Goal: Task Accomplishment & Management: Manage account settings

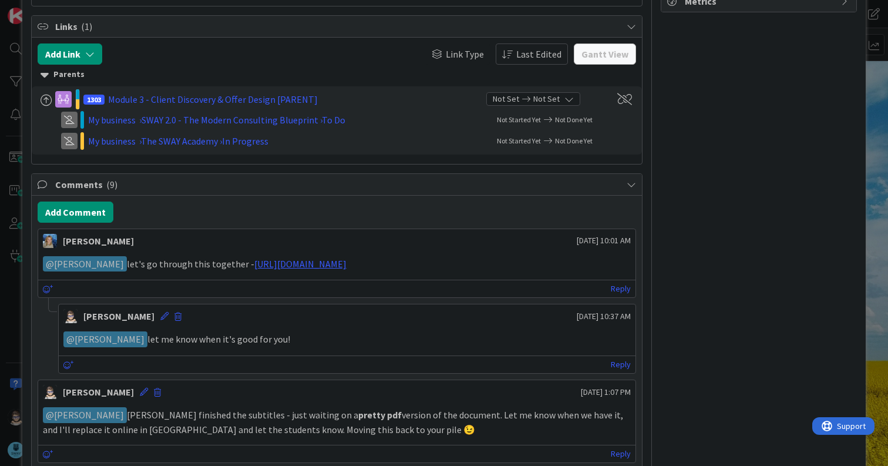
scroll to position [586, 0]
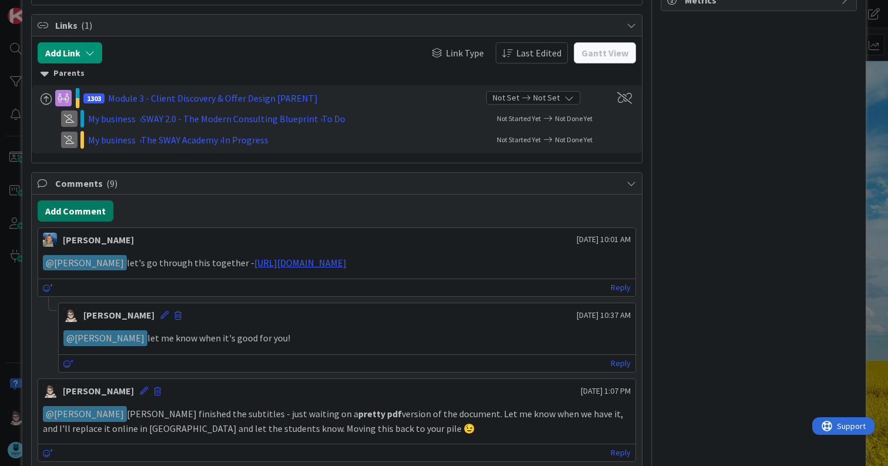
click at [76, 210] on button "Add Comment" at bounding box center [76, 210] width 76 height 21
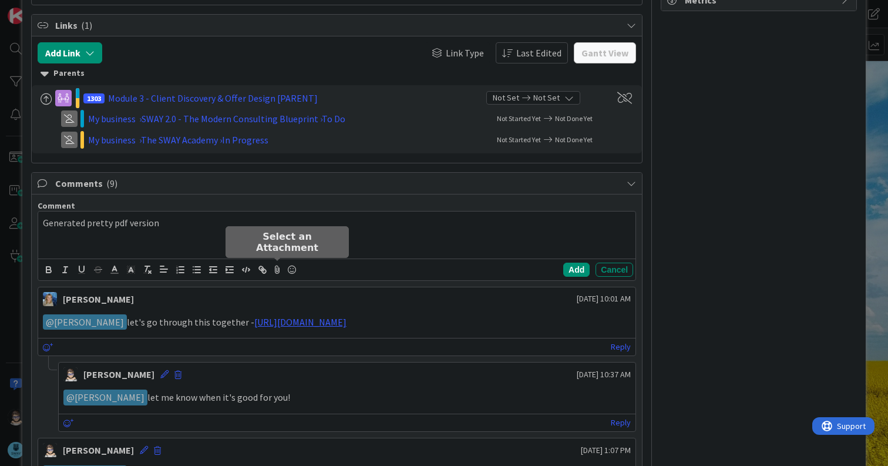
click at [275, 270] on icon at bounding box center [278, 269] width 14 height 16
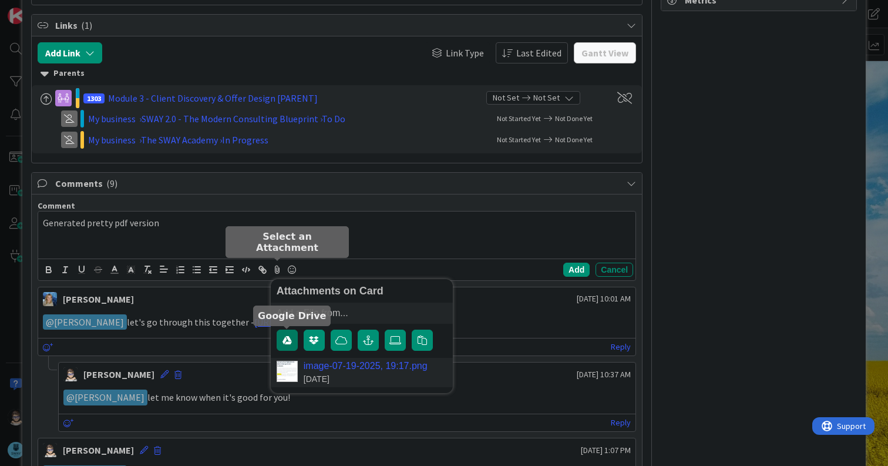
click at [286, 338] on icon "button" at bounding box center [287, 340] width 9 height 9
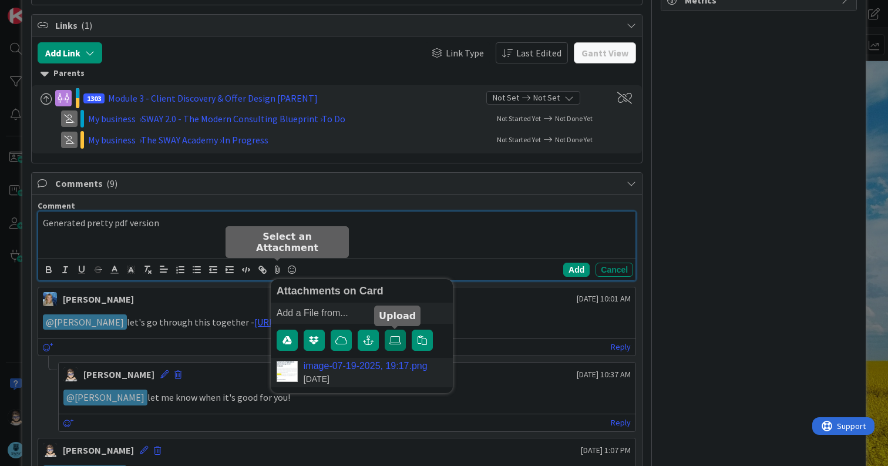
click at [397, 337] on icon at bounding box center [396, 340] width 12 height 9
click at [385, 330] on input "file" at bounding box center [385, 330] width 0 height 0
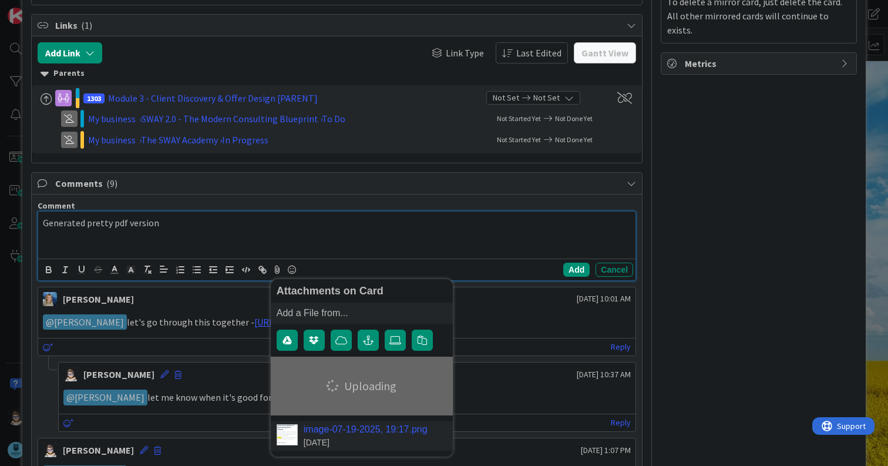
click at [180, 220] on p "Generated pretty pdf version" at bounding box center [337, 223] width 588 height 14
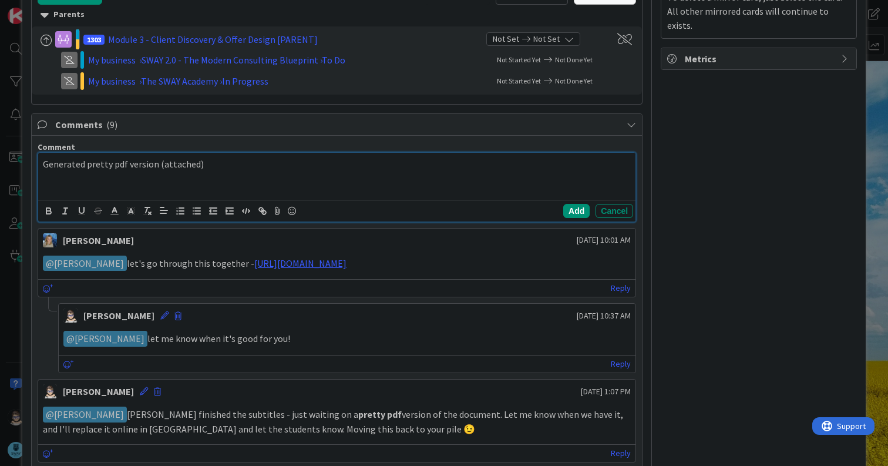
scroll to position [646, 0]
click at [571, 208] on button "Add" at bounding box center [577, 210] width 26 height 14
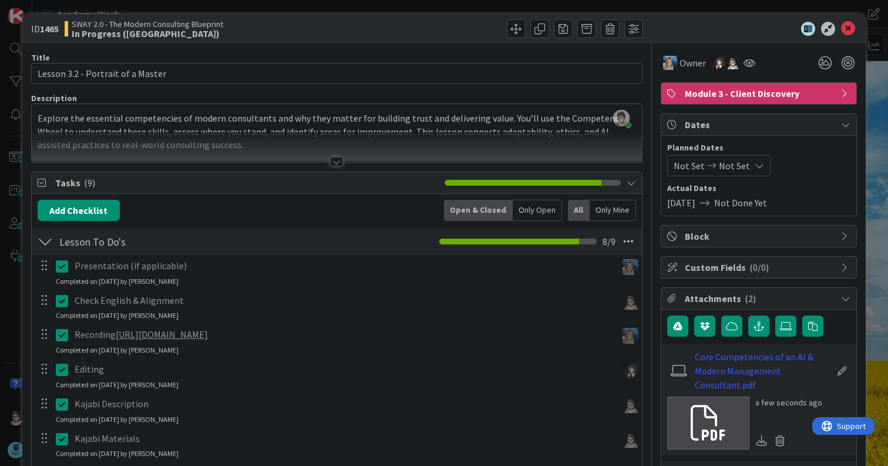
scroll to position [0, 0]
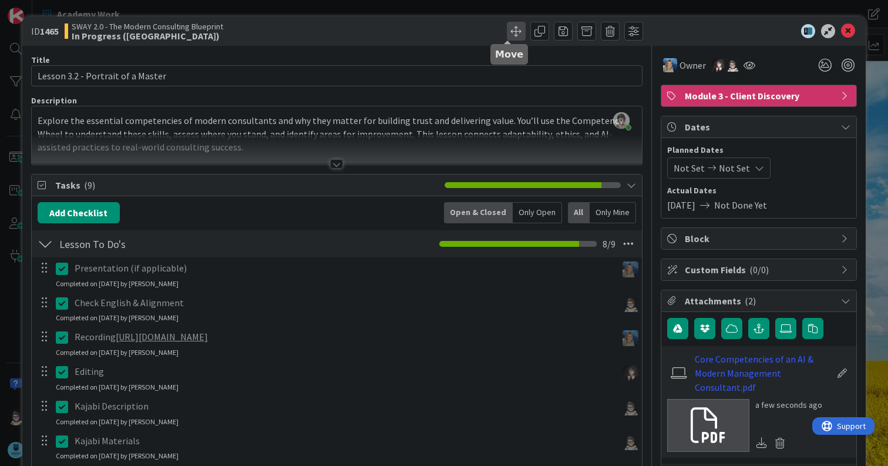
click at [511, 35] on span at bounding box center [516, 31] width 19 height 19
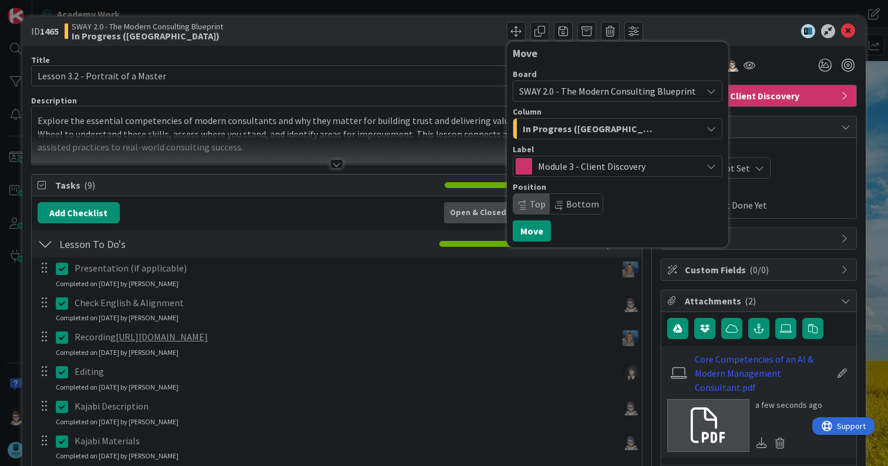
click at [599, 131] on div "In Progress ([GEOGRAPHIC_DATA])" at bounding box center [611, 128] width 182 height 19
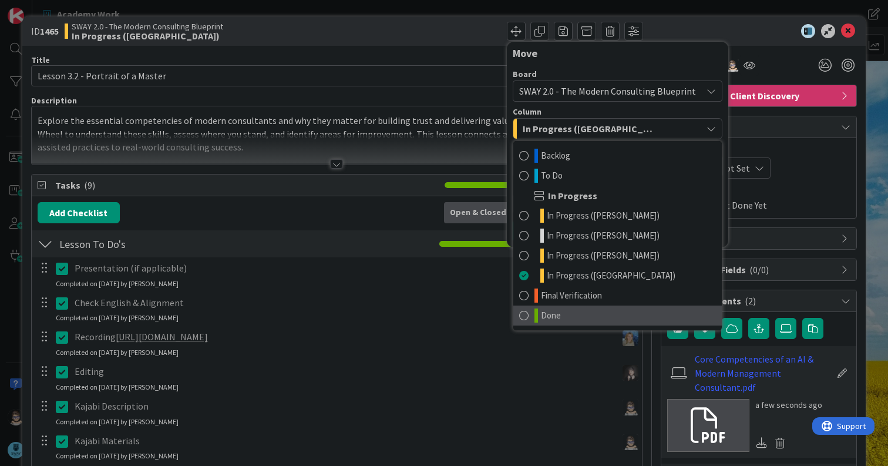
click at [599, 310] on link "Done" at bounding box center [618, 316] width 209 height 20
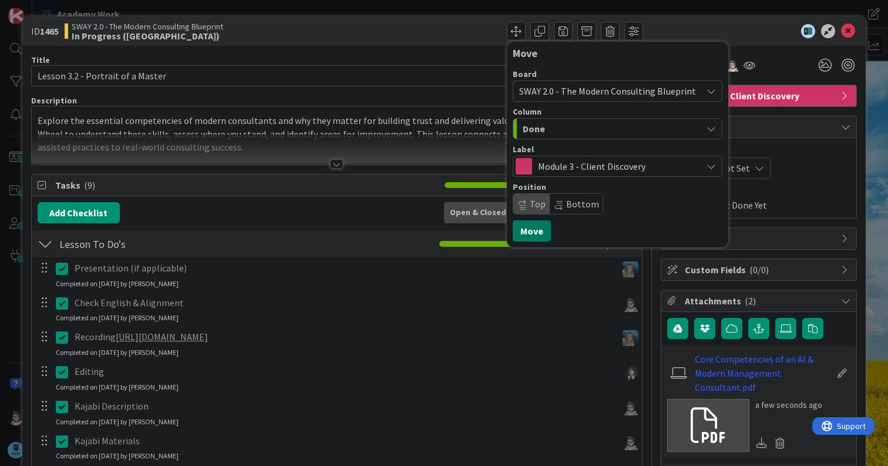
click at [528, 232] on button "Move" at bounding box center [532, 230] width 38 height 21
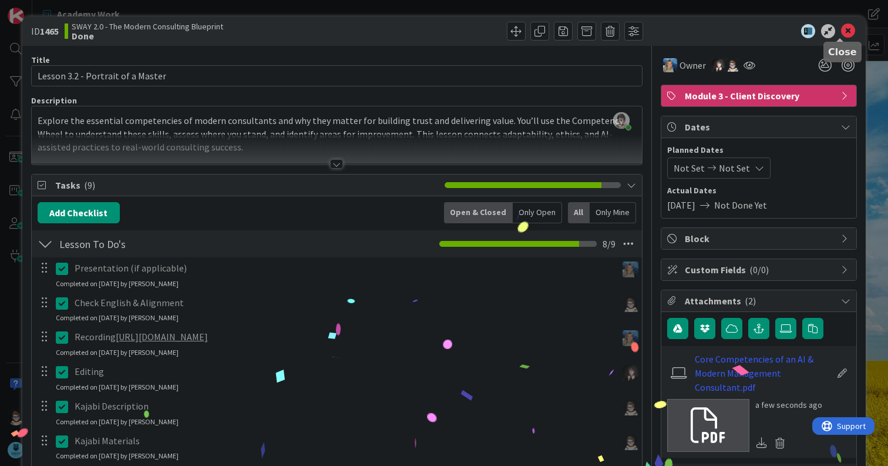
click at [843, 29] on icon at bounding box center [848, 31] width 14 height 14
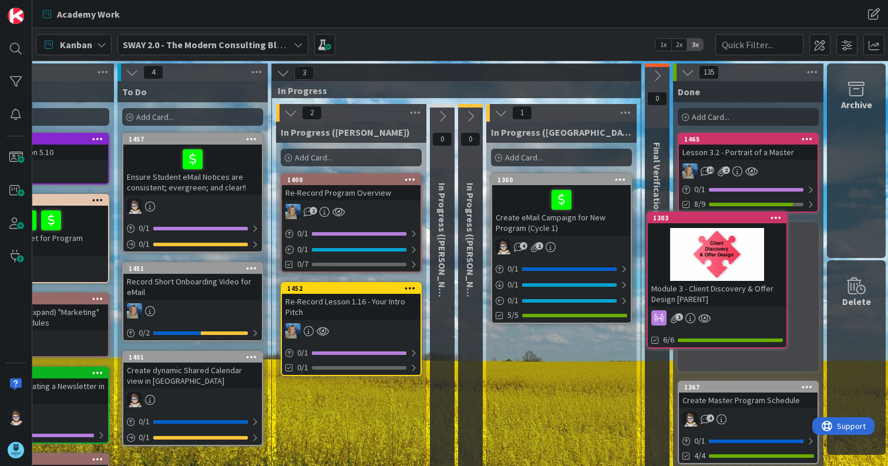
scroll to position [0, 83]
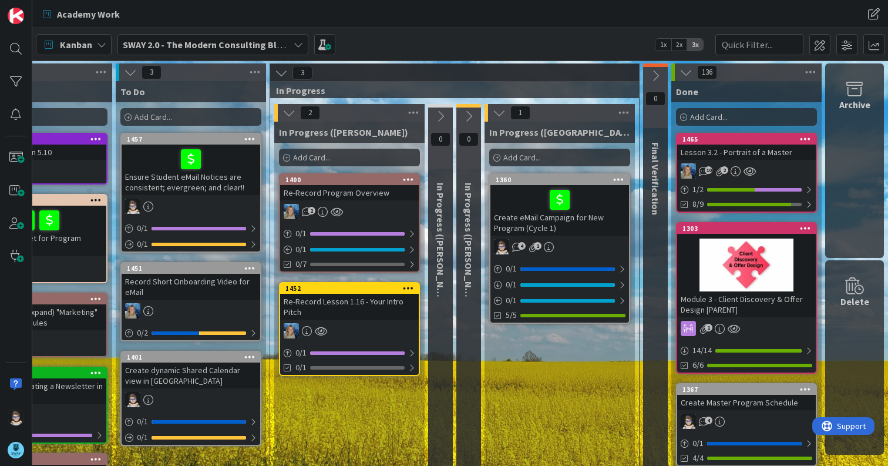
click at [538, 224] on div "Create eMail Campaign for New Program (Cycle 1)" at bounding box center [560, 210] width 139 height 51
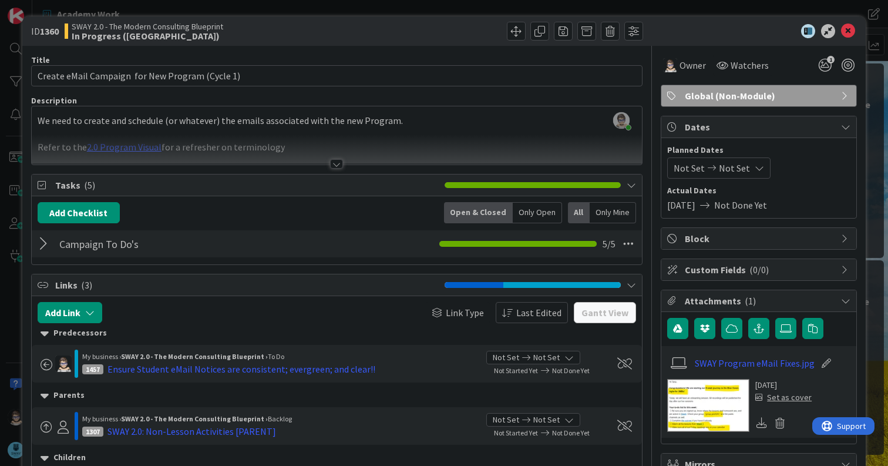
click at [841, 31] on icon at bounding box center [848, 31] width 14 height 14
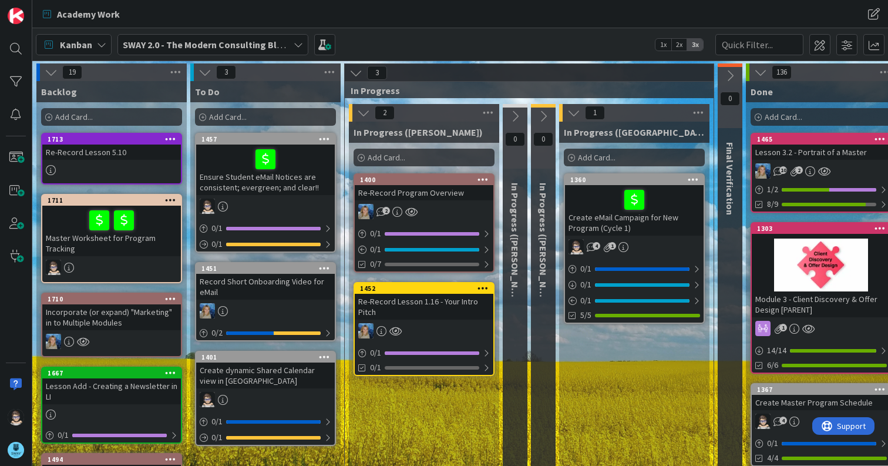
click at [111, 135] on div "1713" at bounding box center [111, 139] width 139 height 11
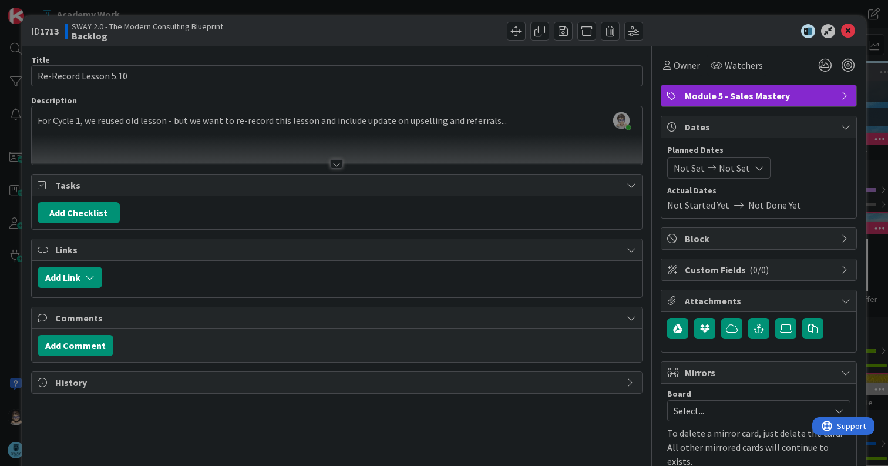
click at [332, 162] on div at bounding box center [336, 163] width 13 height 9
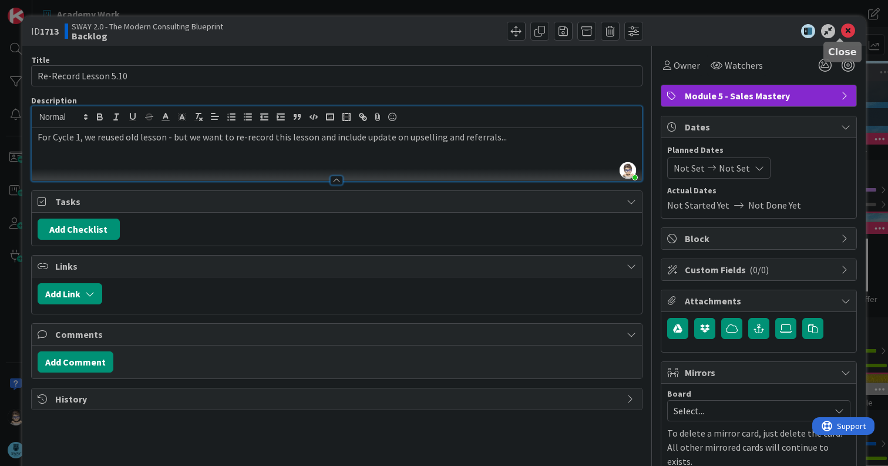
click at [846, 30] on icon at bounding box center [848, 31] width 14 height 14
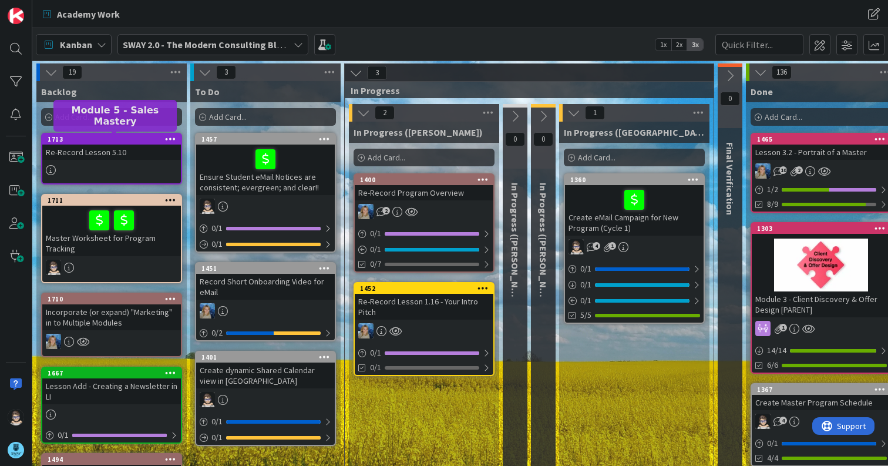
click at [113, 138] on div "1713" at bounding box center [114, 139] width 133 height 8
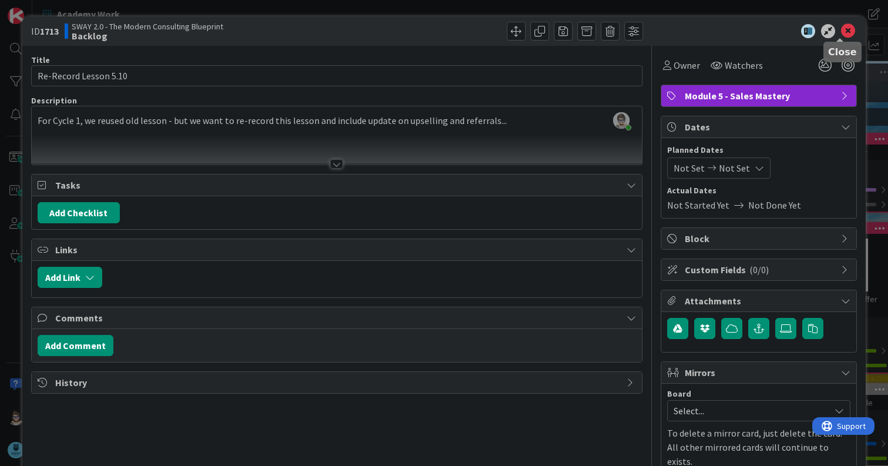
click at [843, 31] on icon at bounding box center [848, 31] width 14 height 14
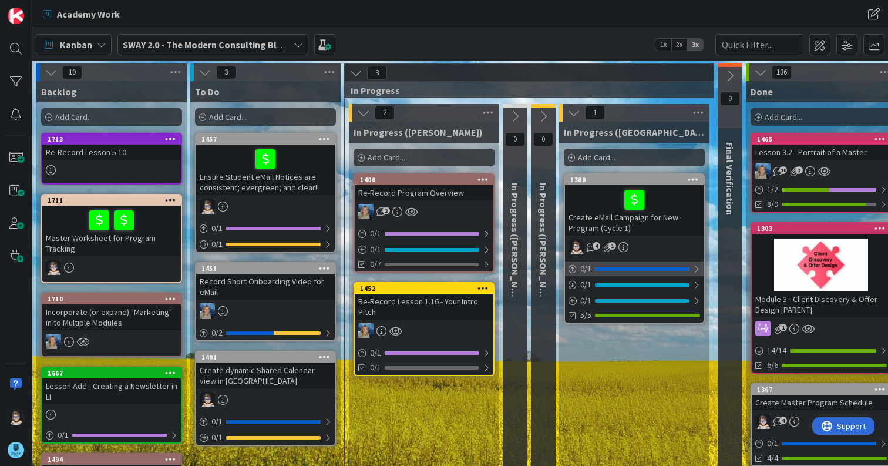
click at [698, 270] on div at bounding box center [696, 268] width 7 height 9
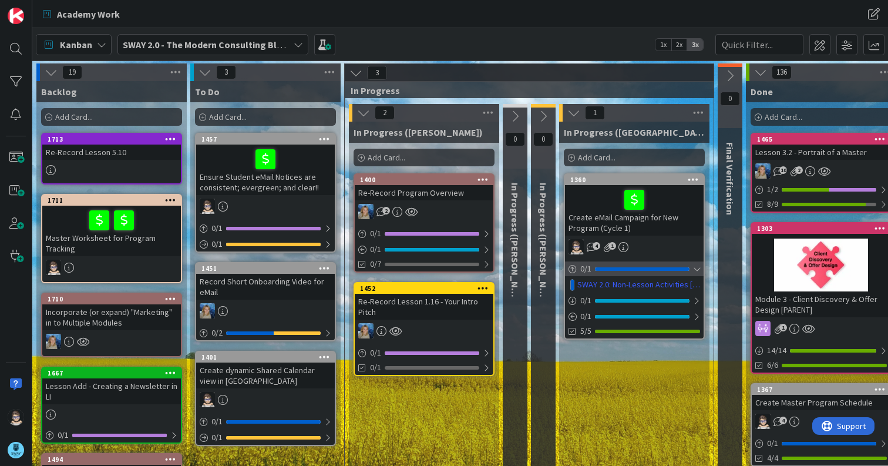
click at [699, 269] on div at bounding box center [696, 268] width 7 height 9
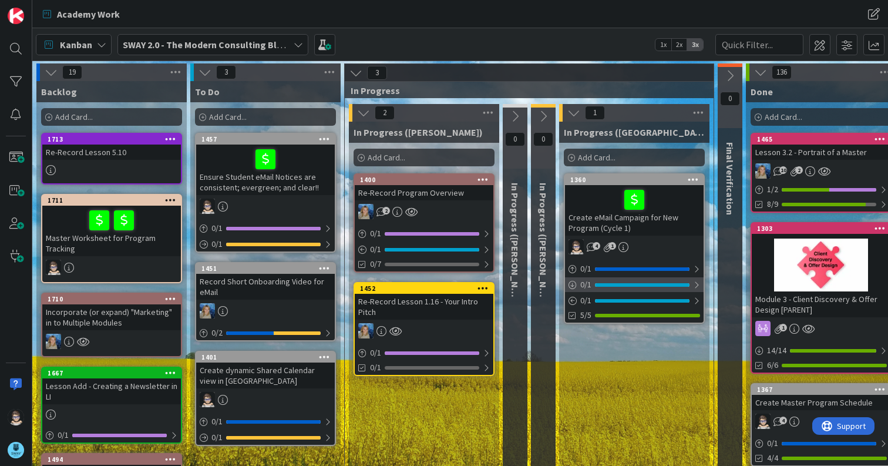
click at [698, 283] on div at bounding box center [696, 284] width 7 height 9
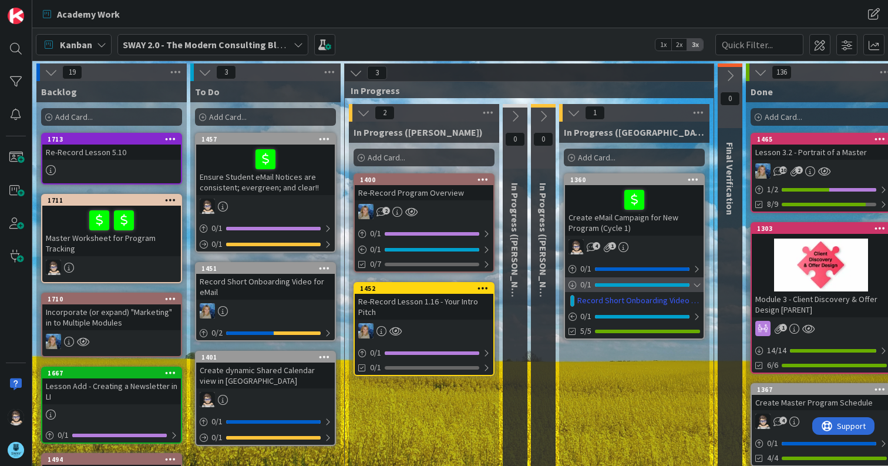
click at [699, 285] on div at bounding box center [696, 284] width 7 height 9
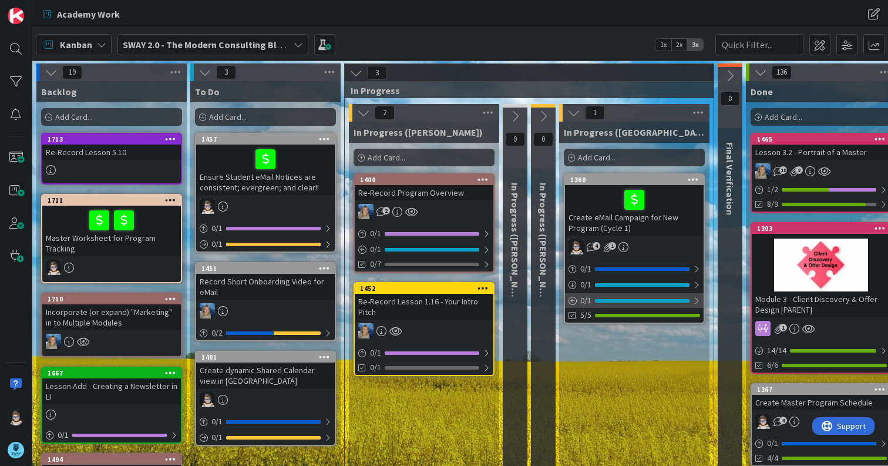
click at [695, 303] on div at bounding box center [696, 300] width 7 height 9
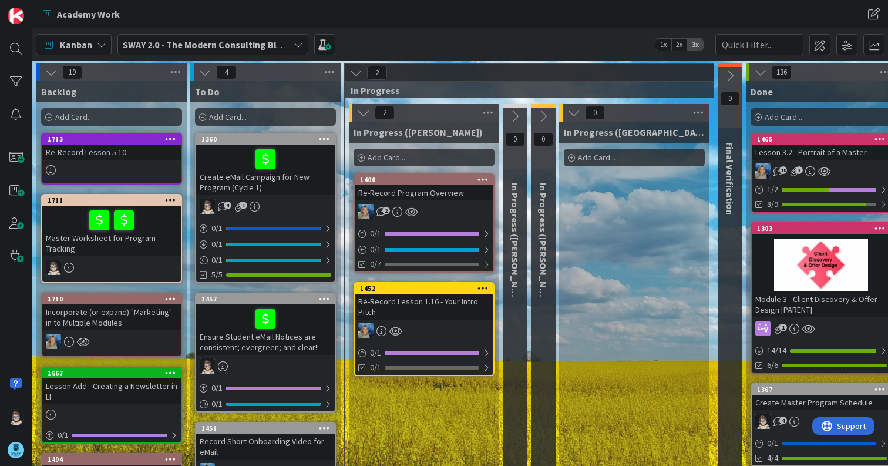
click at [574, 111] on icon at bounding box center [574, 112] width 13 height 13
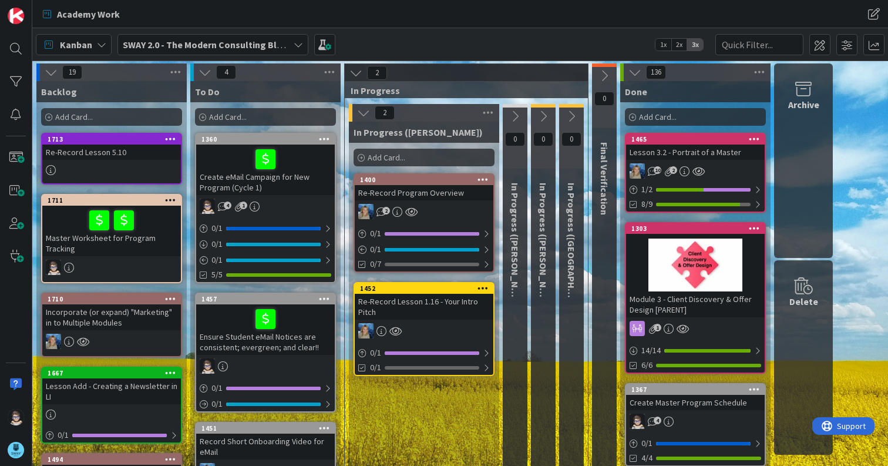
click at [296, 44] on icon at bounding box center [298, 44] width 9 height 9
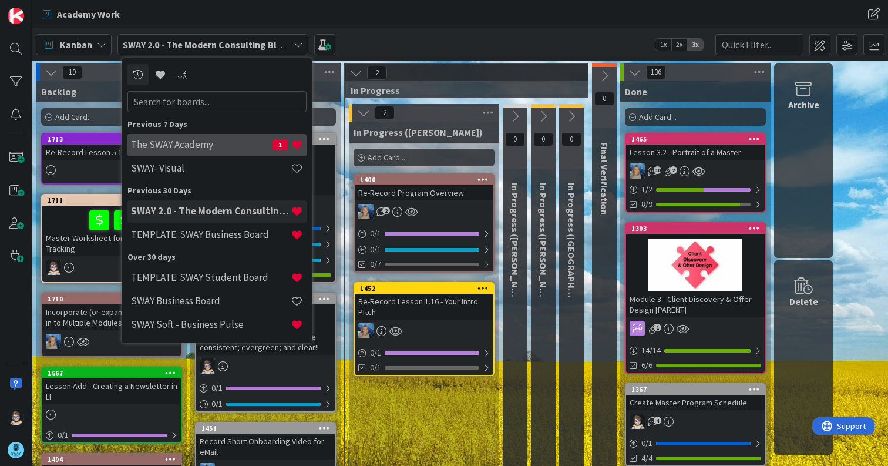
click at [174, 142] on h4 "The SWAY Academy" at bounding box center [202, 145] width 142 height 12
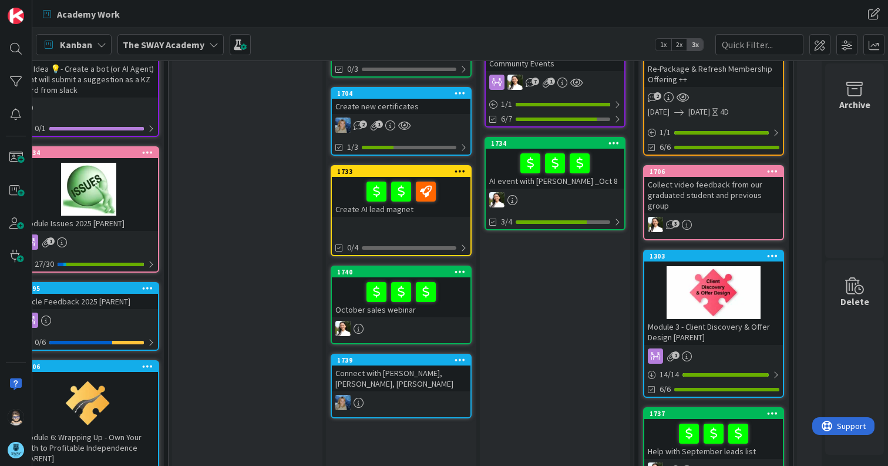
scroll to position [118, 36]
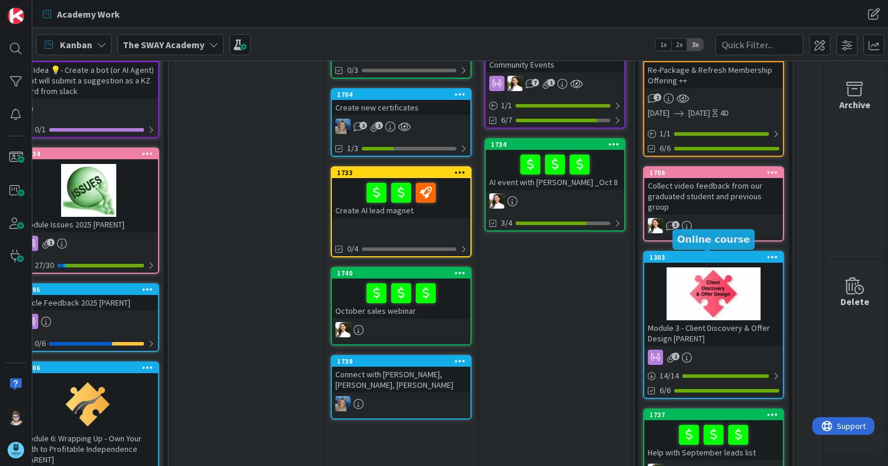
click at [698, 256] on div "1303" at bounding box center [716, 257] width 133 height 8
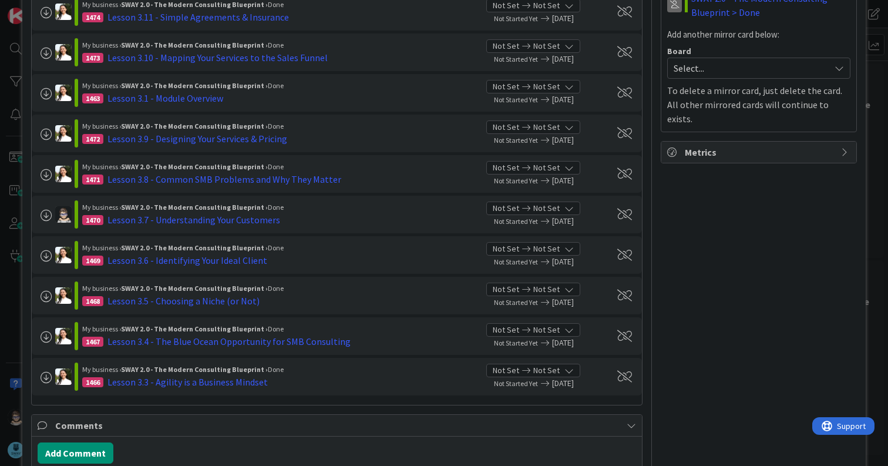
scroll to position [575, 0]
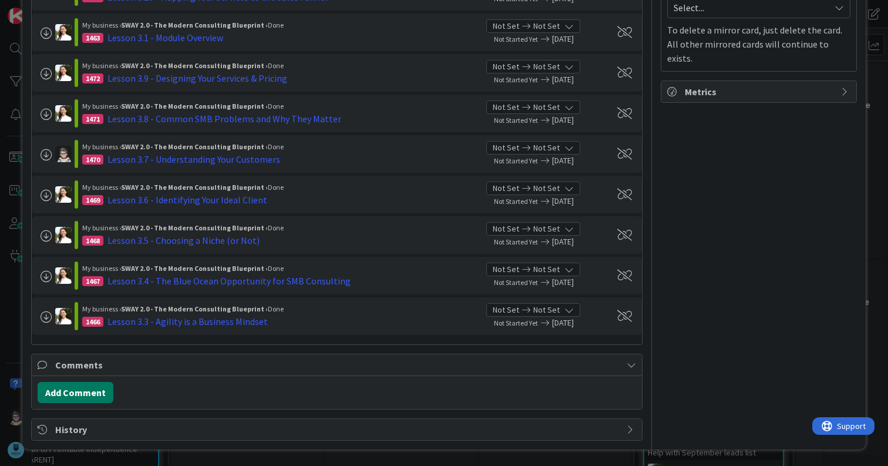
click at [59, 391] on button "Add Comment" at bounding box center [76, 392] width 76 height 21
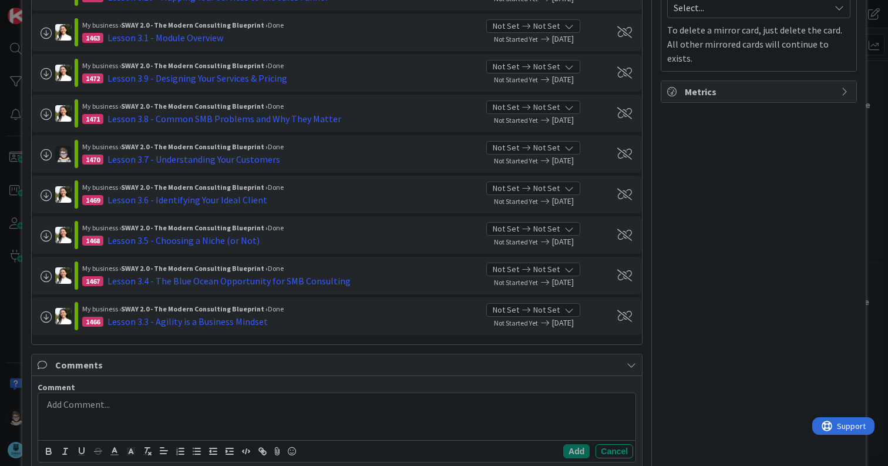
scroll to position [575, 0]
click at [130, 404] on p at bounding box center [337, 404] width 588 height 14
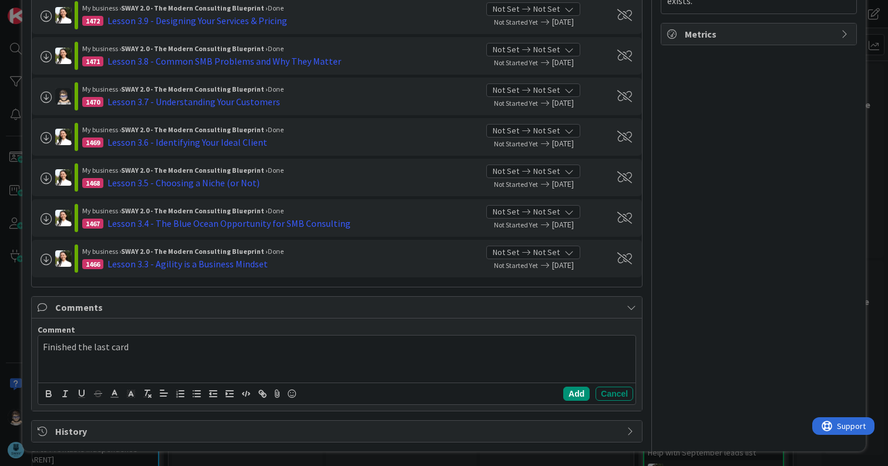
scroll to position [633, 0]
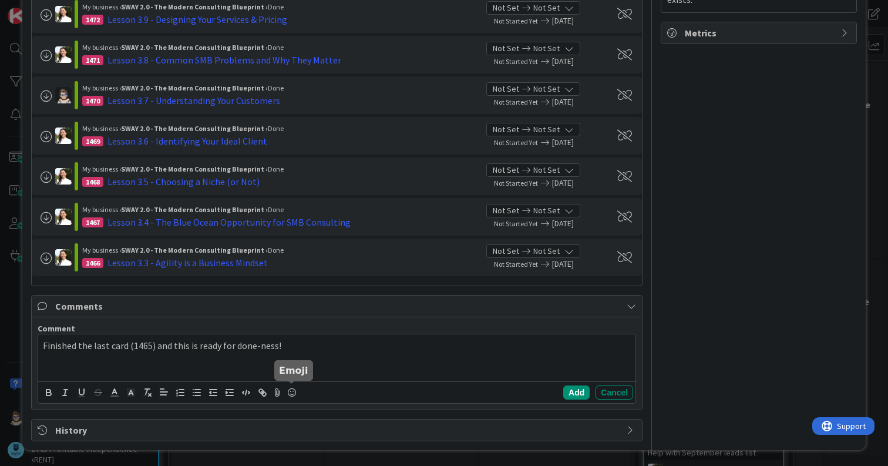
click at [292, 392] on icon at bounding box center [292, 392] width 14 height 16
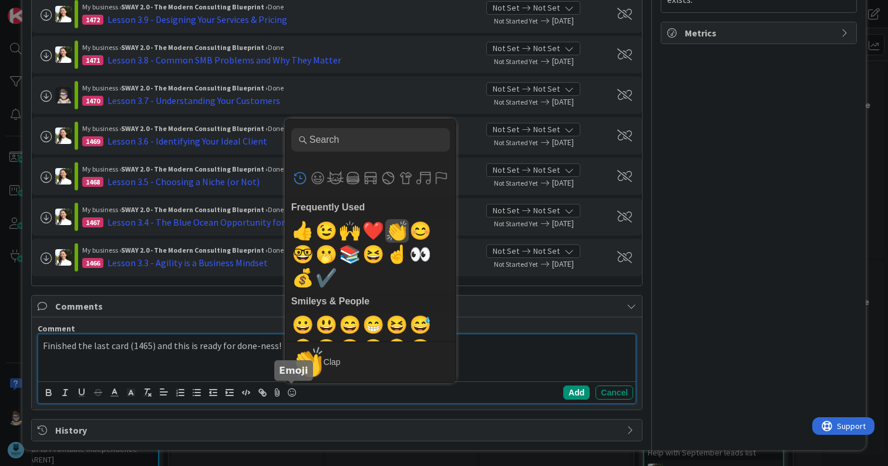
click at [391, 232] on span "👏" at bounding box center [397, 231] width 28 height 24
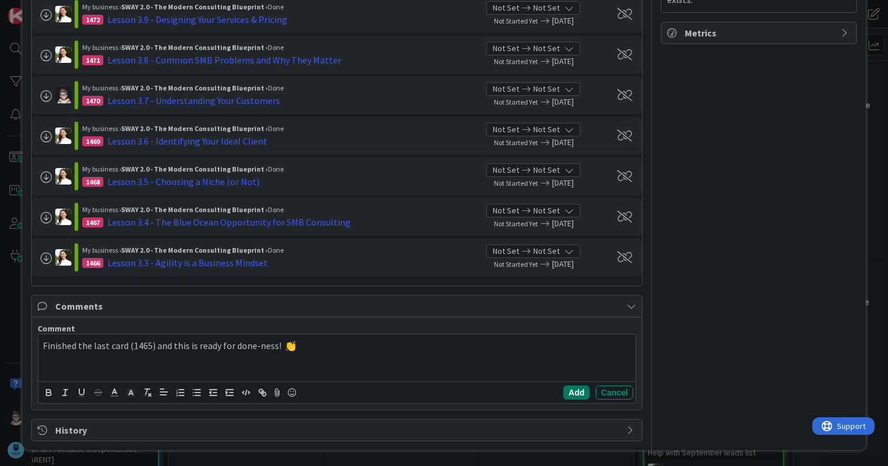
click at [568, 389] on button "Add" at bounding box center [577, 392] width 26 height 14
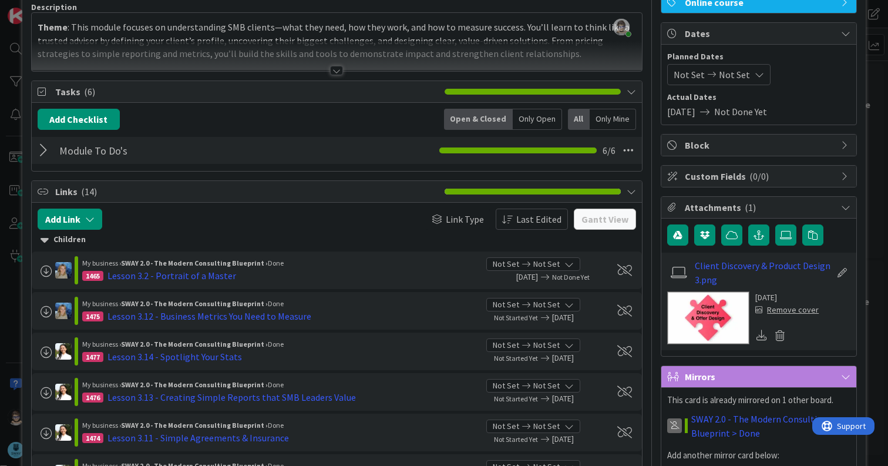
scroll to position [0, 0]
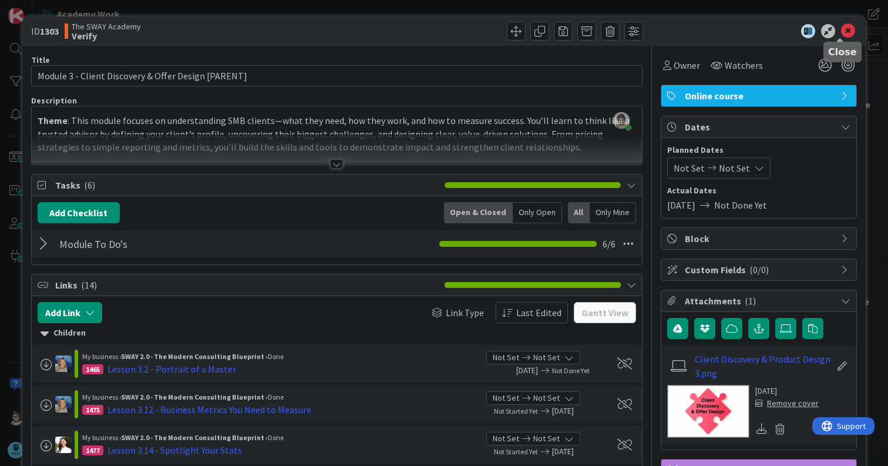
click at [841, 33] on icon at bounding box center [848, 31] width 14 height 14
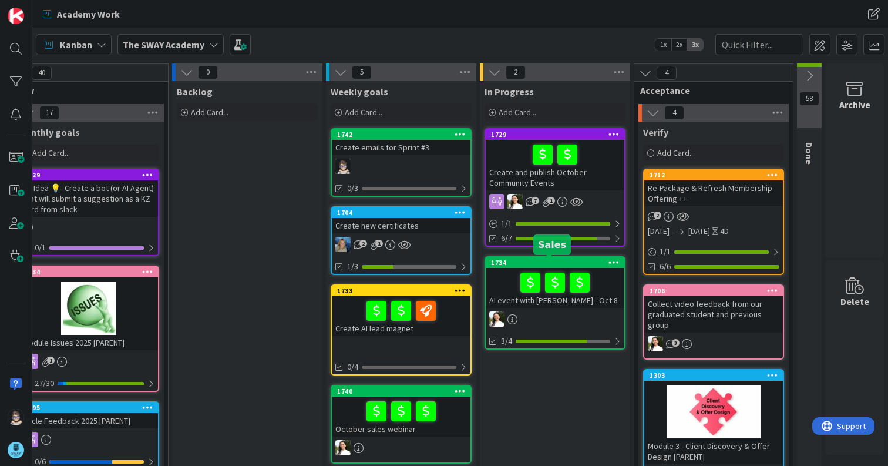
click at [567, 260] on div "1734" at bounding box center [557, 263] width 133 height 8
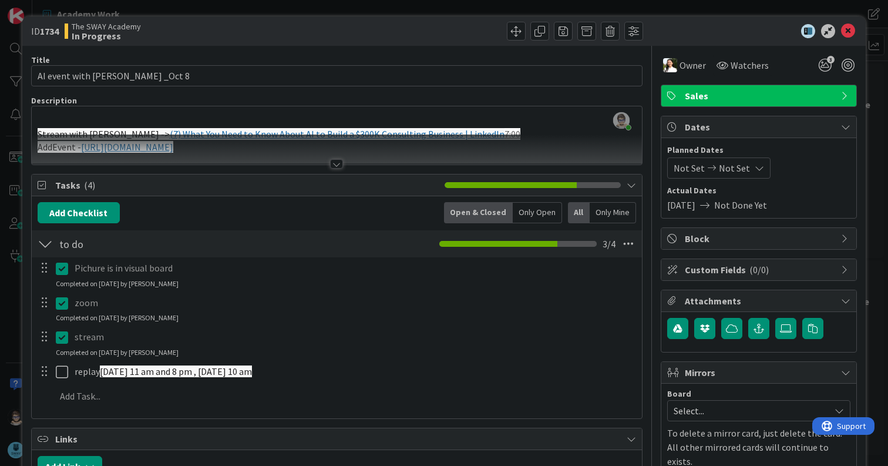
click at [330, 162] on div at bounding box center [336, 163] width 13 height 9
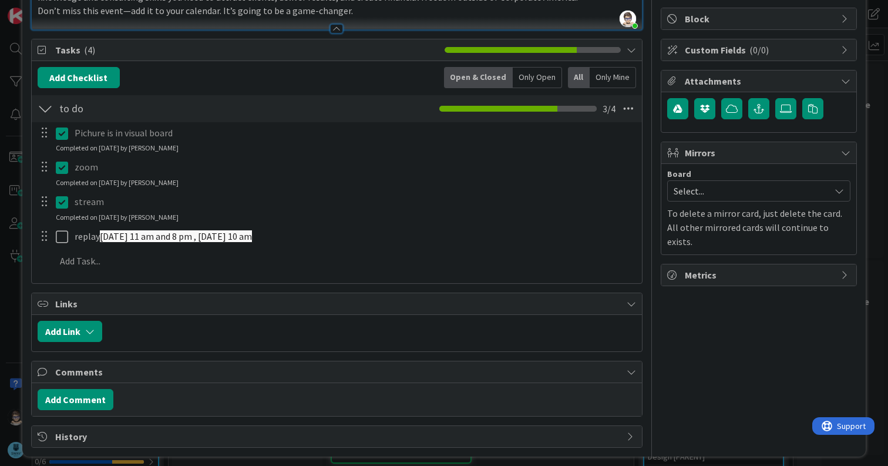
scroll to position [227, 0]
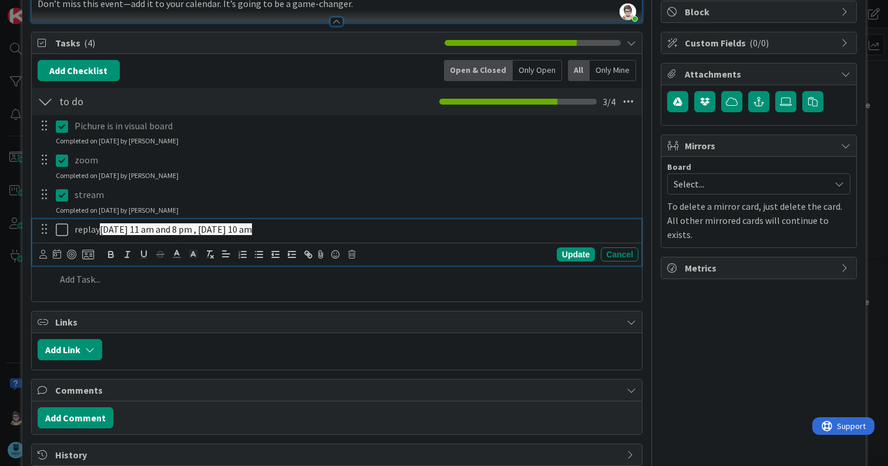
click at [347, 229] on p "replay [DATE] 11 am and 8 pm , [DATE] 10 am" at bounding box center [354, 230] width 559 height 14
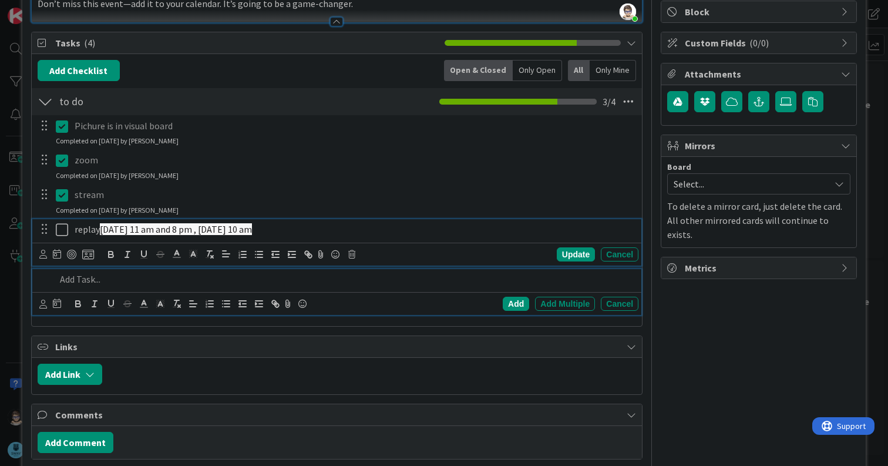
click at [116, 286] on div at bounding box center [345, 279] width 588 height 21
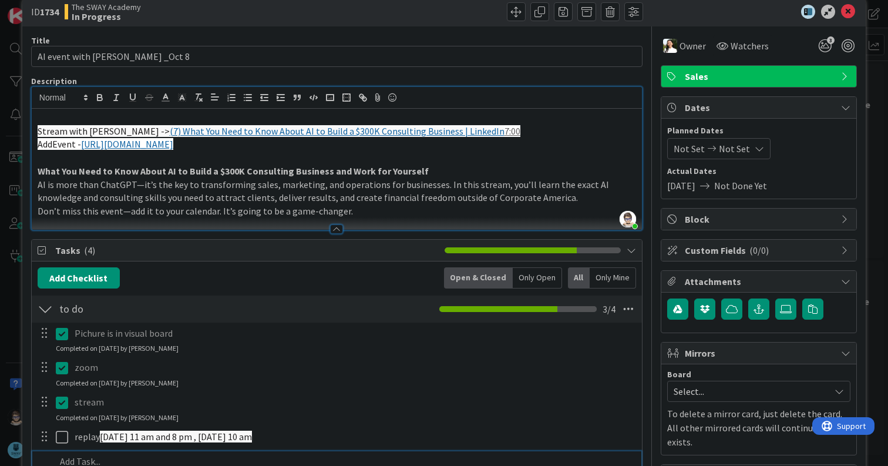
scroll to position [0, 0]
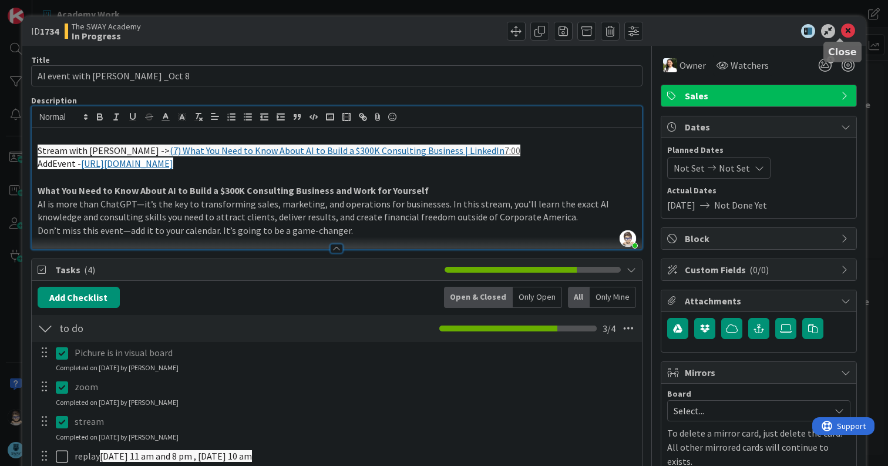
click at [841, 30] on icon at bounding box center [848, 31] width 14 height 14
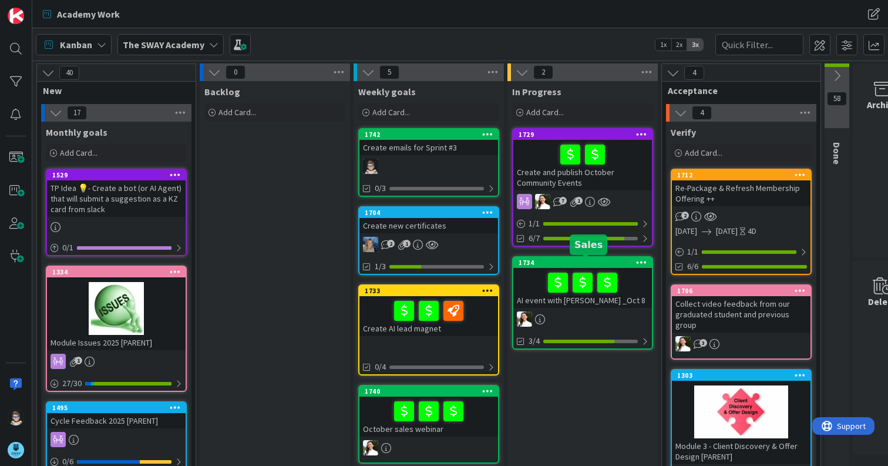
click at [589, 260] on div "1734" at bounding box center [585, 263] width 133 height 8
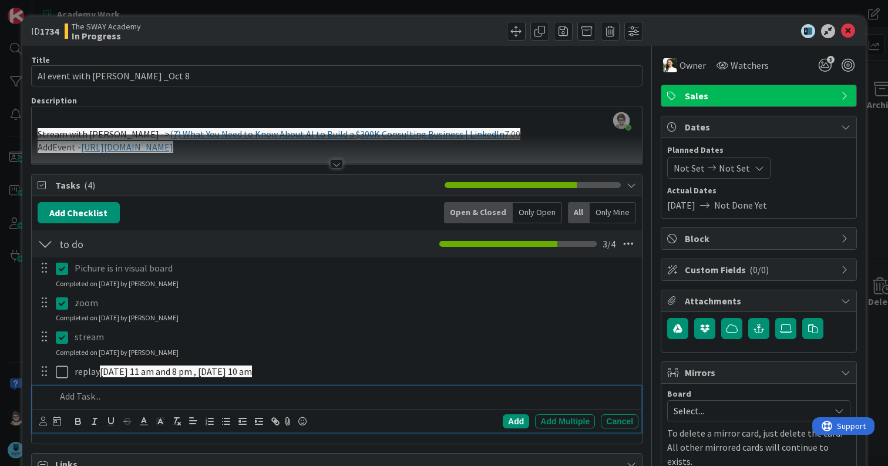
click at [63, 398] on p at bounding box center [345, 397] width 578 height 14
click at [85, 397] on p "Create Lead Magnet and associated Kajabi Pages (Landing + Download)" at bounding box center [345, 397] width 578 height 14
click at [510, 422] on div "Add" at bounding box center [516, 421] width 26 height 14
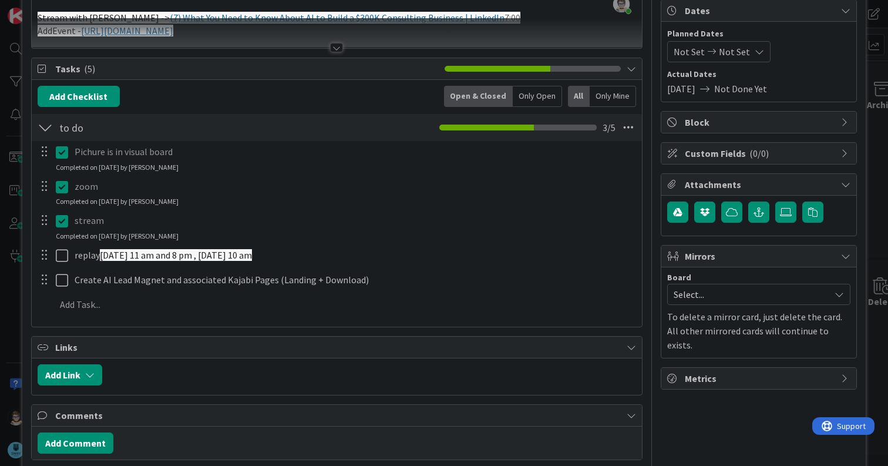
scroll to position [117, 0]
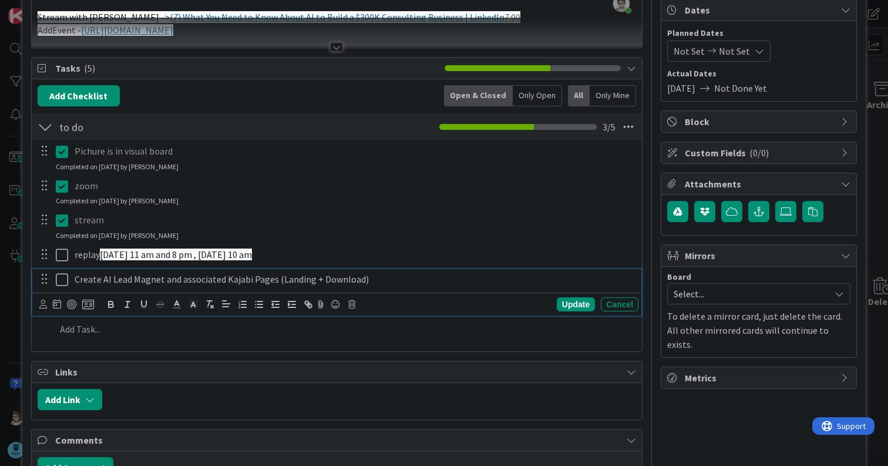
click at [59, 278] on icon at bounding box center [62, 280] width 12 height 14
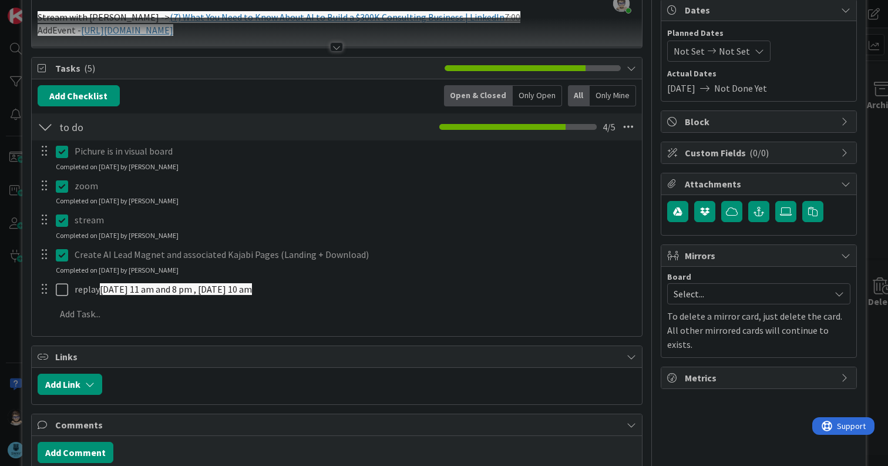
click at [61, 259] on icon at bounding box center [62, 255] width 12 height 14
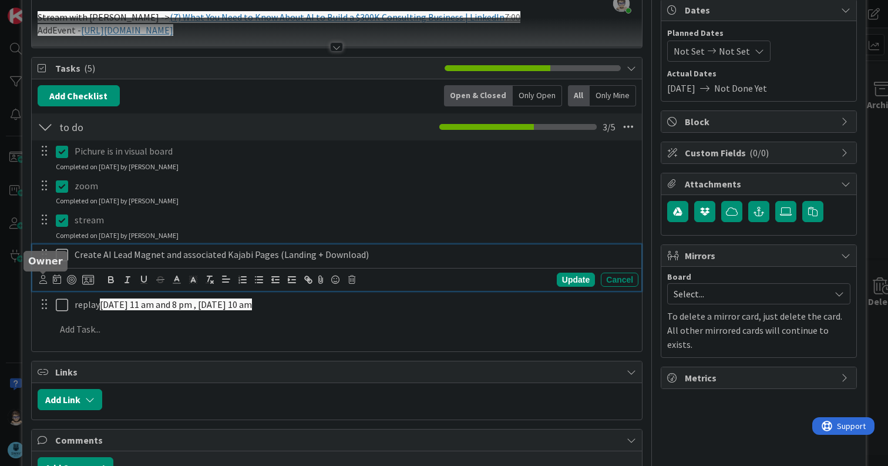
click at [42, 279] on icon at bounding box center [43, 279] width 8 height 9
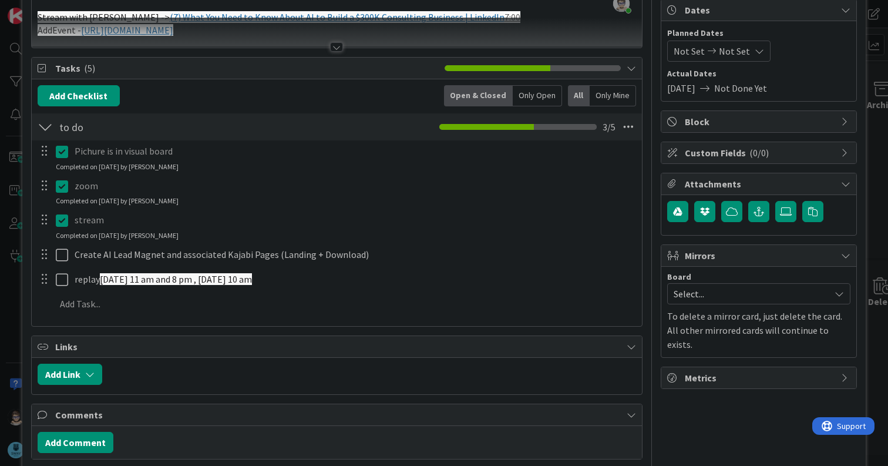
click at [0, 0] on icon at bounding box center [0, 0] width 0 height 0
click at [218, 152] on p "Pichure is in visual board" at bounding box center [354, 152] width 559 height 14
click at [85, 156] on p "Pichure is in visual board" at bounding box center [354, 152] width 559 height 14
click at [81, 189] on p "zoom" at bounding box center [354, 186] width 559 height 14
click at [81, 223] on p "stream" at bounding box center [354, 220] width 559 height 14
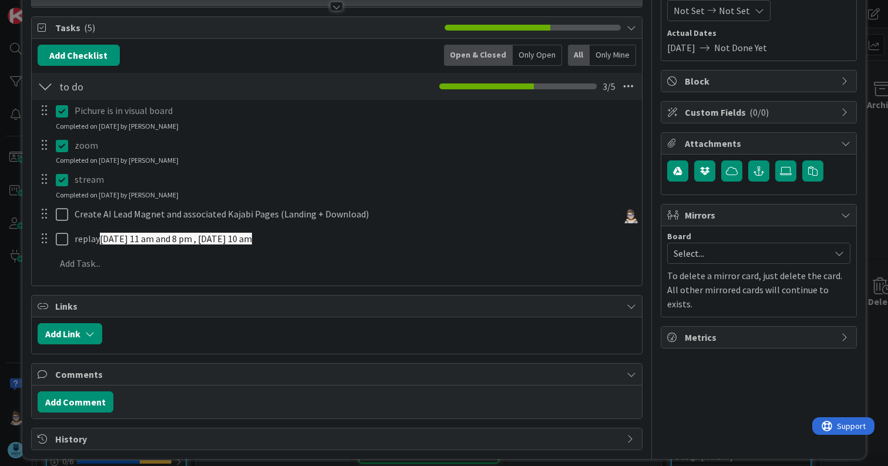
scroll to position [167, 0]
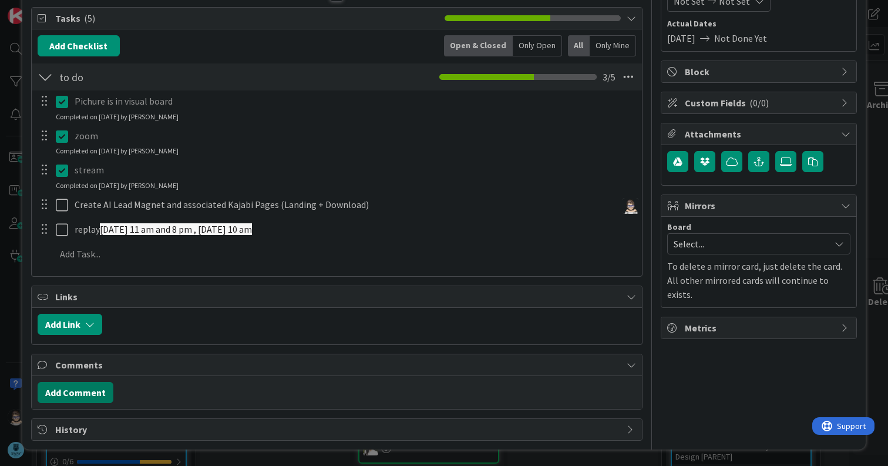
click at [88, 392] on button "Add Comment" at bounding box center [76, 392] width 76 height 21
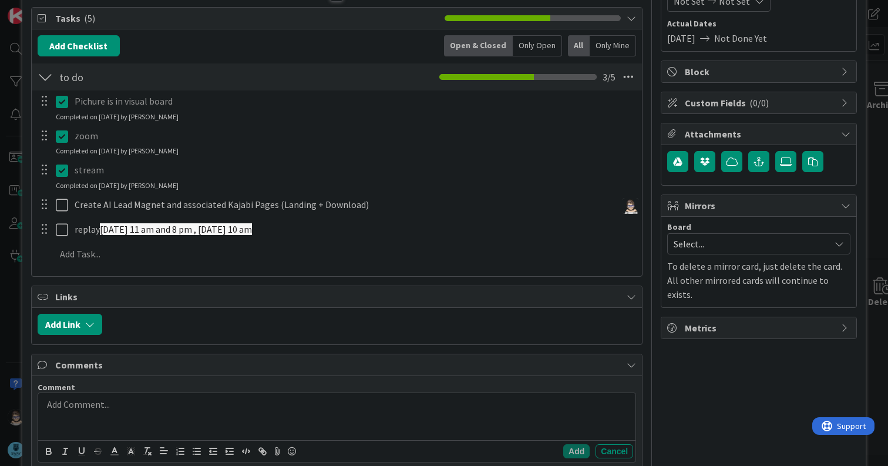
click at [127, 408] on p at bounding box center [337, 405] width 588 height 14
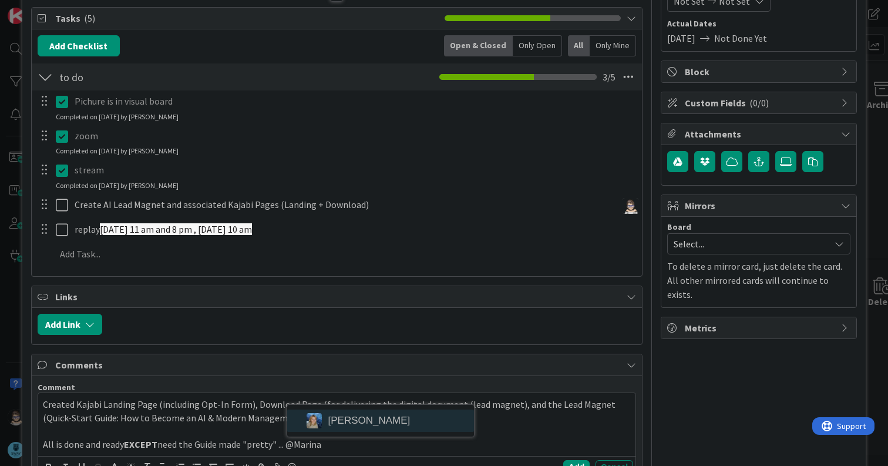
click at [386, 424] on div "Created Kajabi Landing Page (including Opt-In Form), Download Page (for deliver…" at bounding box center [337, 424] width 598 height 63
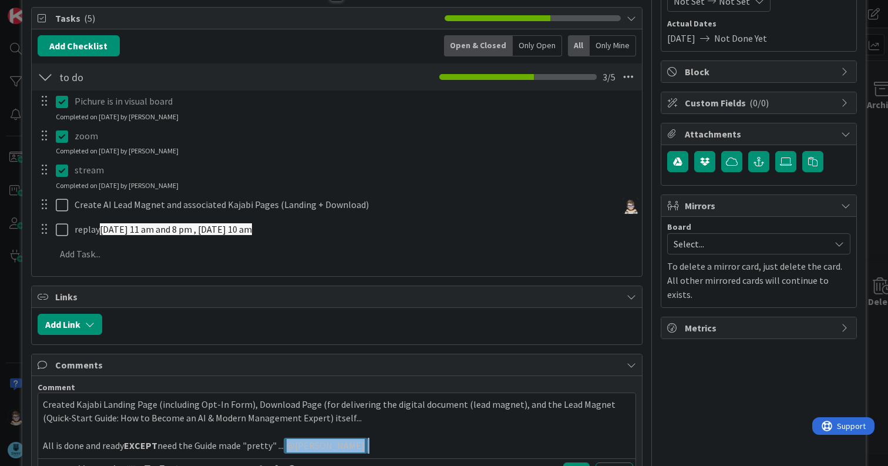
drag, startPoint x: 383, startPoint y: 447, endPoint x: 284, endPoint y: 442, distance: 98.3
click at [284, 442] on p "All is done and ready EXCEPT need the Guide made "pretty" ... ﻿ @ [PERSON_NAME]…" at bounding box center [337, 446] width 588 height 16
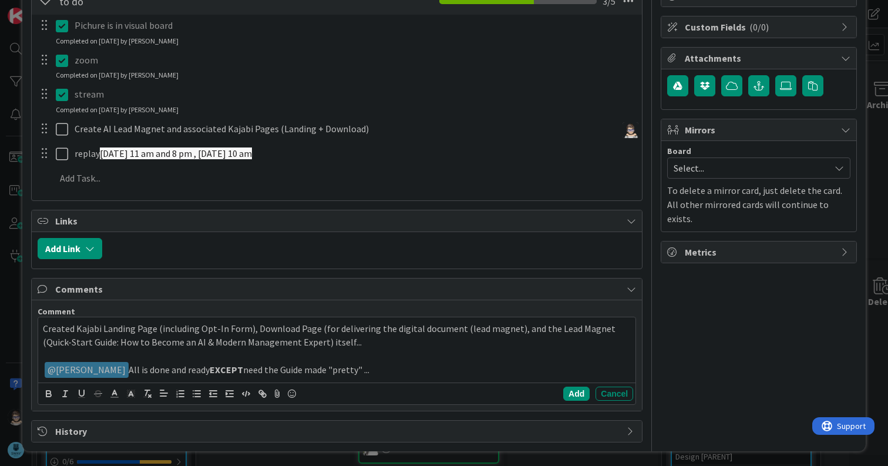
scroll to position [244, 0]
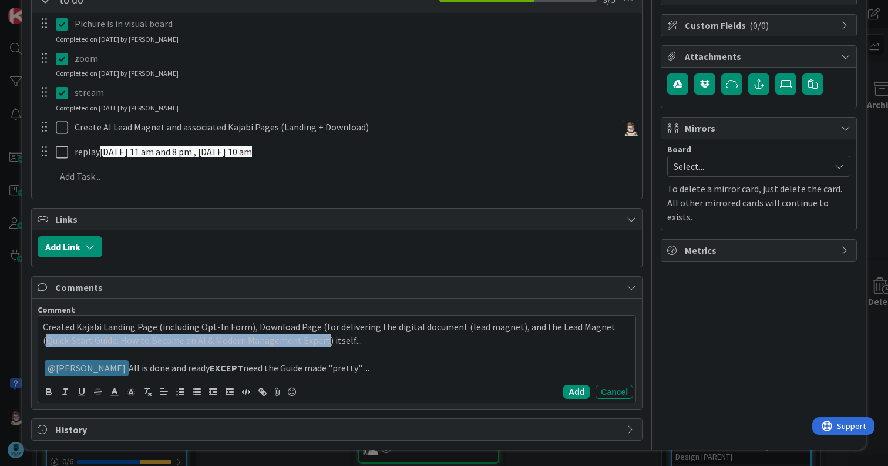
drag, startPoint x: 47, startPoint y: 340, endPoint x: 321, endPoint y: 345, distance: 273.9
click at [321, 345] on p "Created Kajabi Landing Page (including Opt-In Form), Download Page (for deliver…" at bounding box center [337, 333] width 588 height 26
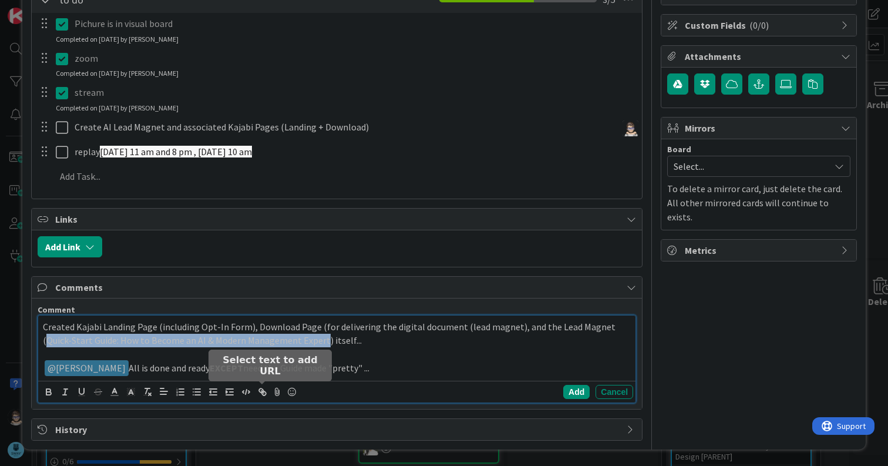
click at [263, 393] on line "button" at bounding box center [262, 392] width 2 height 2
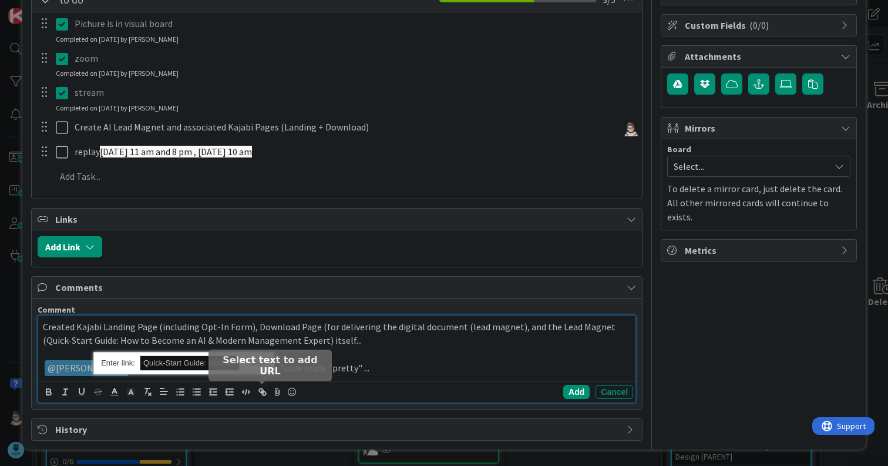
paste input "[URL][DOMAIN_NAME]"
type input "[URL][DOMAIN_NAME]"
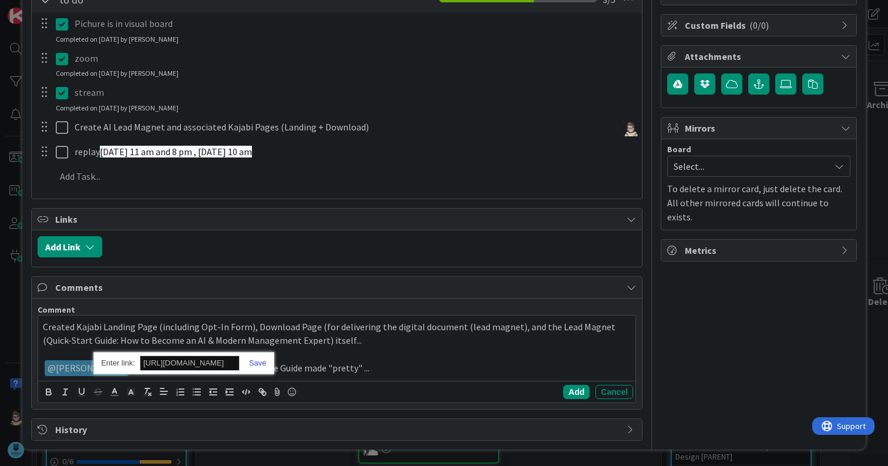
scroll to position [0, 0]
click at [260, 363] on link at bounding box center [253, 362] width 27 height 9
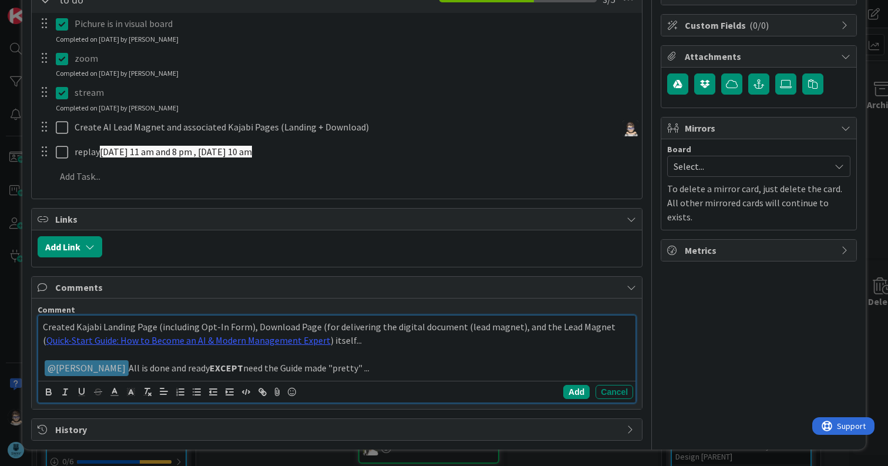
click at [370, 341] on p "Created Kajabi Landing Page (including Opt-In Form), Download Page (for deliver…" at bounding box center [337, 333] width 588 height 26
click at [571, 392] on button "Add" at bounding box center [577, 392] width 26 height 14
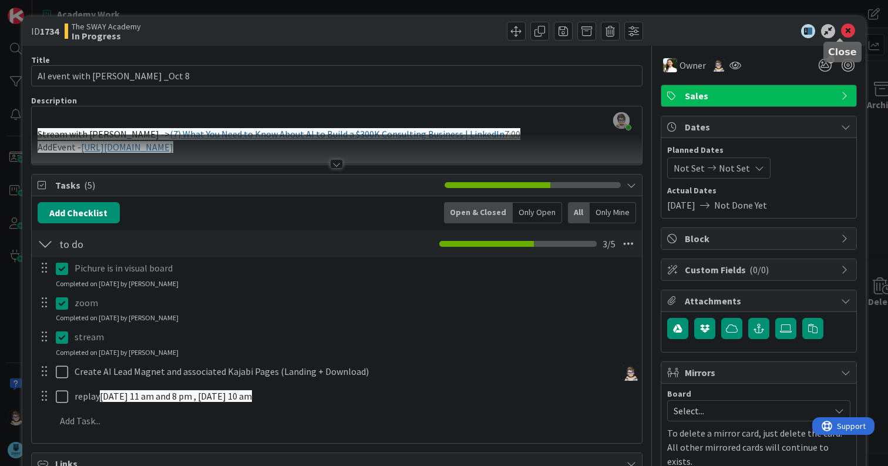
click at [841, 32] on icon at bounding box center [848, 31] width 14 height 14
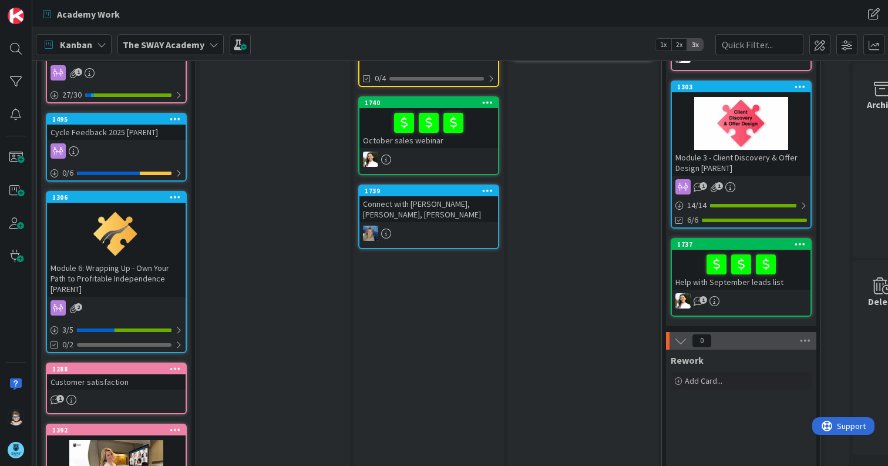
scroll to position [291, 0]
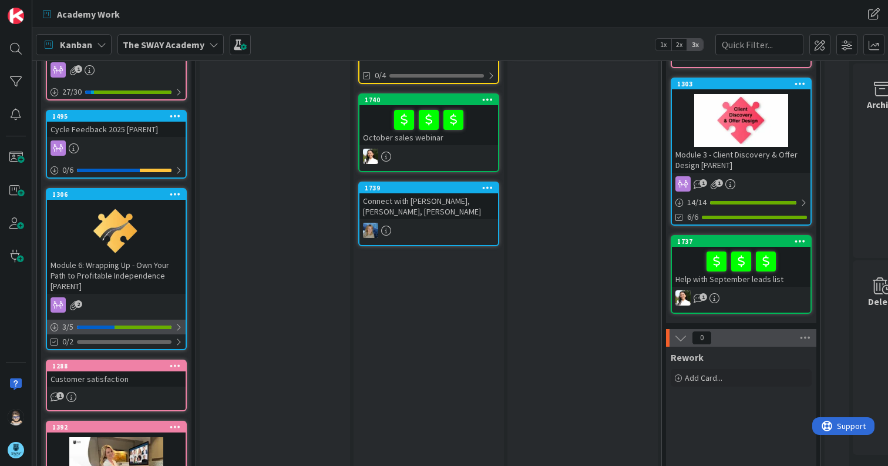
click at [177, 326] on div at bounding box center [178, 327] width 7 height 9
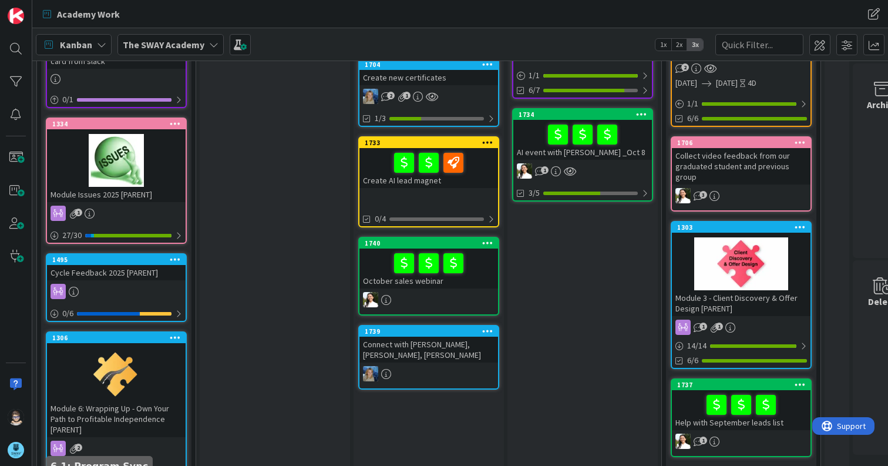
scroll to position [0, 0]
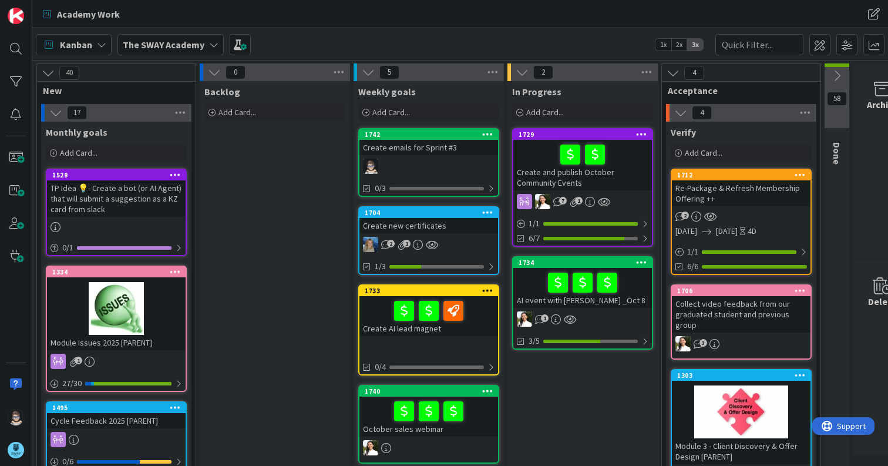
click at [210, 49] on icon at bounding box center [213, 44] width 9 height 9
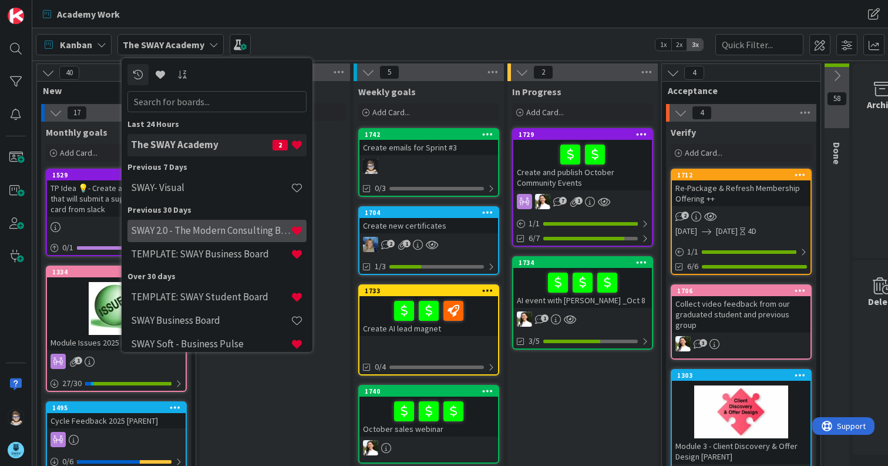
click at [212, 230] on h4 "SWAY 2.0 - The Modern Consulting Blueprint" at bounding box center [211, 230] width 160 height 12
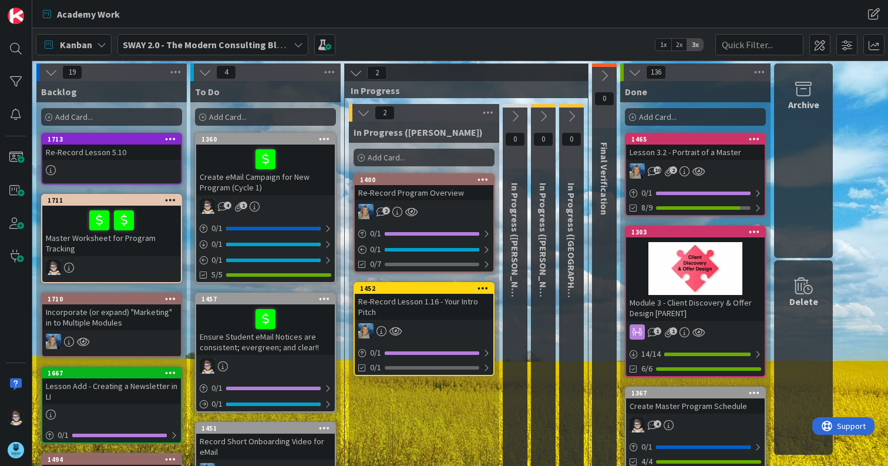
click at [635, 73] on icon at bounding box center [635, 72] width 13 height 13
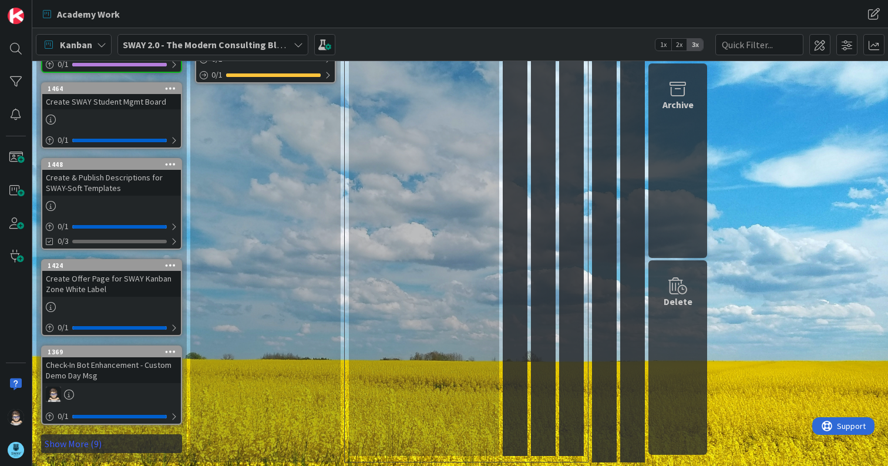
scroll to position [525, 0]
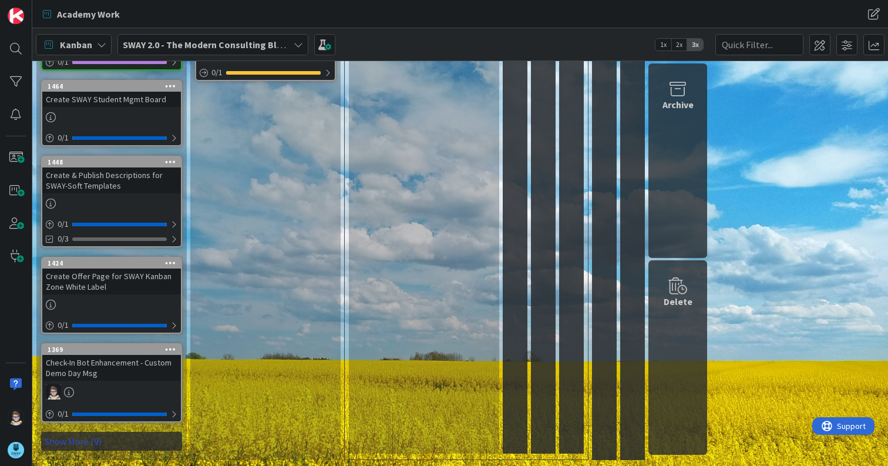
click at [90, 444] on link "Show More (9)" at bounding box center [111, 441] width 141 height 19
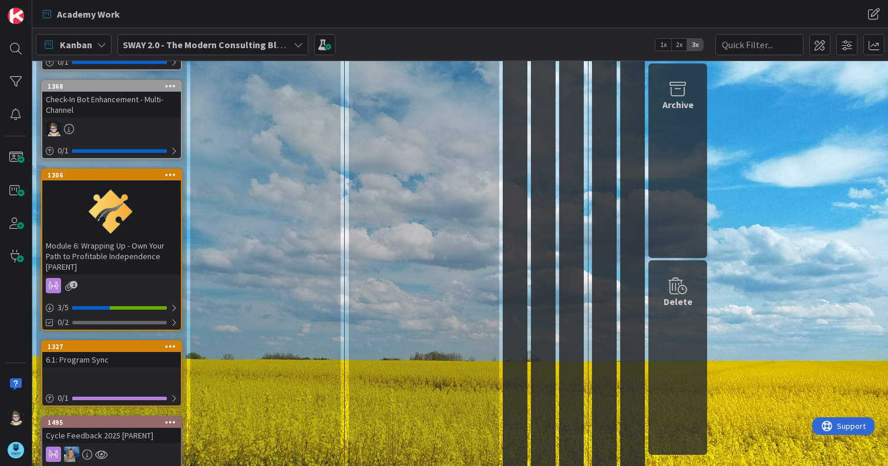
scroll to position [877, 0]
click at [173, 306] on div at bounding box center [173, 307] width 7 height 9
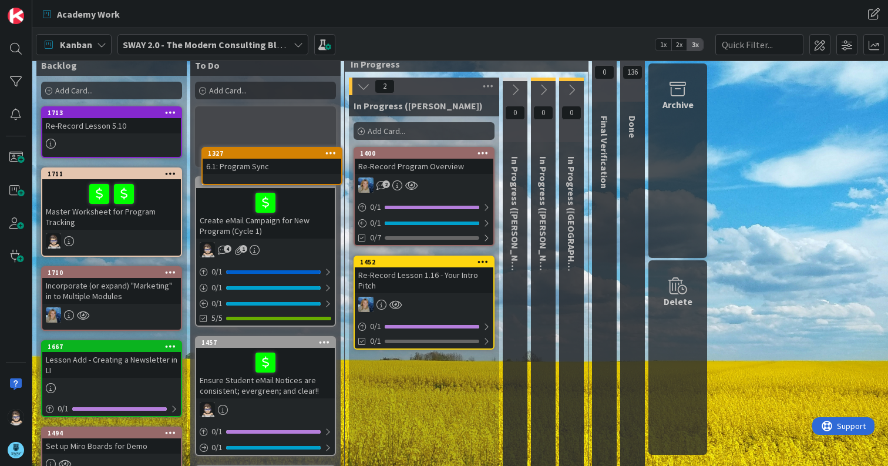
scroll to position [0, 0]
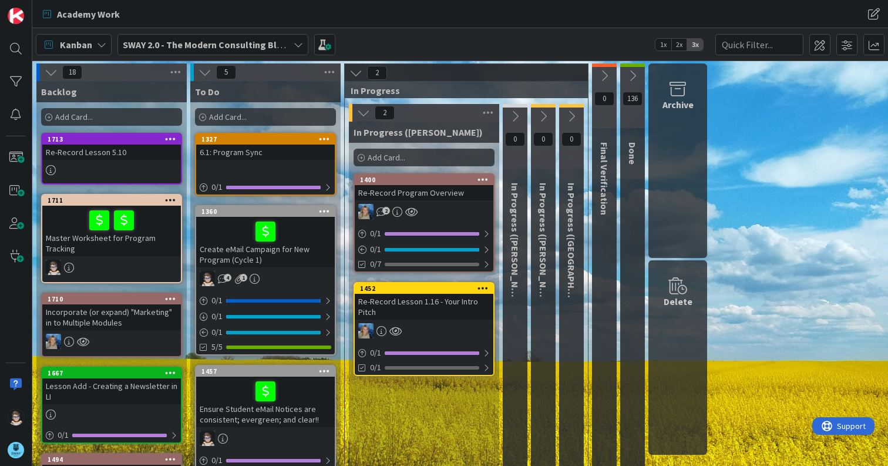
click at [269, 143] on div "1327" at bounding box center [265, 139] width 139 height 11
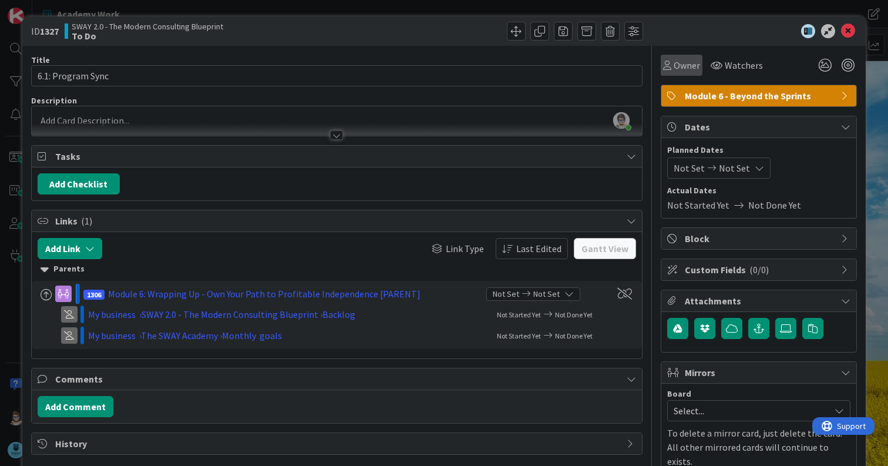
click at [674, 63] on span "Owner" at bounding box center [687, 65] width 26 height 14
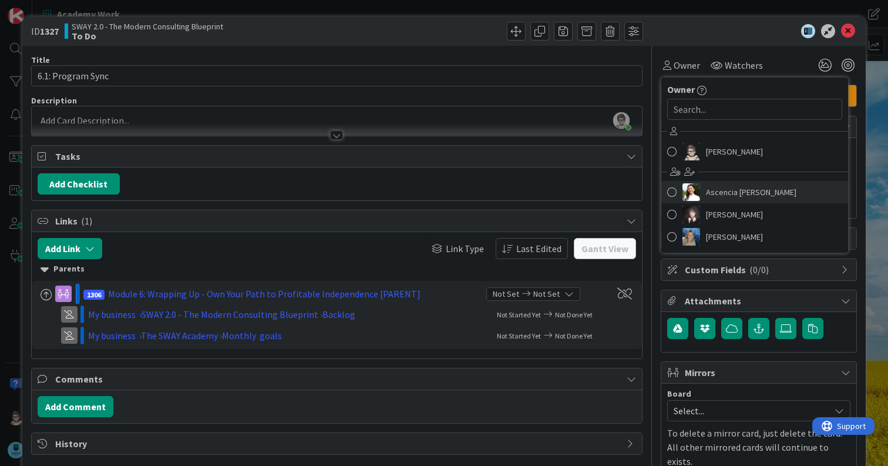
click at [715, 191] on span "Ascencia [PERSON_NAME]" at bounding box center [751, 192] width 90 height 18
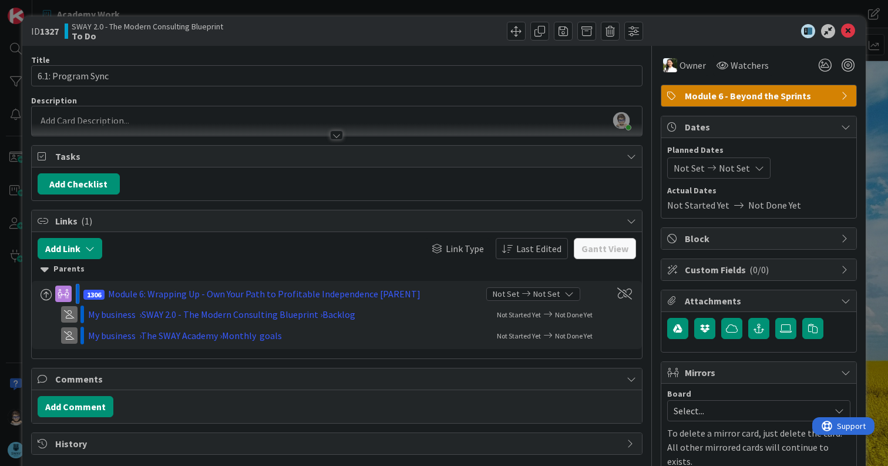
click at [330, 136] on div at bounding box center [336, 134] width 13 height 9
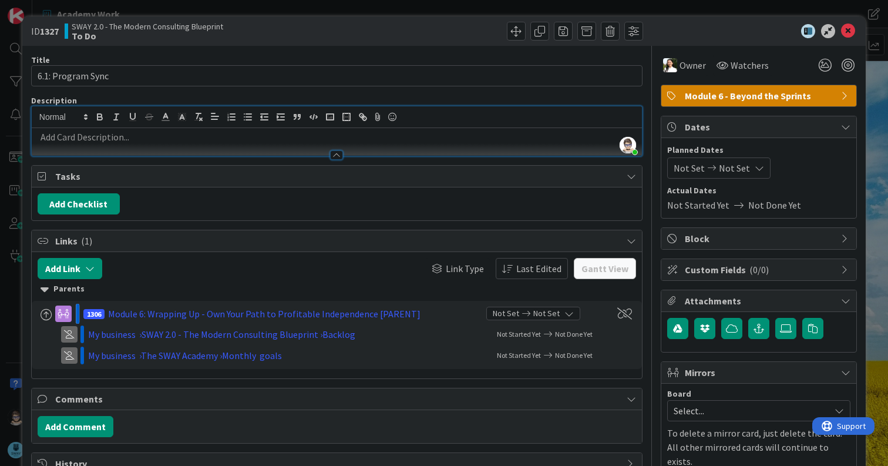
click at [272, 141] on p at bounding box center [337, 137] width 599 height 14
click at [177, 445] on div "Title 17 / 128 6.1: Program Sync Description [PERSON_NAME] just joined Owner Wa…" at bounding box center [337, 276] width 612 height 460
click at [331, 155] on div at bounding box center [336, 154] width 13 height 9
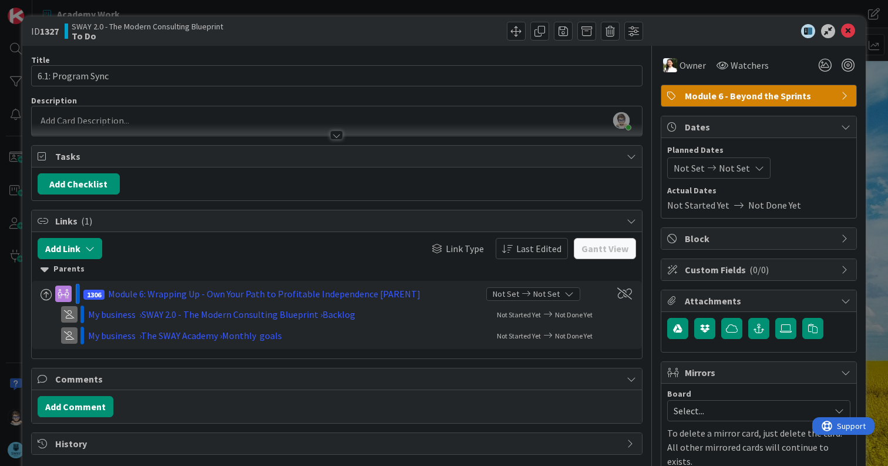
click at [330, 130] on div at bounding box center [336, 134] width 13 height 9
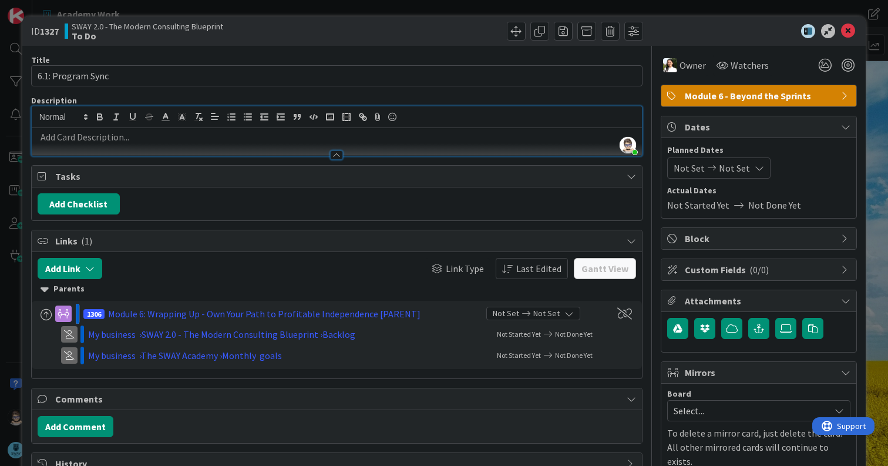
click at [273, 142] on p at bounding box center [337, 137] width 599 height 14
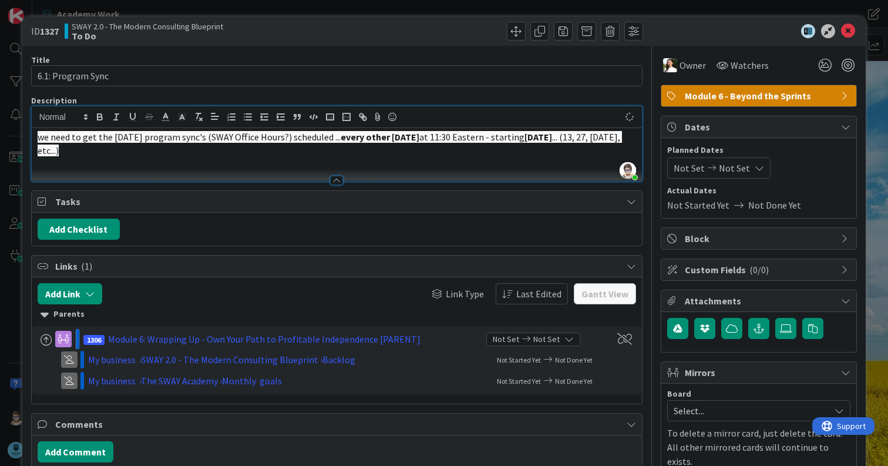
click at [199, 153] on p "we need to get the [DATE] program sync's (SWAY Office Hours?) scheduled ... eve…" at bounding box center [337, 143] width 599 height 26
drag, startPoint x: 205, startPoint y: 153, endPoint x: 12, endPoint y: 120, distance: 195.5
click at [7, 130] on div "ID 1327 SWAY 2.0 - The Modern Consulting Blueprint To Do Title 17 / 128 6.1: Pr…" at bounding box center [444, 233] width 888 height 466
click at [199, 116] on icon "button" at bounding box center [198, 117] width 11 height 11
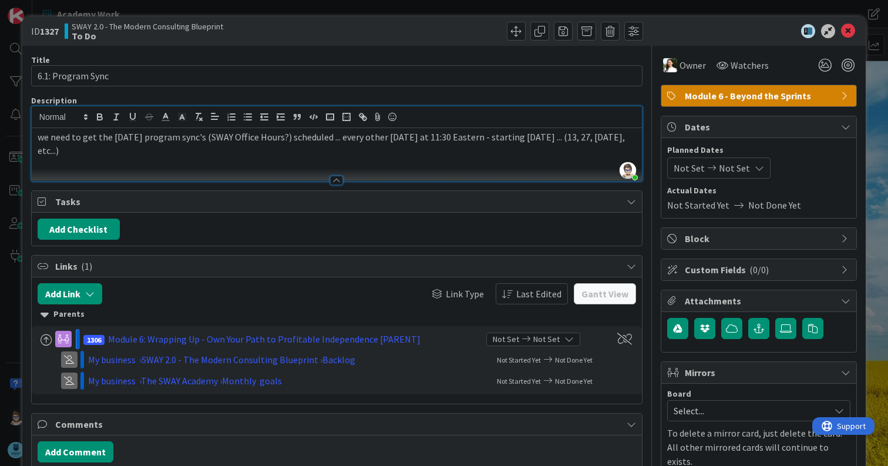
click at [167, 153] on p "we need to get the [DATE] program sync's (SWAY Office Hours?) scheduled ... eve…" at bounding box center [337, 143] width 599 height 26
drag, startPoint x: 491, startPoint y: 139, endPoint x: 572, endPoint y: 136, distance: 81.1
click at [572, 136] on p "we need to get the [DATE] program sync's (SWAY Office Hours?) scheduled ... eve…" at bounding box center [337, 143] width 599 height 26
click at [717, 66] on icon at bounding box center [723, 65] width 12 height 9
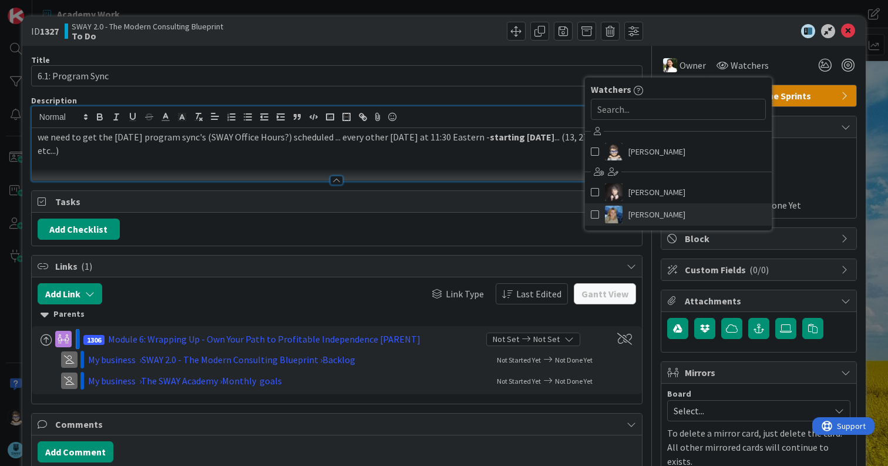
click at [637, 213] on span "[PERSON_NAME]" at bounding box center [657, 215] width 57 height 18
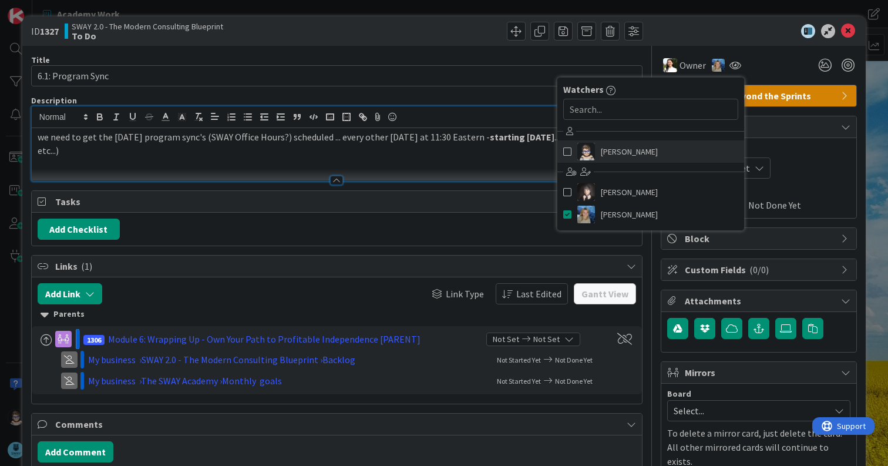
click at [604, 142] on link "[PERSON_NAME]" at bounding box center [651, 151] width 187 height 22
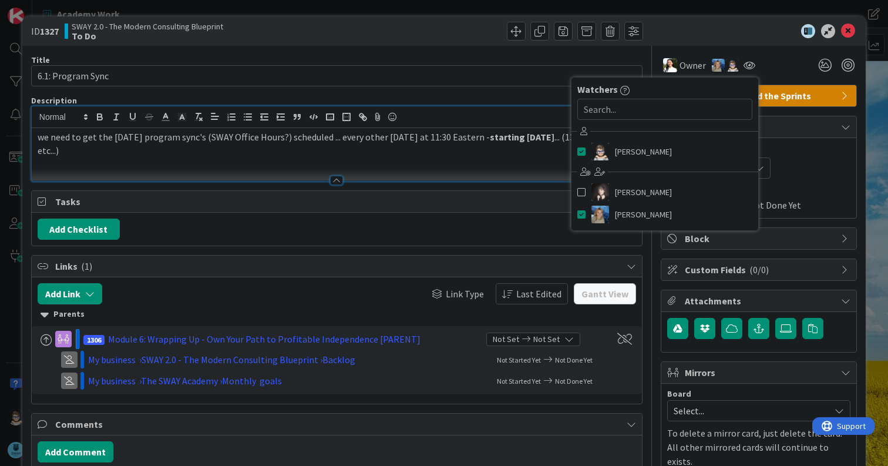
click at [369, 20] on div "ID 1327 SWAY 2.0 - The Modern Consulting Blueprint To Do" at bounding box center [444, 30] width 844 height 29
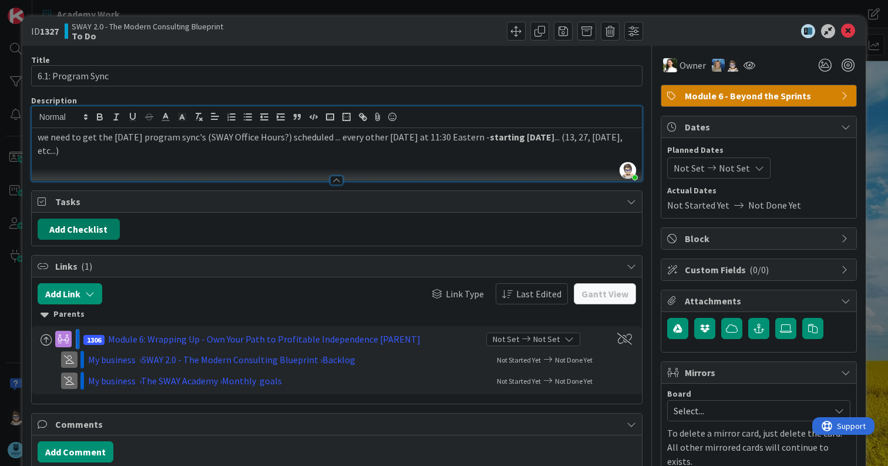
click at [89, 226] on button "Add Checklist" at bounding box center [79, 229] width 82 height 21
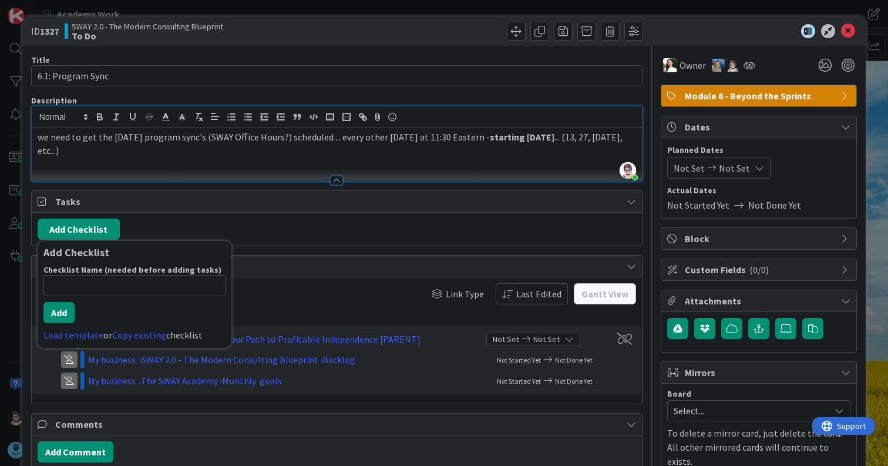
click at [356, 163] on div "we need to get the [DATE] program sync's (SWAY Office Hours?) scheduled ... eve…" at bounding box center [337, 154] width 611 height 53
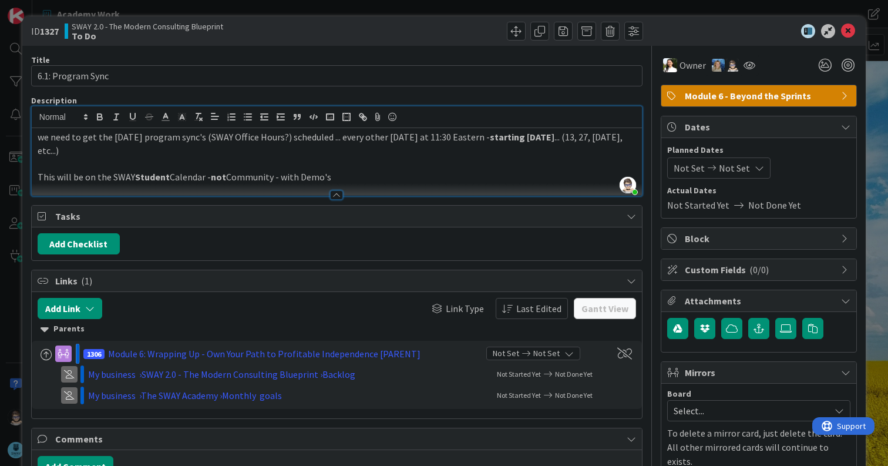
click at [346, 177] on p "This will be on the SWAY Student Calendar - not Community - with Demo's" at bounding box center [337, 177] width 599 height 14
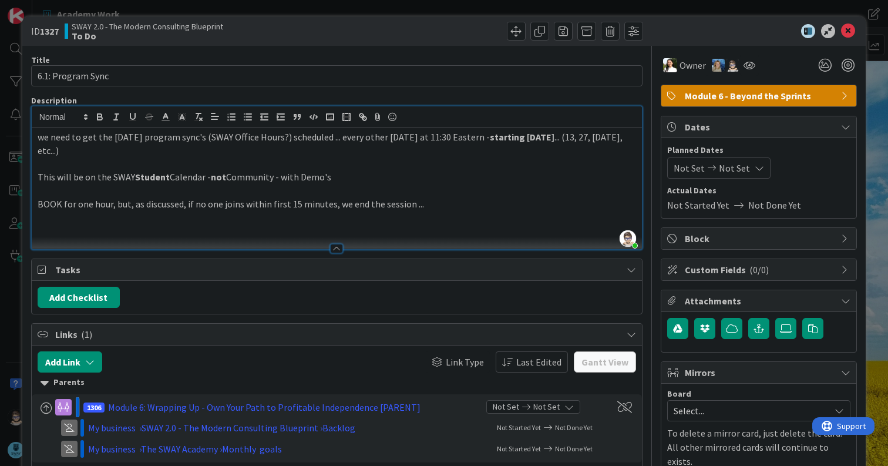
click at [435, 209] on p "BOOK for one hour, but, as discussed, if no one joins within first 15 minutes, …" at bounding box center [337, 204] width 599 height 14
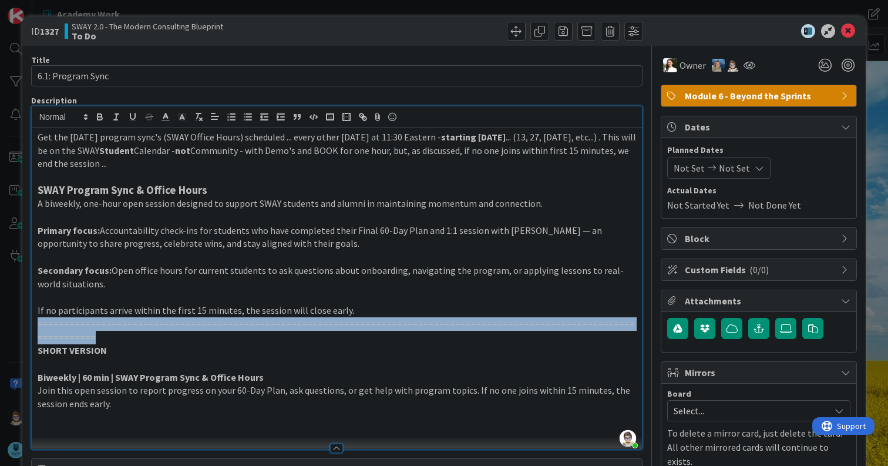
copy p "===============================================================================…"
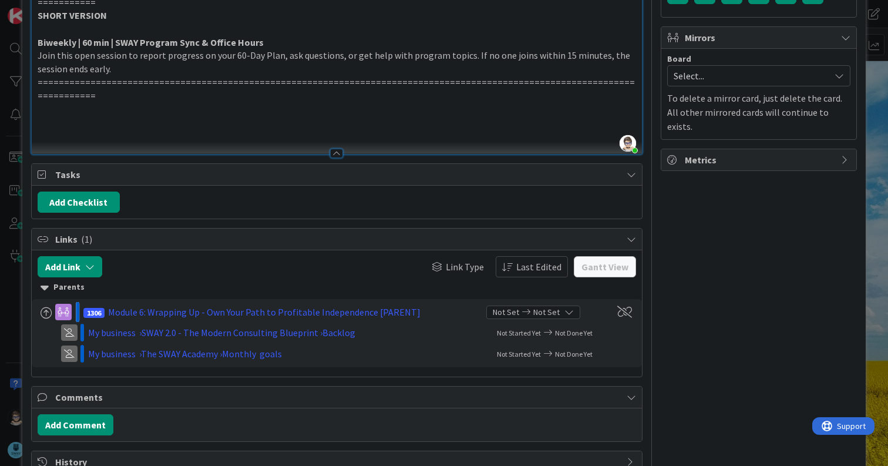
scroll to position [341, 0]
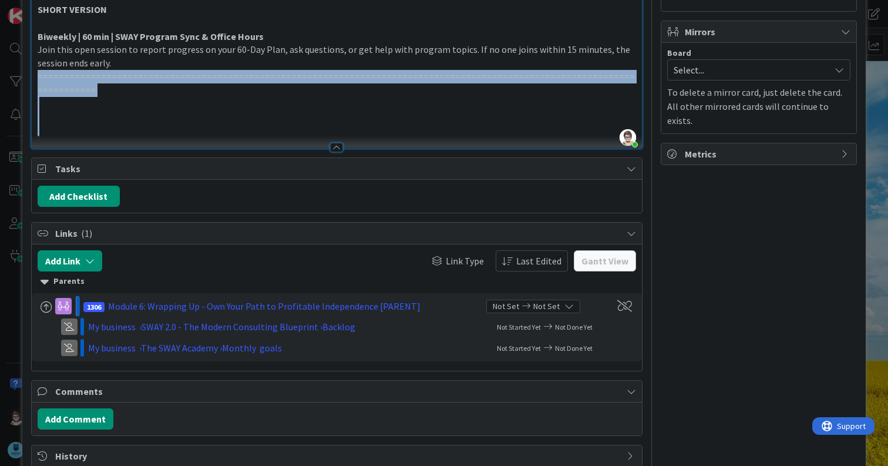
drag, startPoint x: 36, startPoint y: 64, endPoint x: 402, endPoint y: 112, distance: 368.7
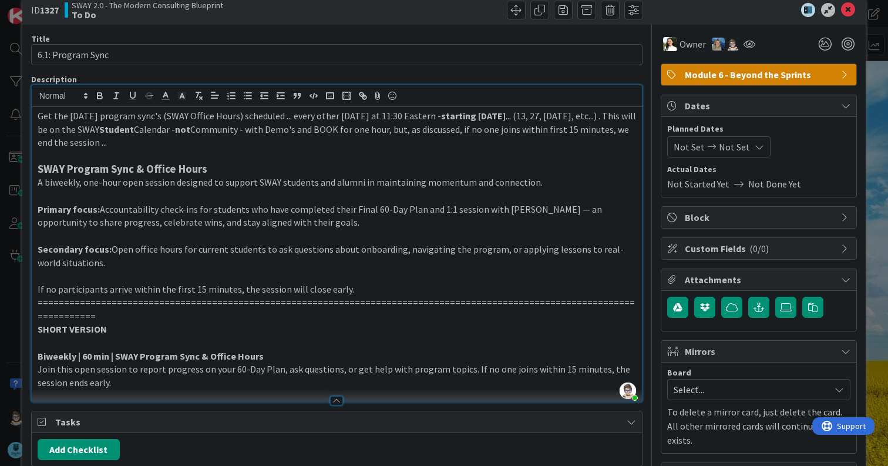
scroll to position [0, 0]
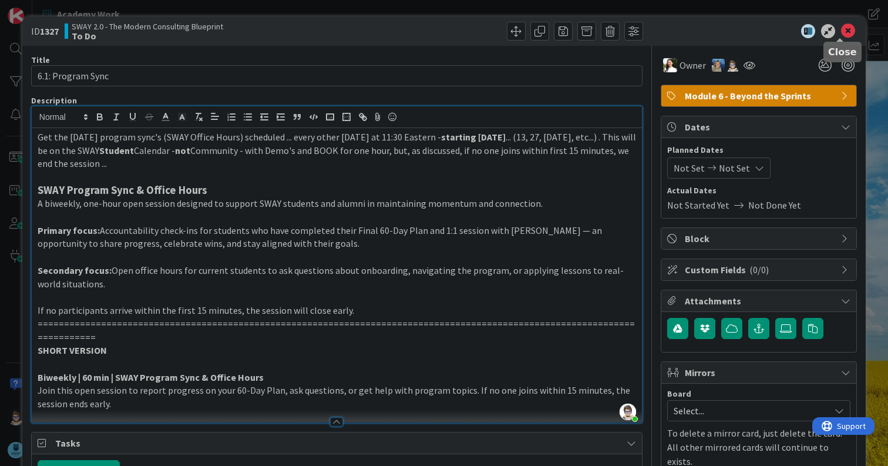
click at [841, 35] on icon at bounding box center [848, 31] width 14 height 14
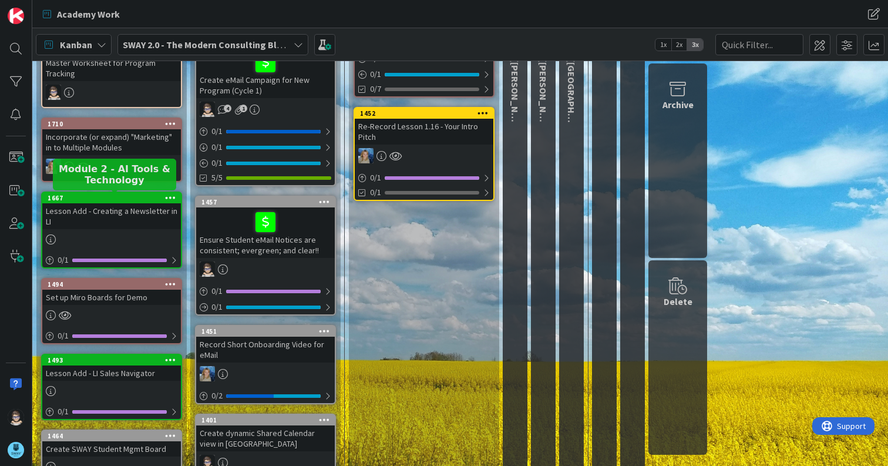
scroll to position [176, 0]
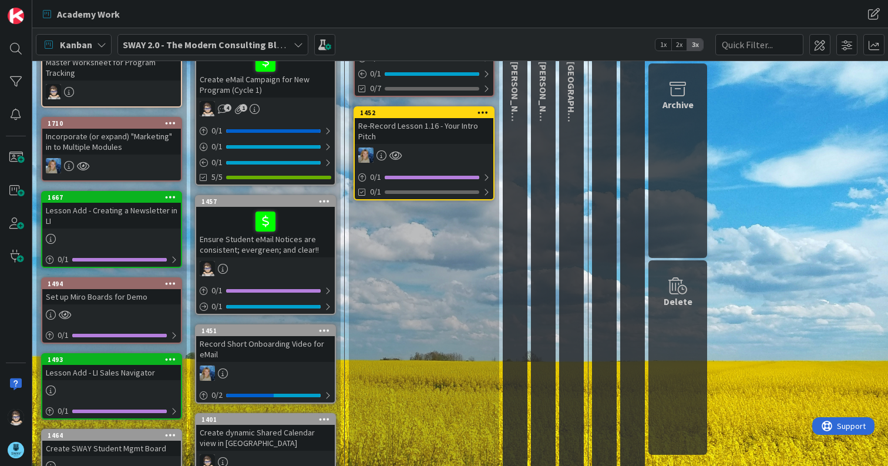
click at [119, 192] on div "1667 Lesson Add - Creating a Newsletter in LI 0 / 1" at bounding box center [111, 229] width 141 height 77
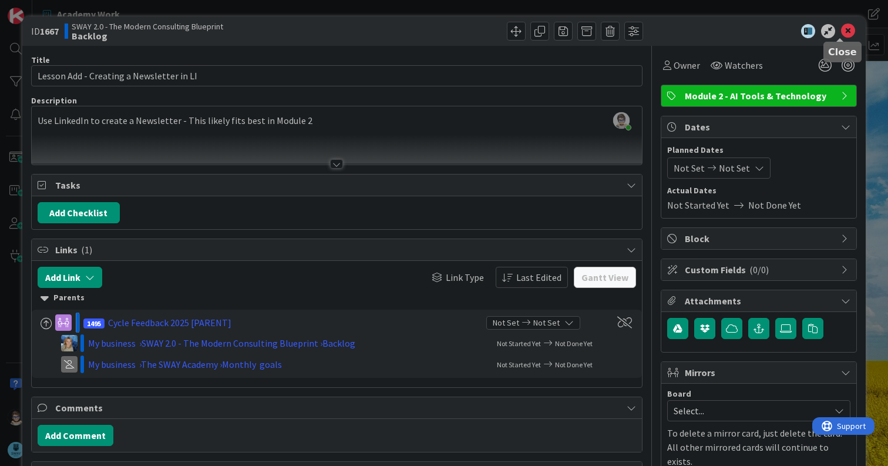
click at [841, 31] on icon at bounding box center [848, 31] width 14 height 14
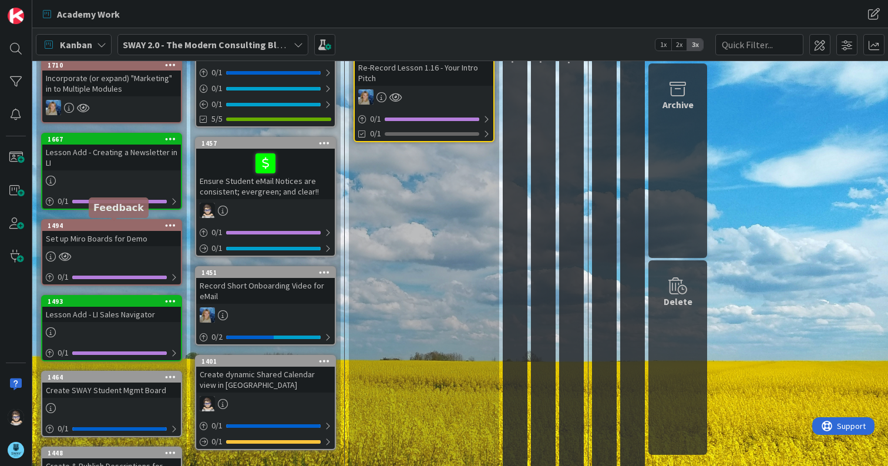
scroll to position [234, 0]
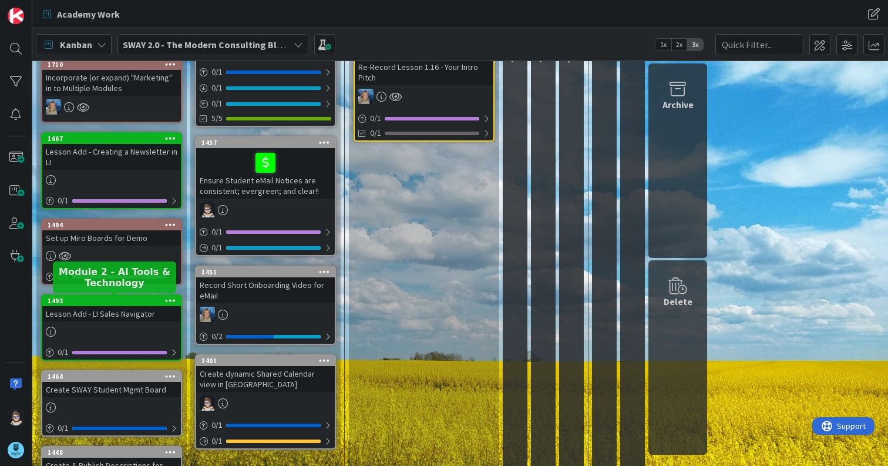
click at [129, 303] on div "1493" at bounding box center [114, 301] width 133 height 8
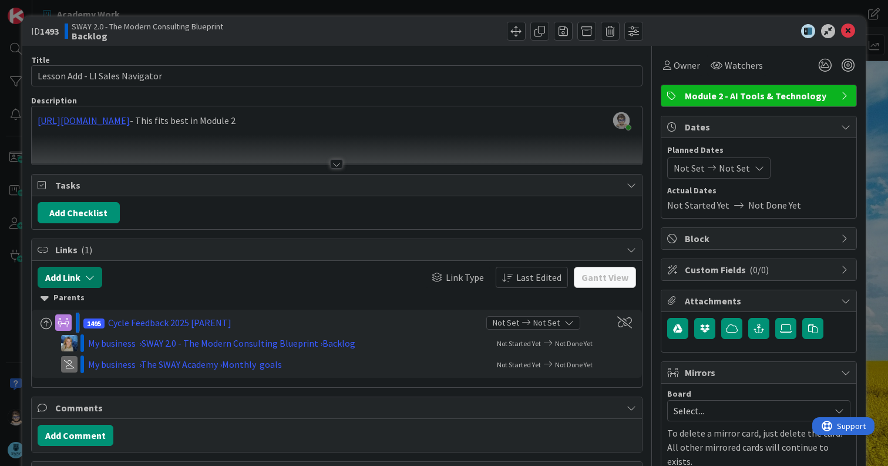
click at [94, 280] on icon "button" at bounding box center [89, 277] width 9 height 9
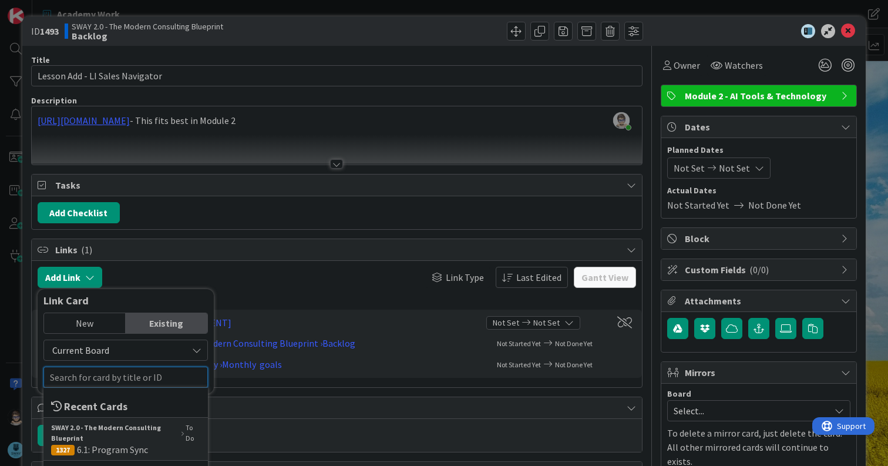
click at [174, 375] on input "text" at bounding box center [125, 377] width 165 height 21
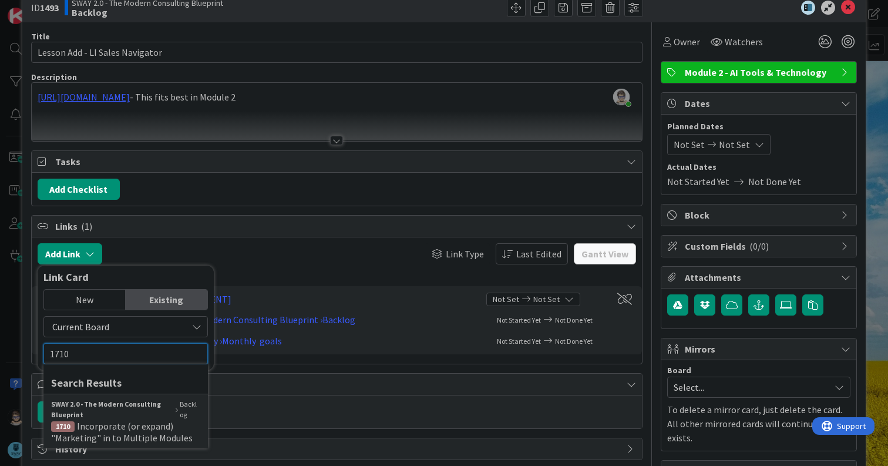
scroll to position [51, 0]
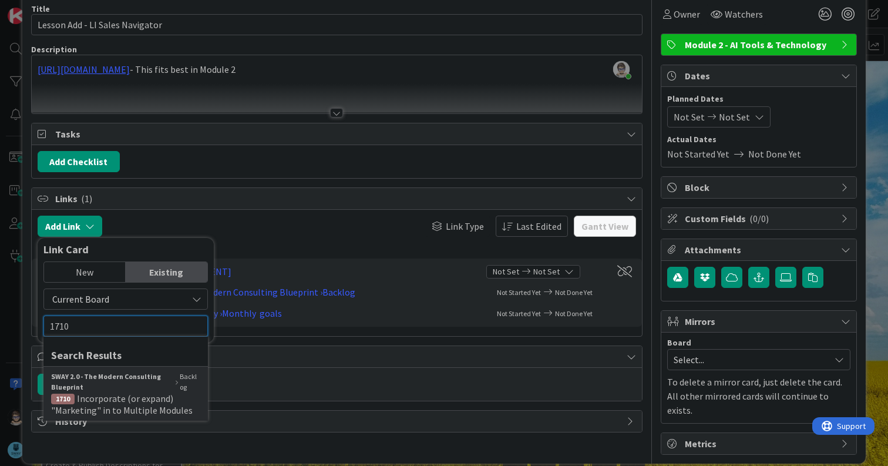
type input "1710"
click at [92, 406] on span "Incorporate (or expand) "Marketing" in to Multiple Modules" at bounding box center [122, 405] width 142 height 24
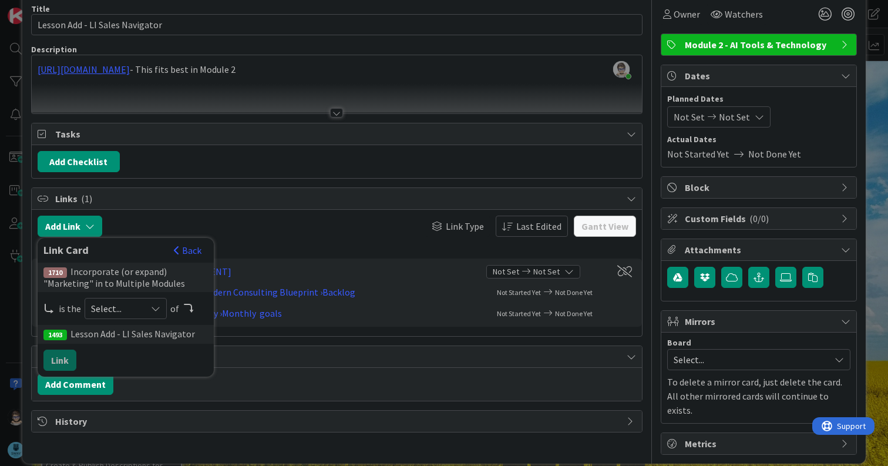
click at [156, 309] on icon at bounding box center [155, 308] width 9 height 9
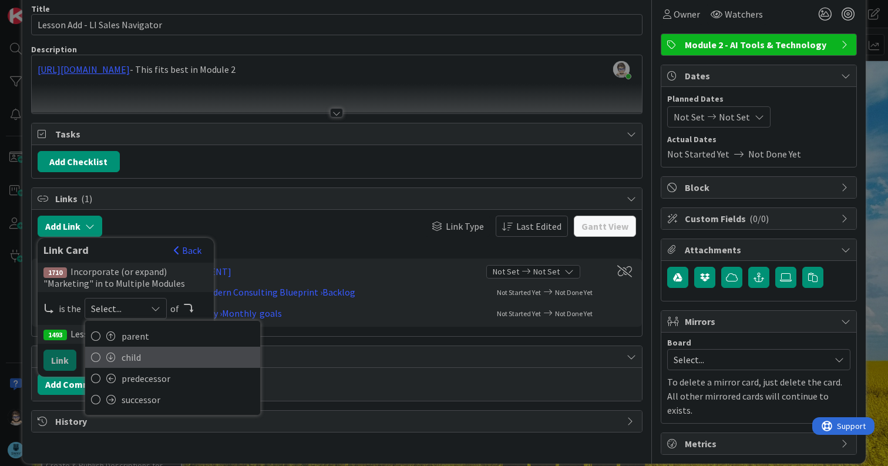
click at [152, 352] on span "child" at bounding box center [188, 357] width 133 height 18
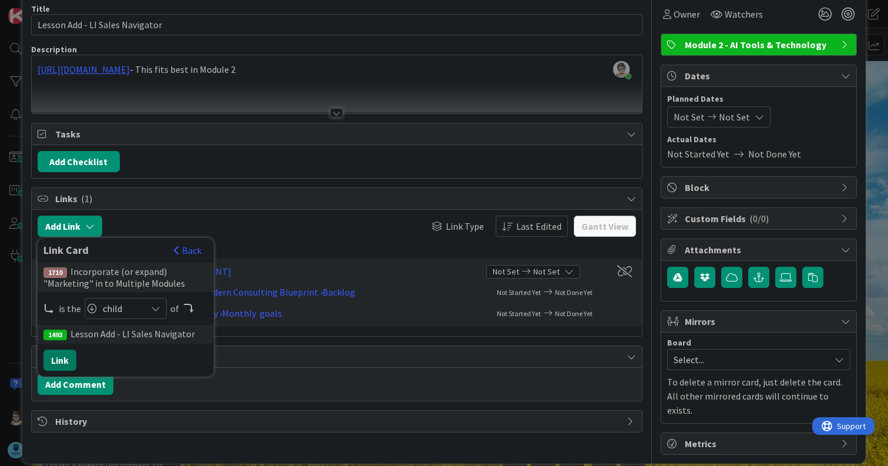
click at [61, 357] on button "Link" at bounding box center [59, 360] width 33 height 21
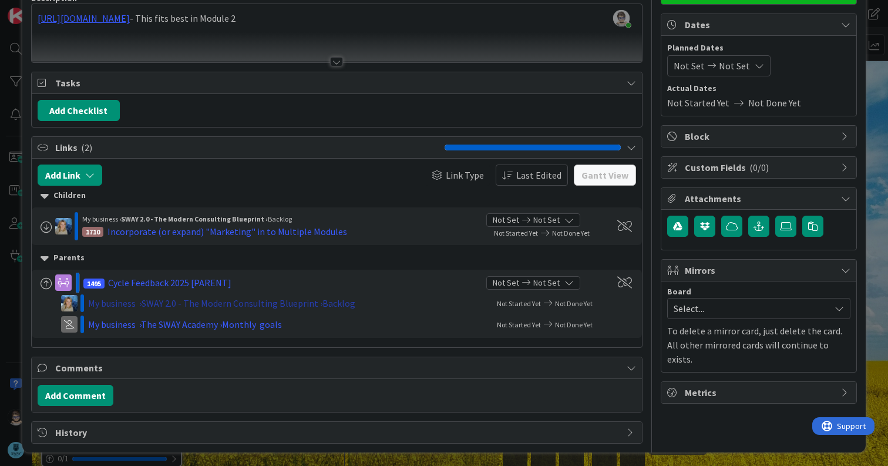
scroll to position [105, 0]
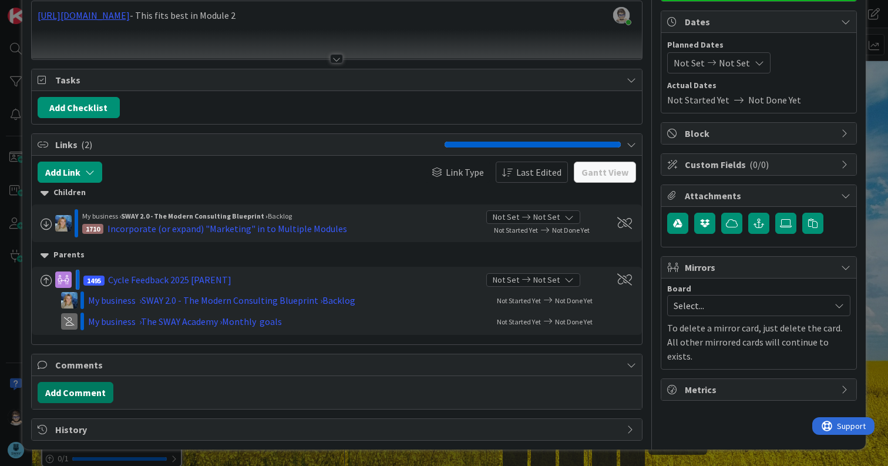
click at [74, 393] on button "Add Comment" at bounding box center [76, 392] width 76 height 21
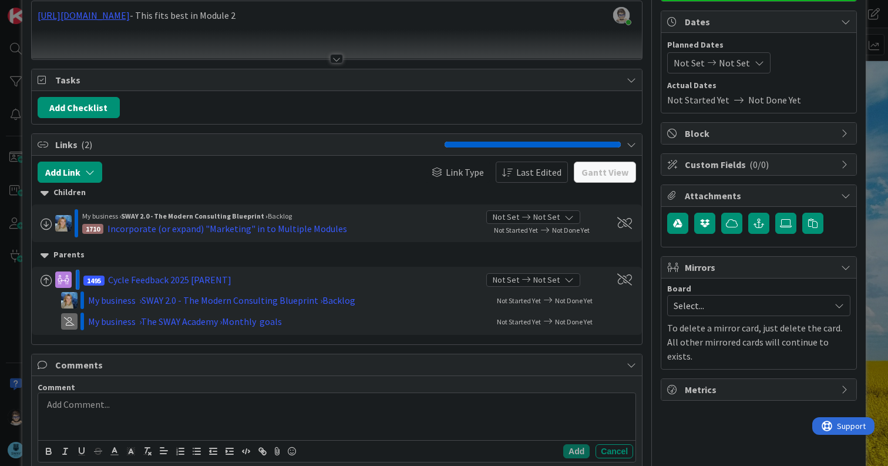
click at [613, 220] on div at bounding box center [625, 223] width 24 height 12
click at [618, 222] on span at bounding box center [625, 223] width 15 height 12
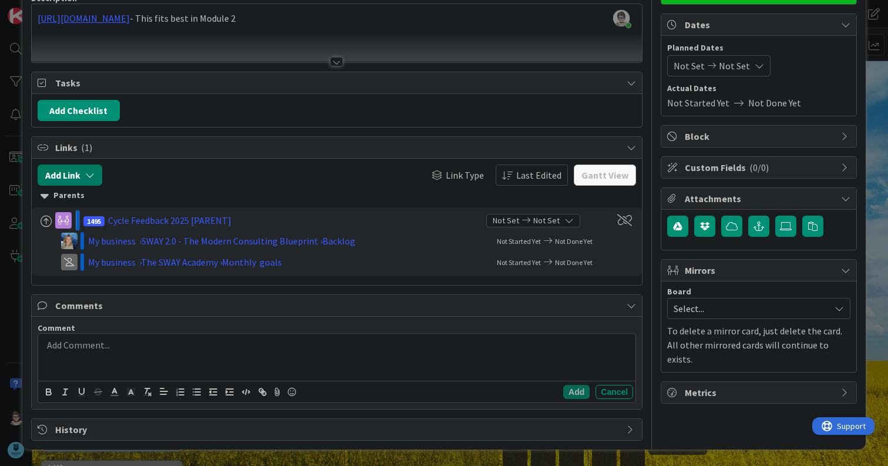
click at [70, 176] on button "Add Link" at bounding box center [70, 175] width 65 height 21
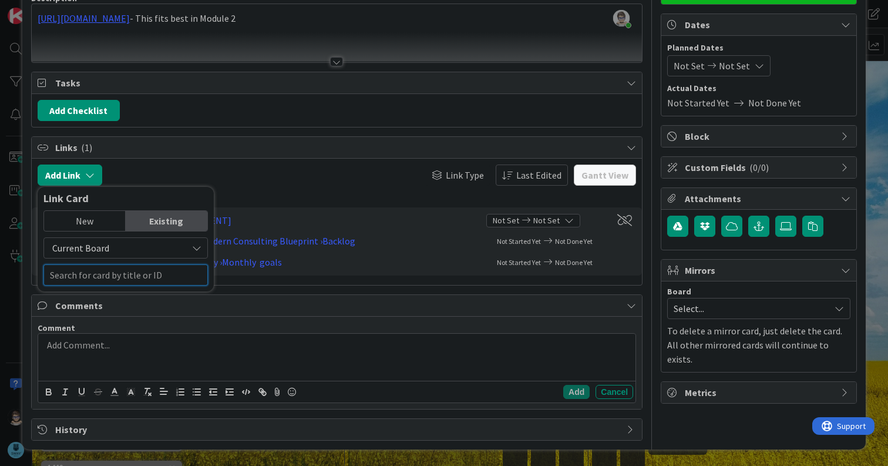
click at [105, 276] on input "text" at bounding box center [125, 274] width 165 height 21
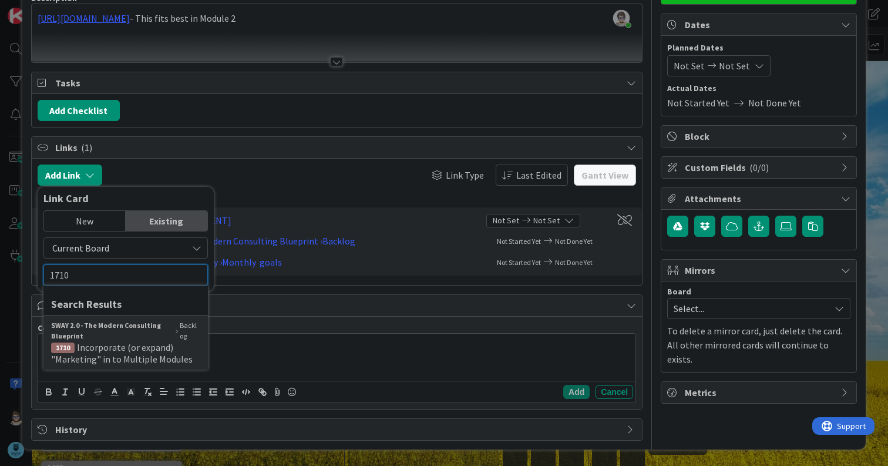
type input "1710"
click at [112, 346] on span "Incorporate (or expand) "Marketing" in to Multiple Modules" at bounding box center [122, 353] width 142 height 24
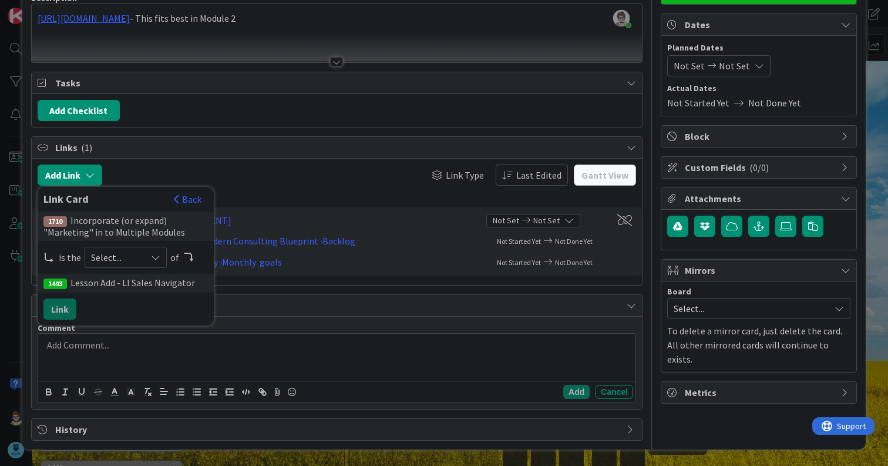
click at [155, 258] on icon at bounding box center [155, 257] width 9 height 9
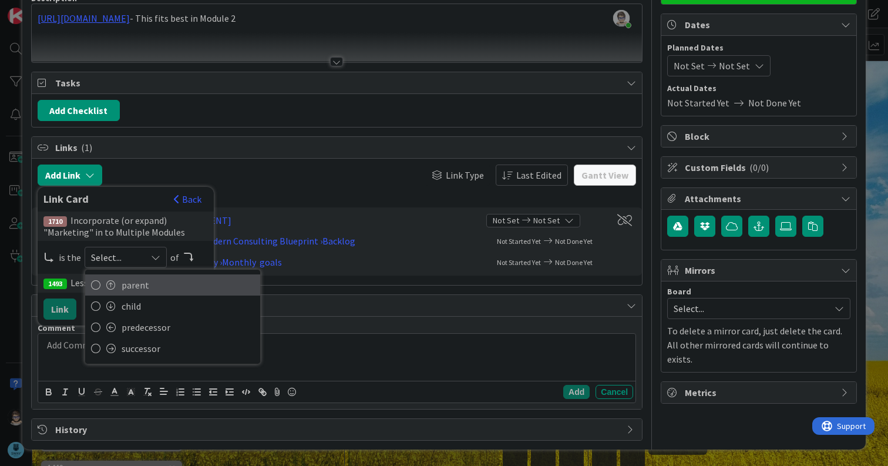
click at [111, 283] on span at bounding box center [110, 284] width 9 height 9
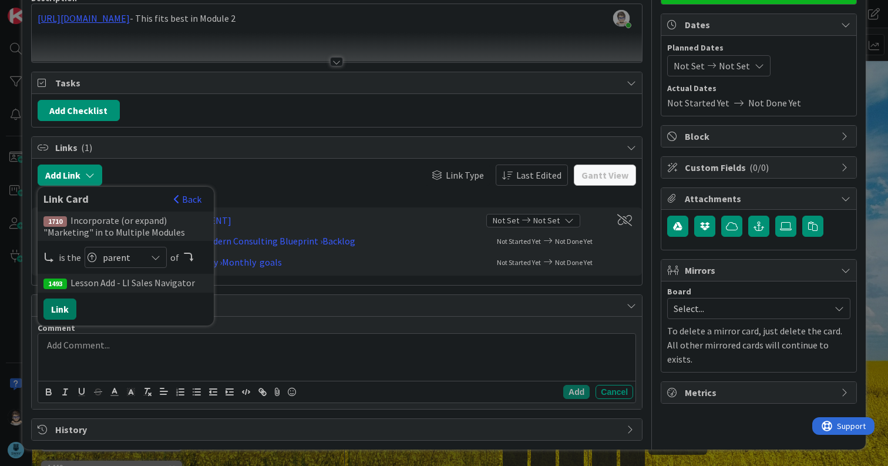
click at [56, 309] on button "Link" at bounding box center [59, 309] width 33 height 21
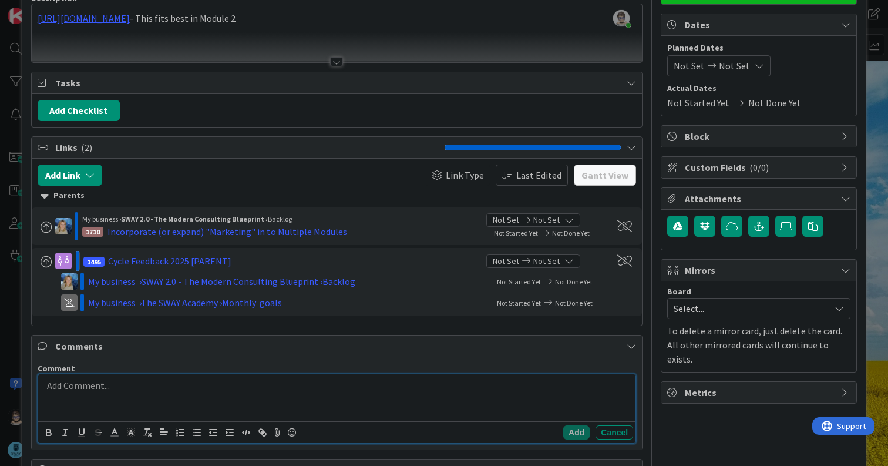
click at [126, 384] on p at bounding box center [337, 386] width 588 height 14
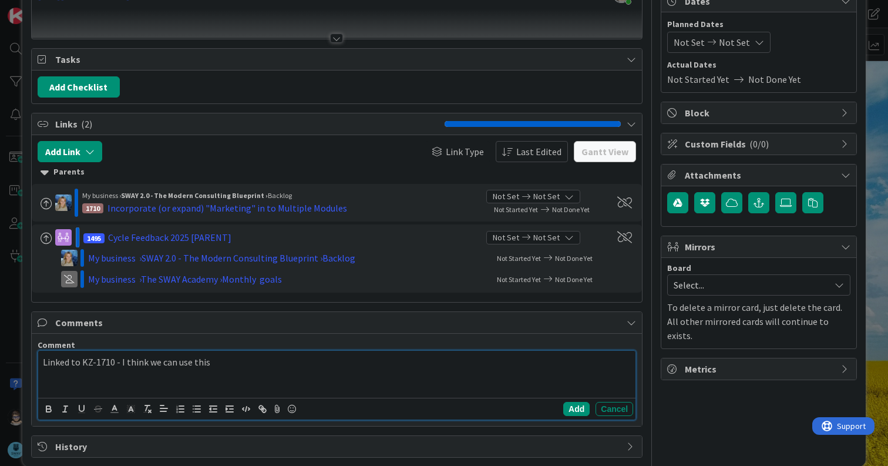
scroll to position [126, 0]
drag, startPoint x: 261, startPoint y: 361, endPoint x: 152, endPoint y: 385, distance: 111.3
click at [119, 364] on p "Linked to KZ-1710 - I think we can use this" at bounding box center [337, 362] width 588 height 14
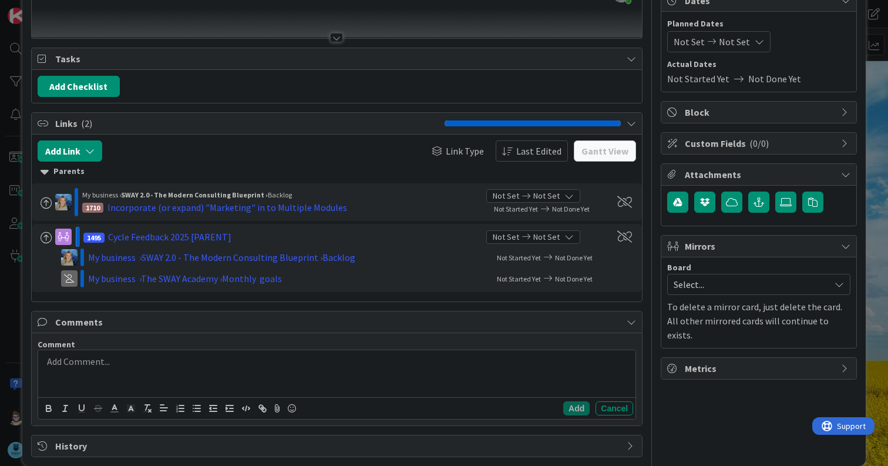
click at [613, 208] on div "My business › SWAY 2.0 - The Modern Consulting Blueprint › Backlog 1710 Incorpo…" at bounding box center [337, 202] width 599 height 28
click at [618, 206] on span at bounding box center [625, 202] width 15 height 12
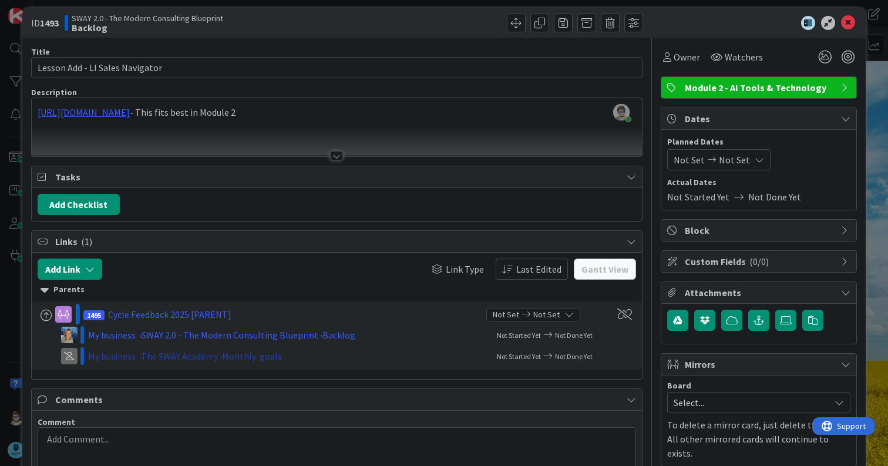
scroll to position [0, 0]
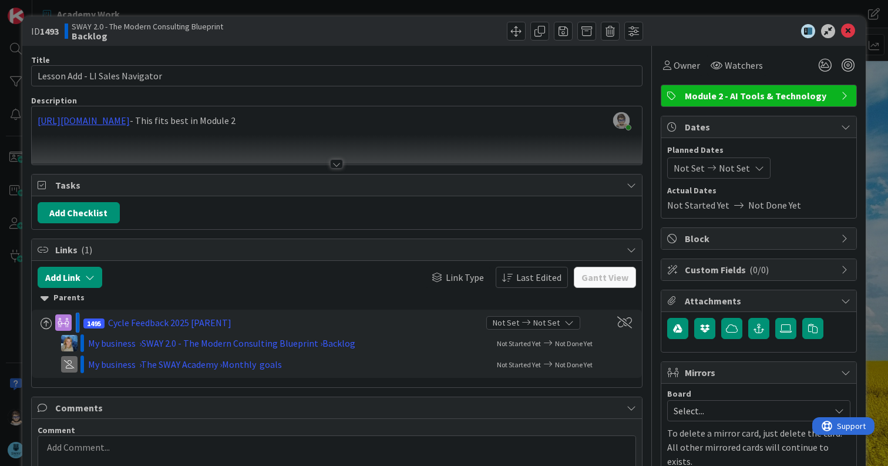
click at [313, 120] on div "[PERSON_NAME] just joined [URL][DOMAIN_NAME] - This fits best in Module 2" at bounding box center [337, 135] width 611 height 58
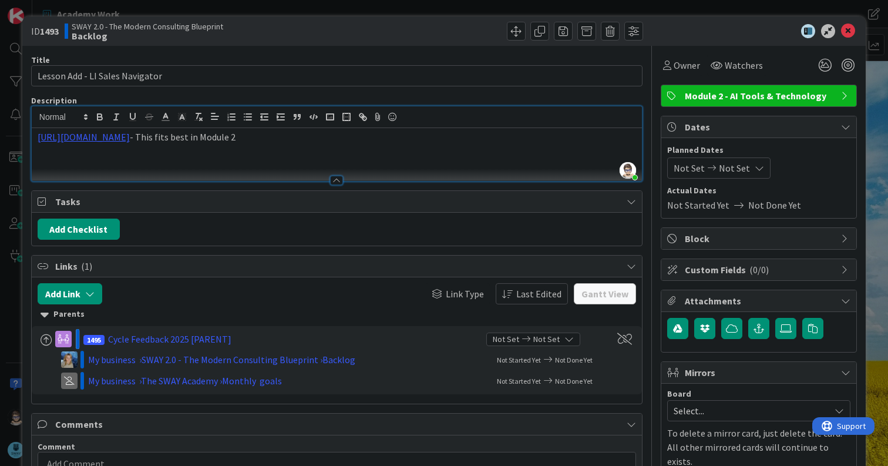
click at [331, 137] on p "[URL][DOMAIN_NAME] - This fits best in Module 2" at bounding box center [337, 137] width 599 height 14
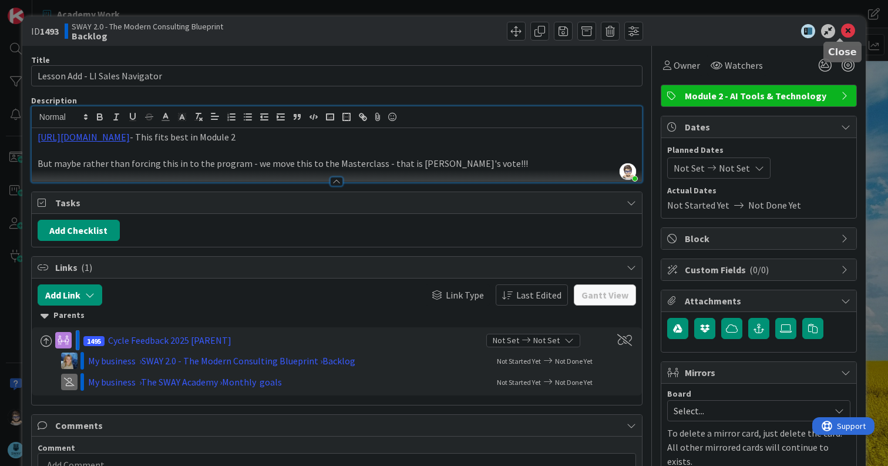
click at [841, 32] on icon at bounding box center [848, 31] width 14 height 14
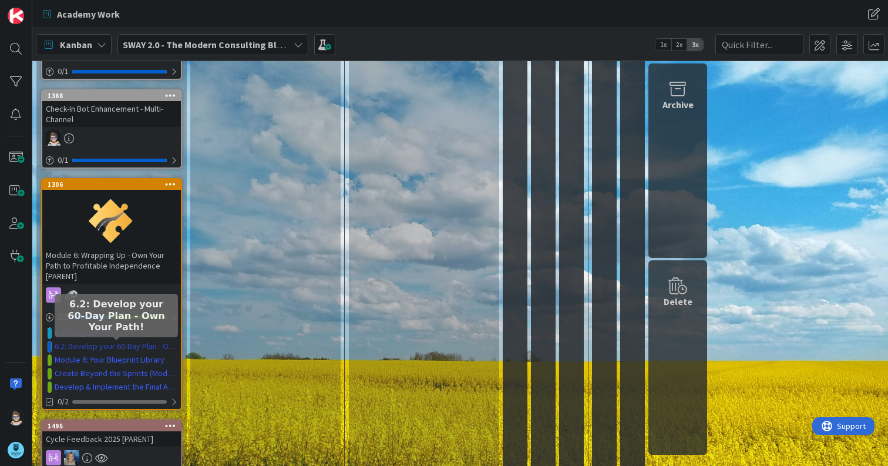
scroll to position [881, 0]
click at [121, 348] on link "6.2: Develop your 60-Day Plan - Own Your Path!" at bounding box center [116, 347] width 123 height 12
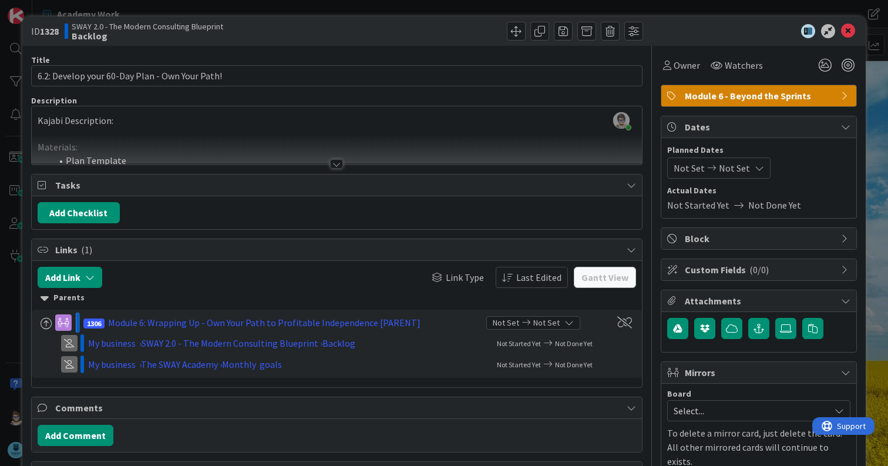
click at [335, 163] on div at bounding box center [336, 163] width 13 height 9
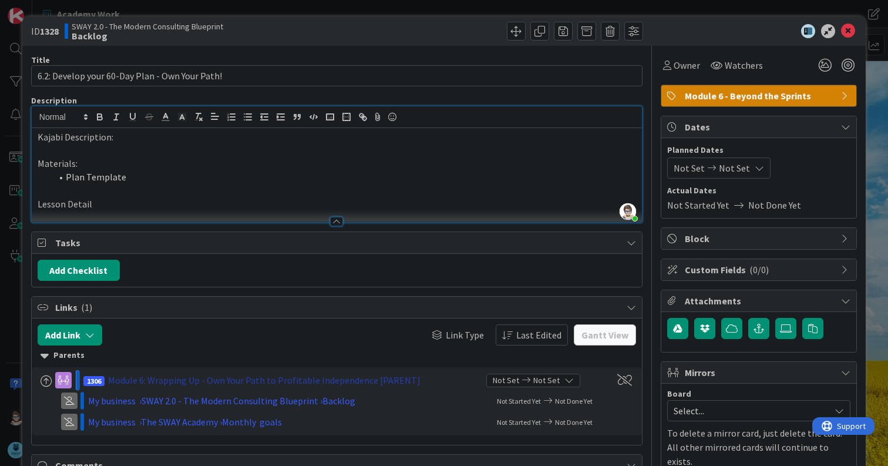
scroll to position [100, 0]
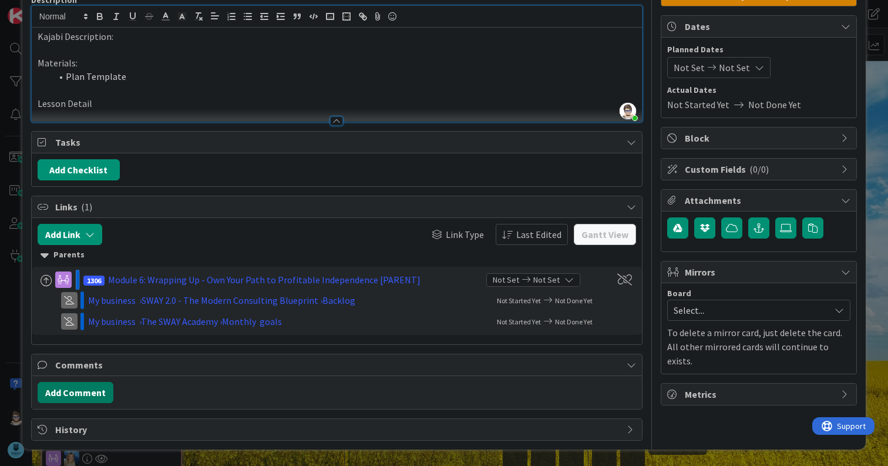
click at [82, 390] on button "Add Comment" at bounding box center [76, 392] width 76 height 21
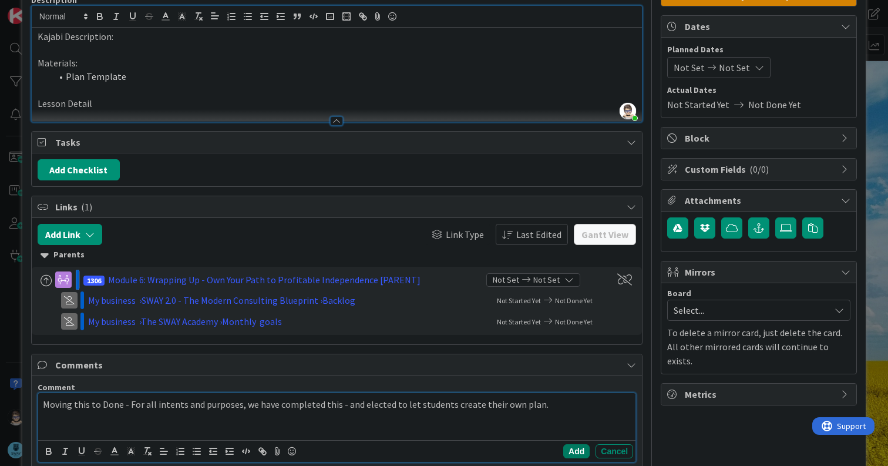
click at [569, 451] on button "Add" at bounding box center [577, 451] width 26 height 14
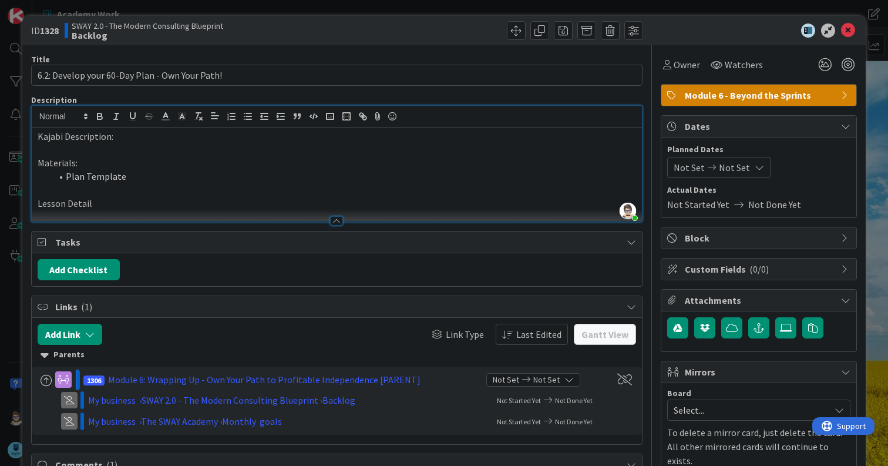
scroll to position [0, 0]
click at [507, 31] on span at bounding box center [516, 31] width 19 height 19
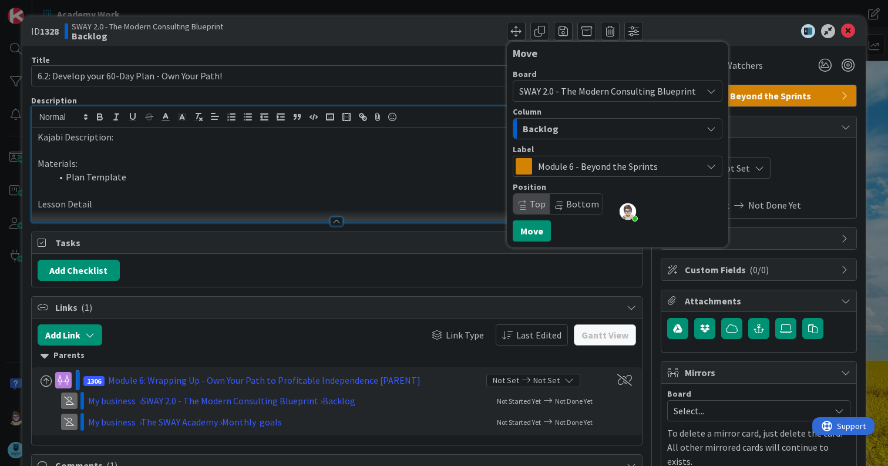
click at [553, 126] on div "Backlog" at bounding box center [611, 128] width 182 height 19
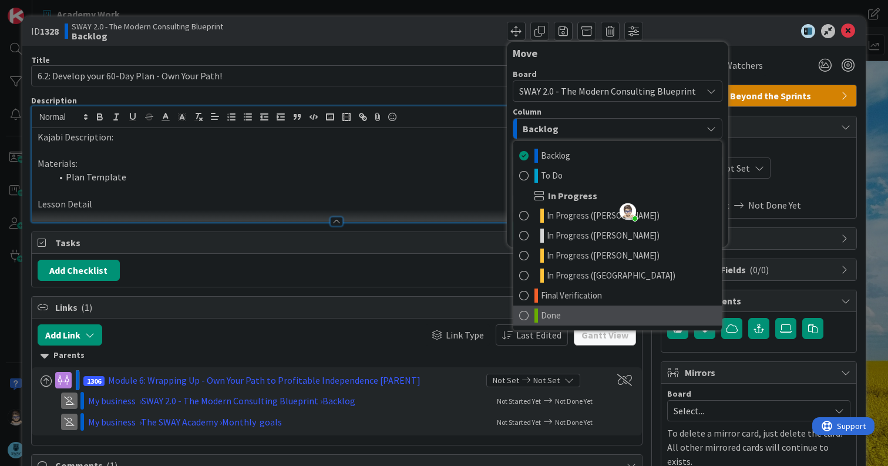
click at [562, 309] on link "Done" at bounding box center [618, 316] width 209 height 20
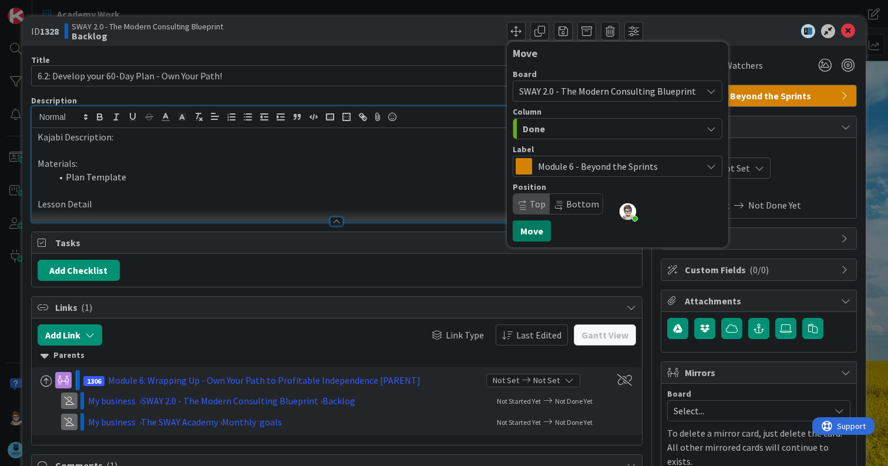
click at [532, 232] on button "Move" at bounding box center [532, 230] width 38 height 21
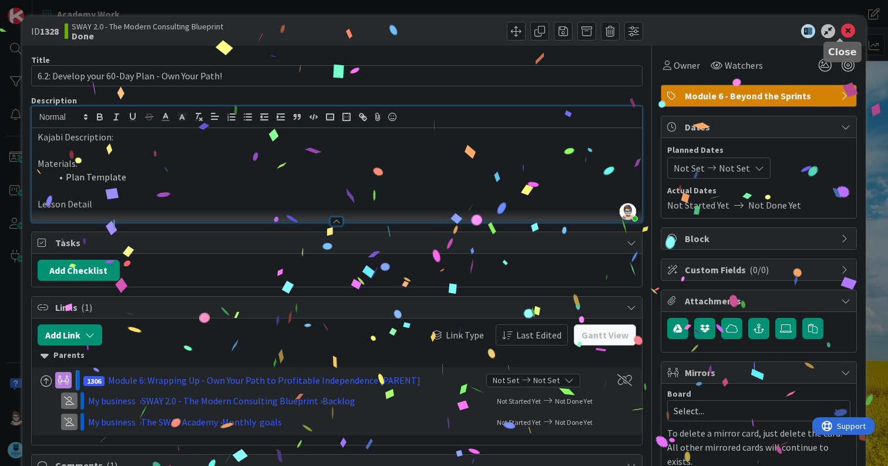
click at [841, 31] on icon at bounding box center [848, 31] width 14 height 14
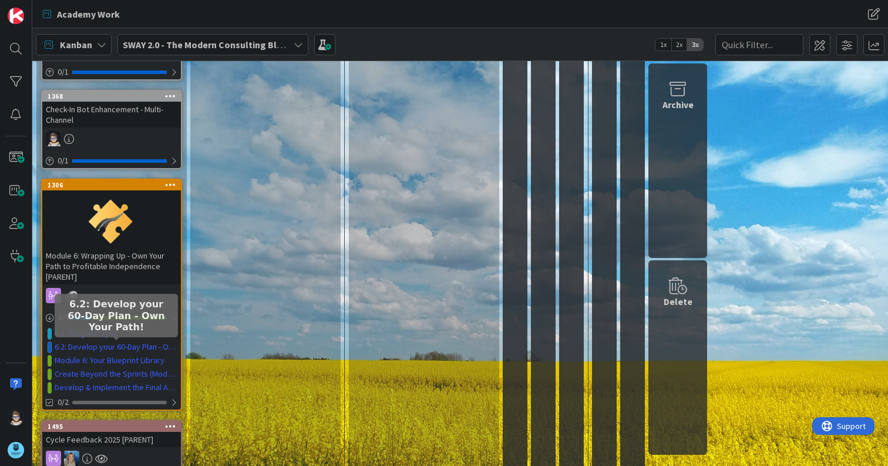
click at [221, 318] on div "To Do Add Card... 1327 6.1: Program Sync 0 / 1 1360 Create eMail Campaign for N…" at bounding box center [265, 102] width 150 height 1805
click at [80, 347] on link "6.2: Develop your 60-Day Plan - Own Your Path!" at bounding box center [116, 347] width 123 height 12
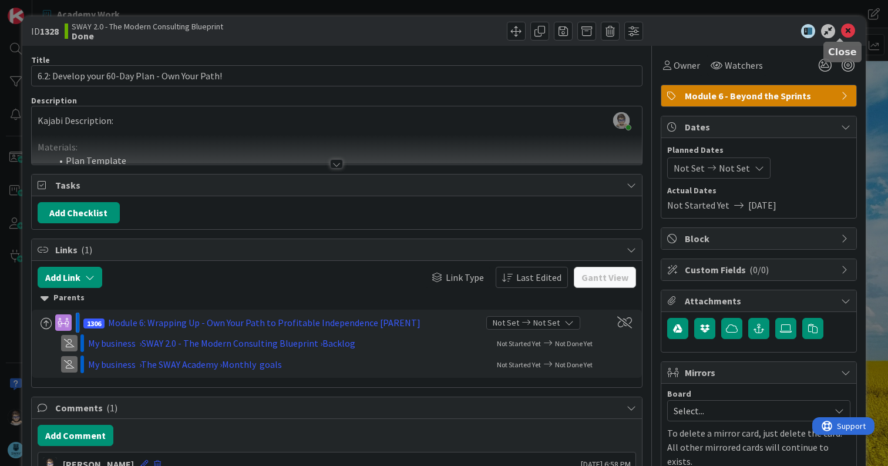
click at [841, 33] on icon at bounding box center [848, 31] width 14 height 14
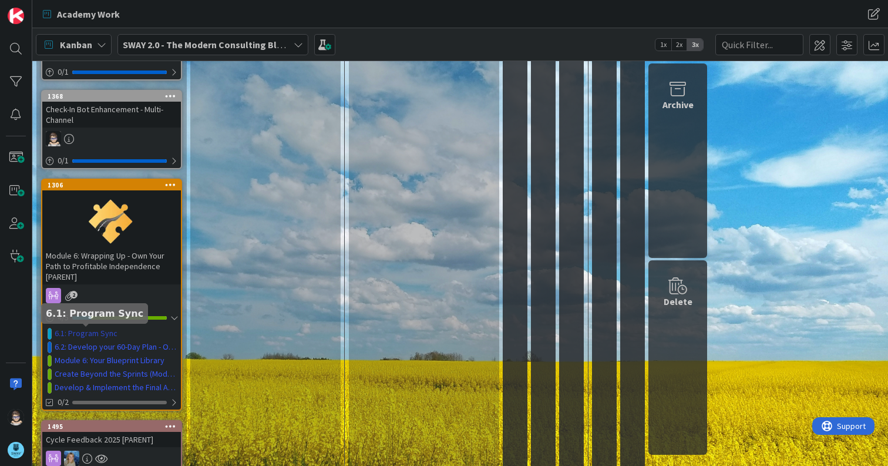
click at [100, 333] on link "6.1: Program Sync" at bounding box center [86, 333] width 63 height 12
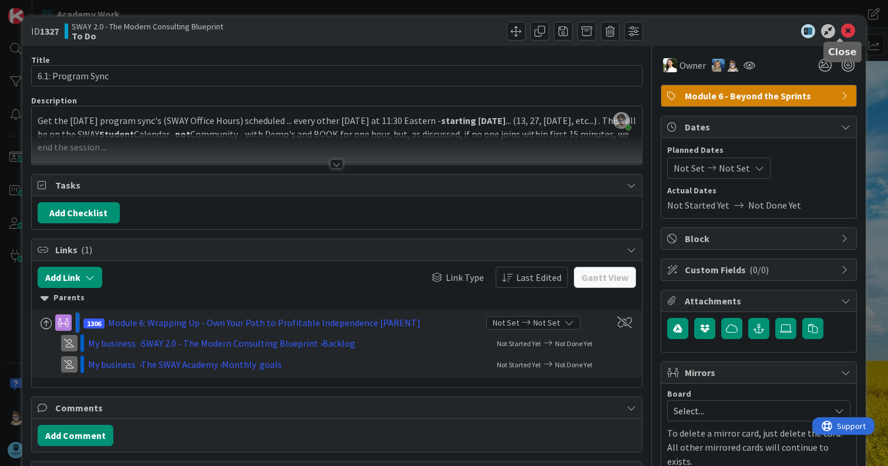
click at [841, 30] on icon at bounding box center [848, 31] width 14 height 14
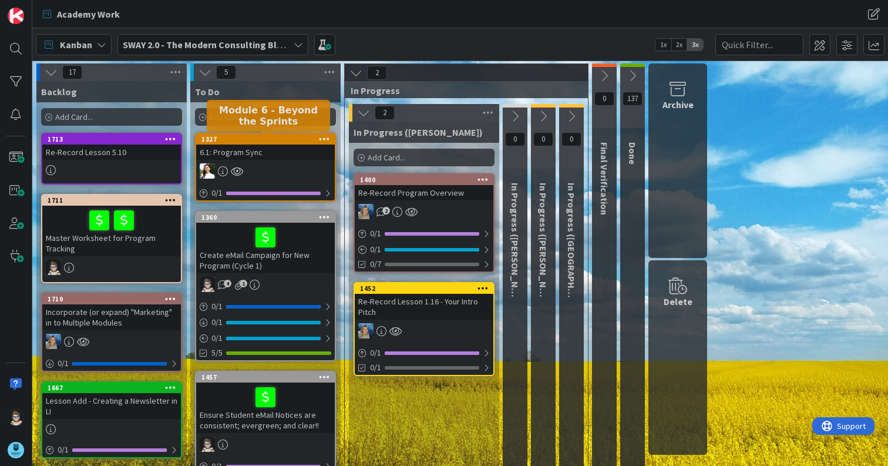
click at [277, 142] on div "1327" at bounding box center [268, 139] width 133 height 8
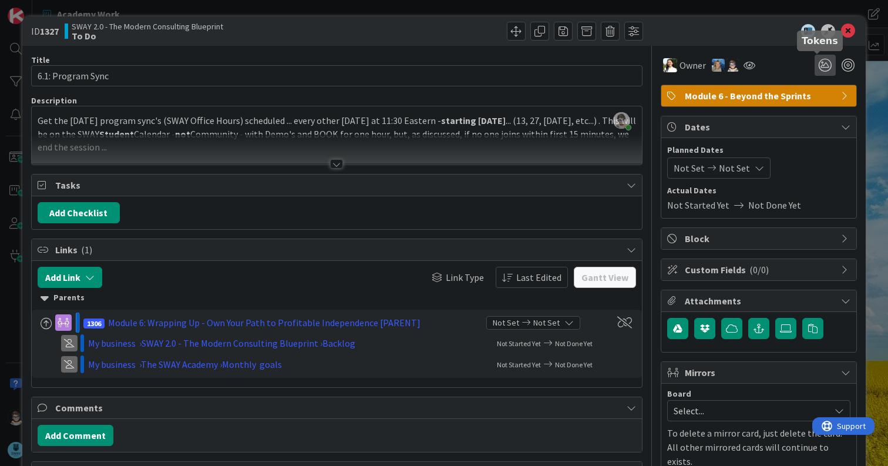
click at [819, 62] on icon at bounding box center [825, 65] width 21 height 21
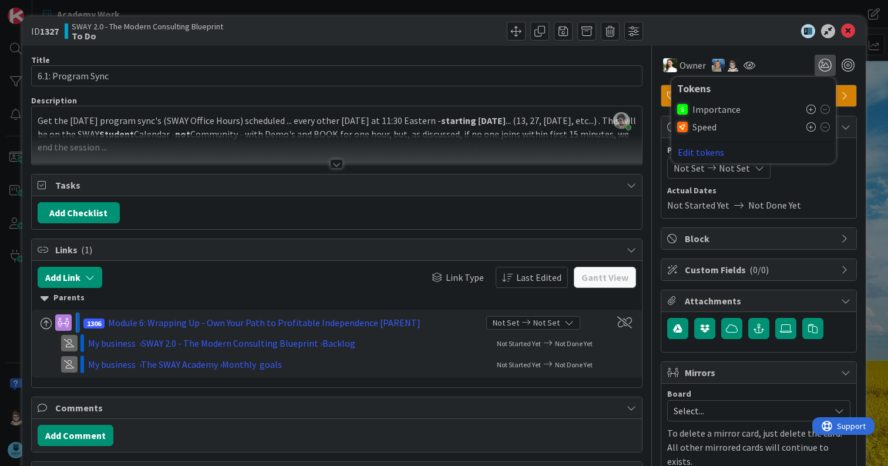
click at [807, 108] on icon at bounding box center [811, 109] width 9 height 9
click at [807, 108] on icon at bounding box center [811, 110] width 9 height 9
click at [763, 32] on div at bounding box center [753, 31] width 208 height 14
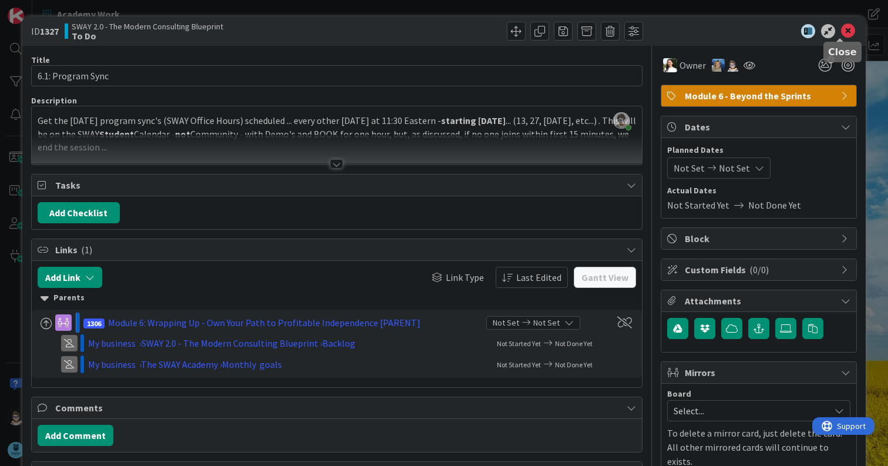
click at [841, 29] on icon at bounding box center [848, 31] width 14 height 14
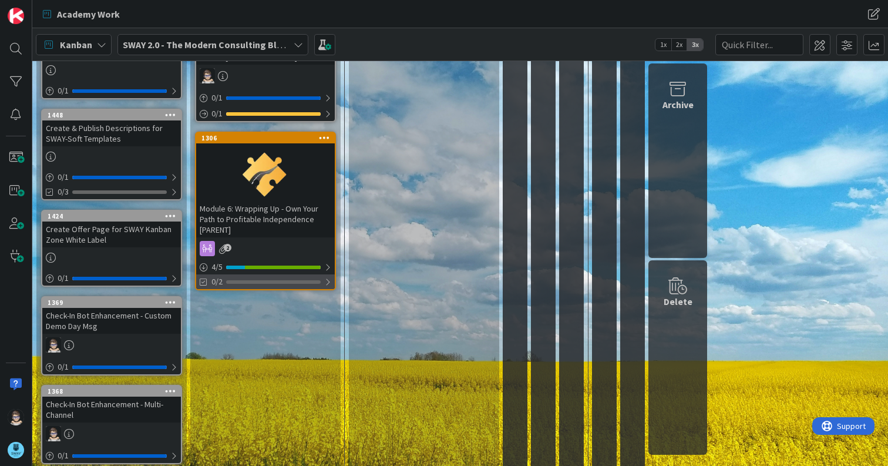
scroll to position [587, 0]
click at [329, 281] on div at bounding box center [327, 281] width 7 height 9
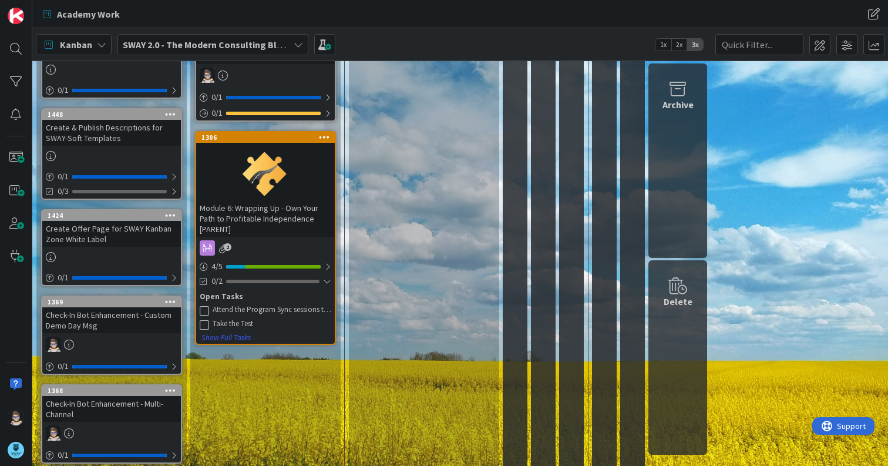
click at [244, 308] on div "Attend the Program Sync sessions to Demo your results/progress (x6)" at bounding box center [272, 309] width 119 height 9
click at [263, 138] on div "1306" at bounding box center [268, 137] width 133 height 8
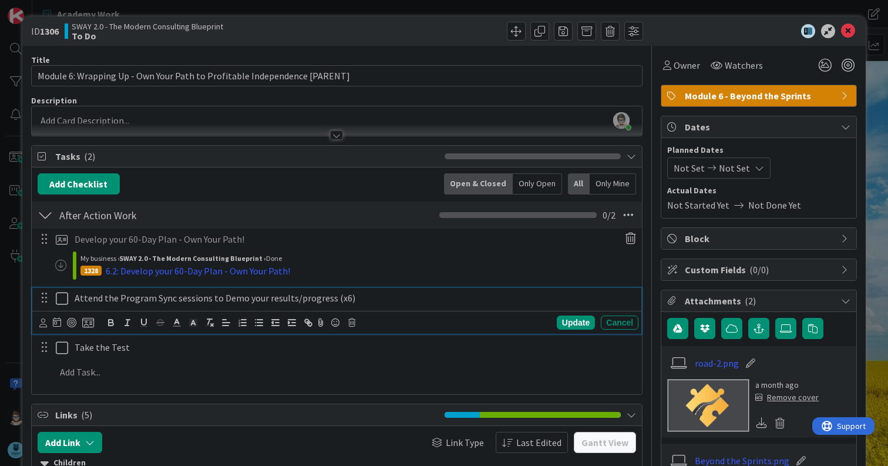
click at [63, 300] on icon at bounding box center [62, 298] width 12 height 14
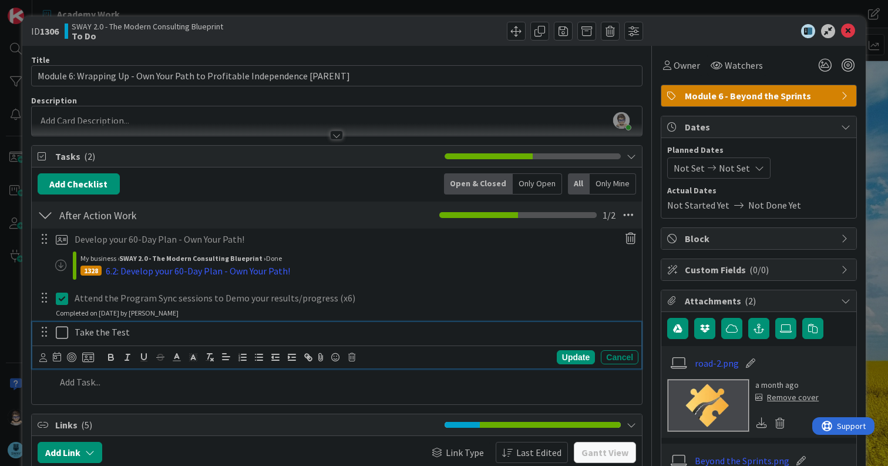
click at [61, 331] on icon at bounding box center [62, 333] width 12 height 14
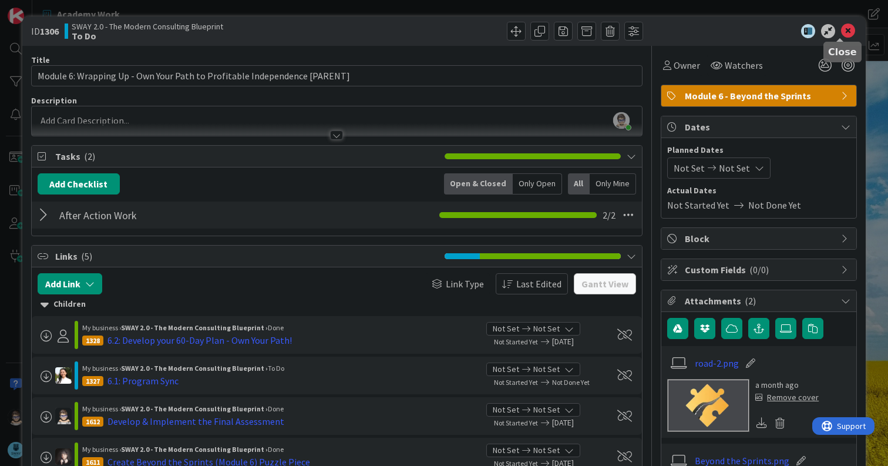
click at [842, 31] on icon at bounding box center [848, 31] width 14 height 14
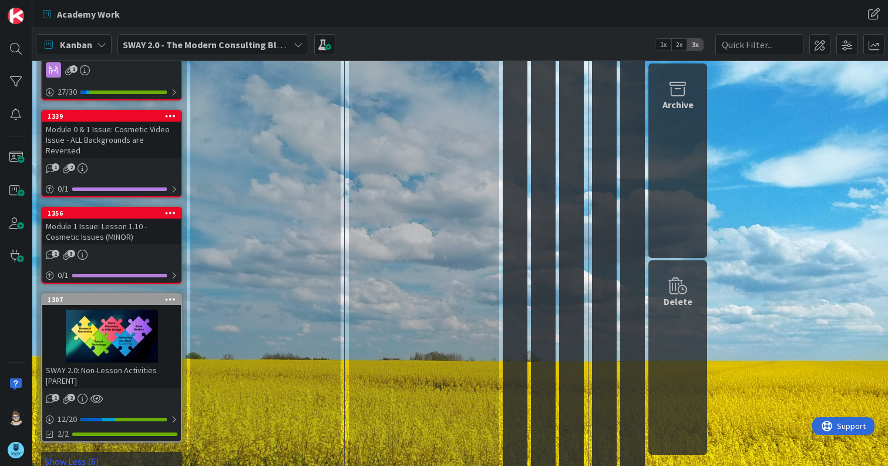
scroll to position [1173, 0]
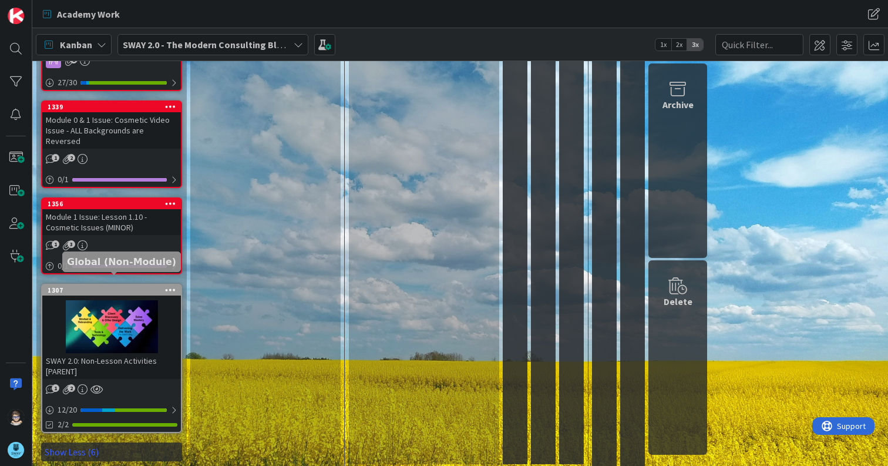
click at [135, 286] on div "1307" at bounding box center [114, 290] width 133 height 8
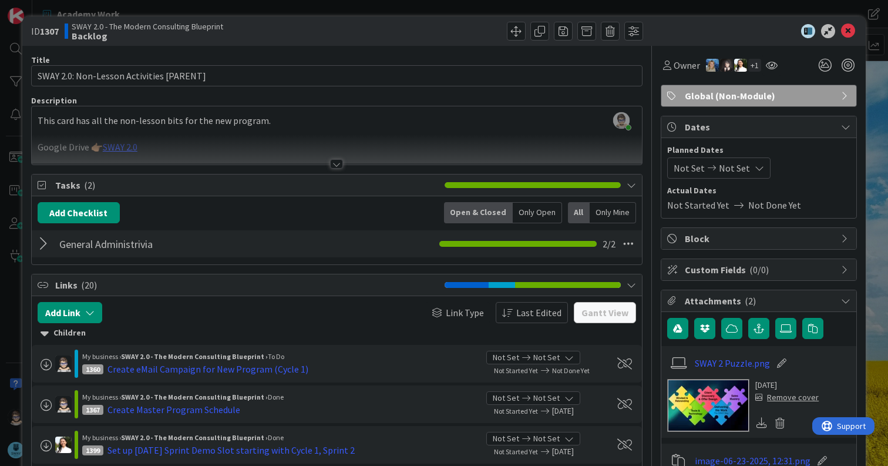
click at [331, 162] on div at bounding box center [336, 163] width 13 height 9
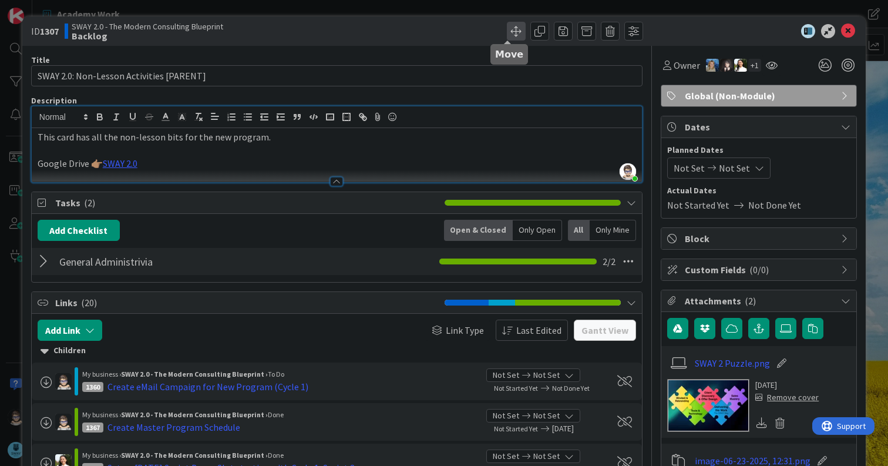
click at [507, 31] on span at bounding box center [516, 31] width 19 height 19
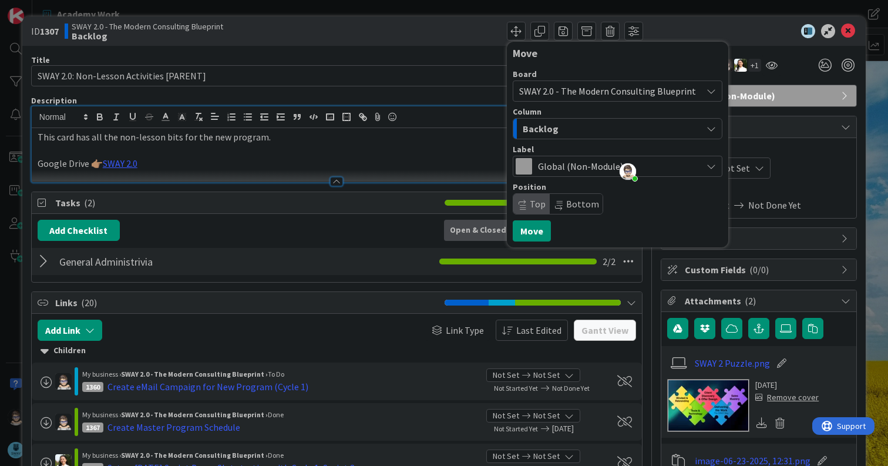
click at [707, 89] on icon at bounding box center [711, 90] width 9 height 9
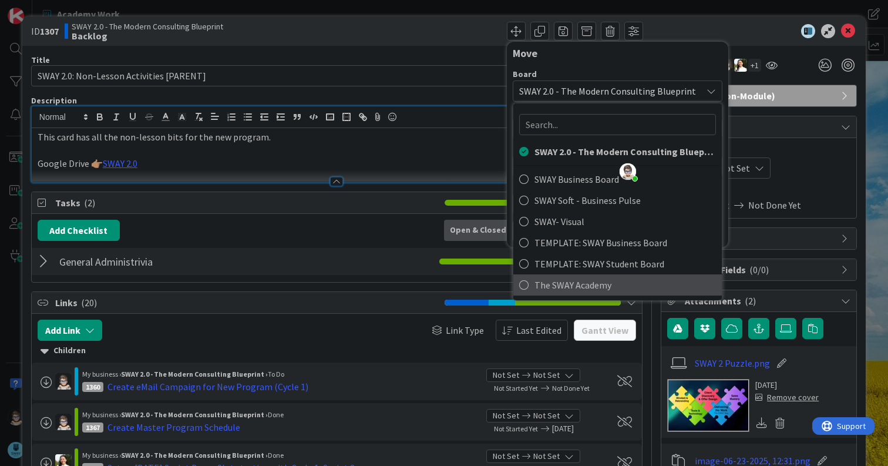
click at [586, 282] on span "The SWAY Academy" at bounding box center [626, 285] width 182 height 18
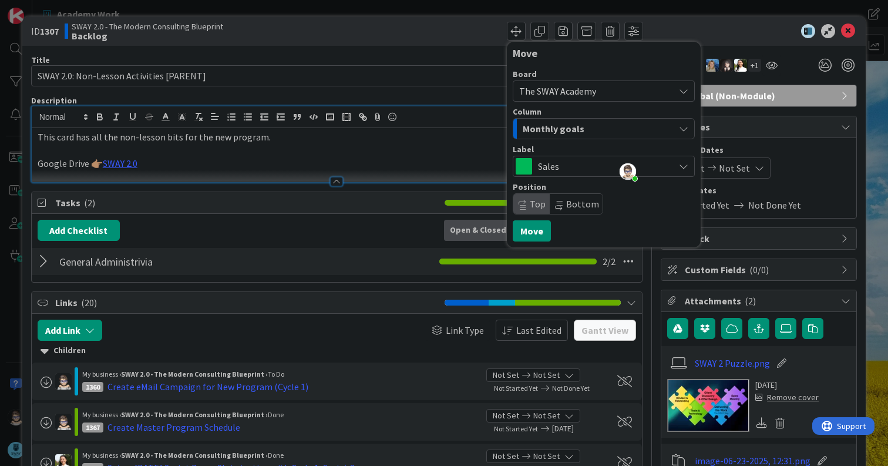
click at [679, 163] on icon at bounding box center [683, 166] width 9 height 9
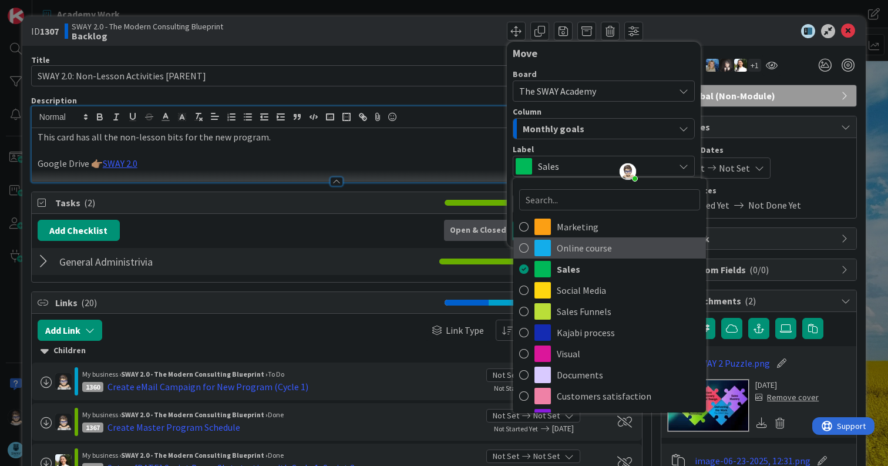
click at [623, 249] on span "Online course" at bounding box center [628, 248] width 143 height 18
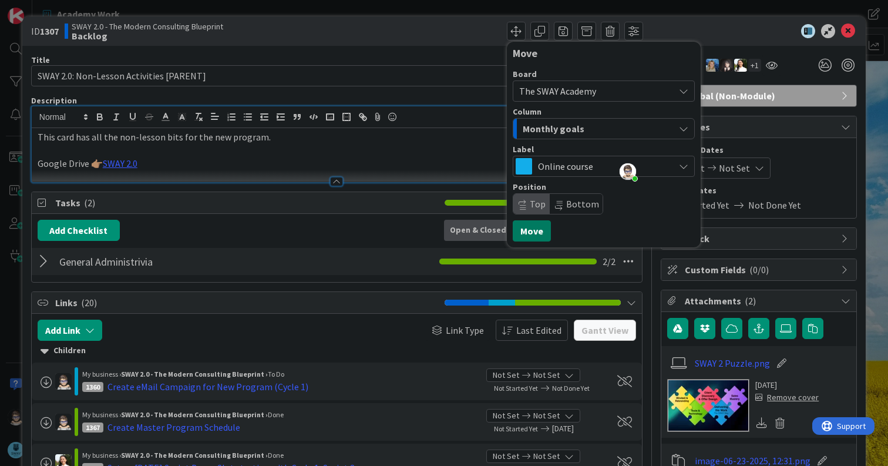
click at [518, 229] on button "Move" at bounding box center [532, 230] width 38 height 21
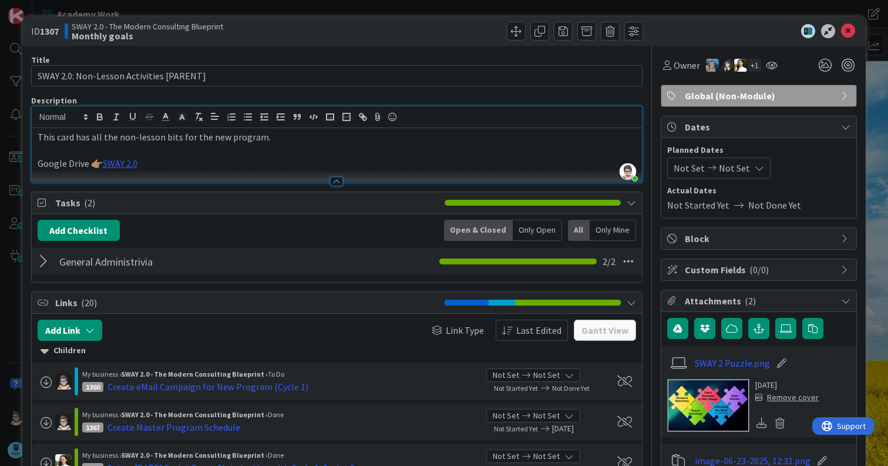
scroll to position [1015, 0]
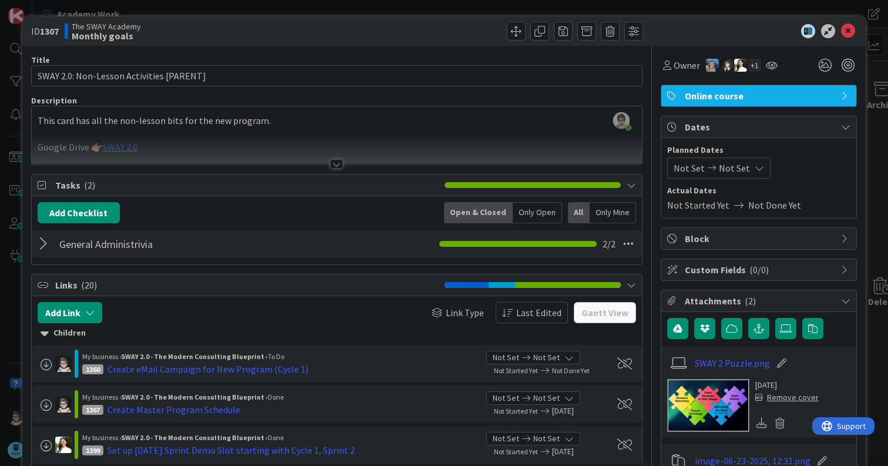
click at [256, 126] on div "[PERSON_NAME] just joined This card has all the non-lesson bits for the new pro…" at bounding box center [337, 135] width 611 height 58
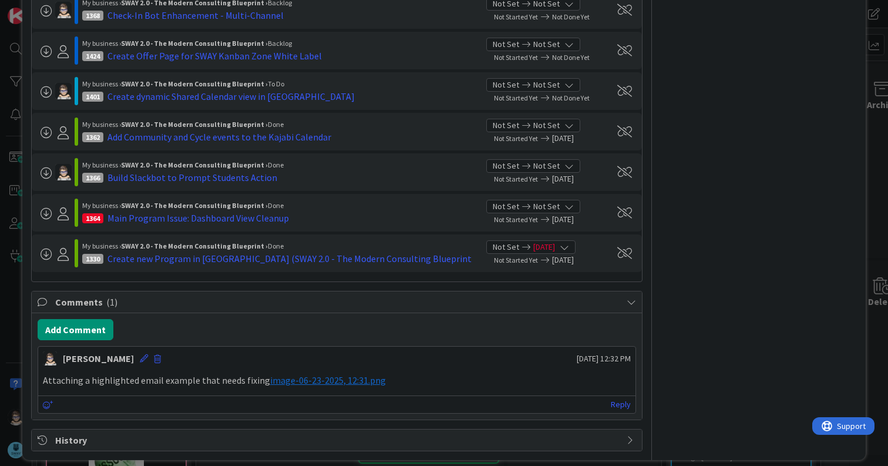
scroll to position [909, 0]
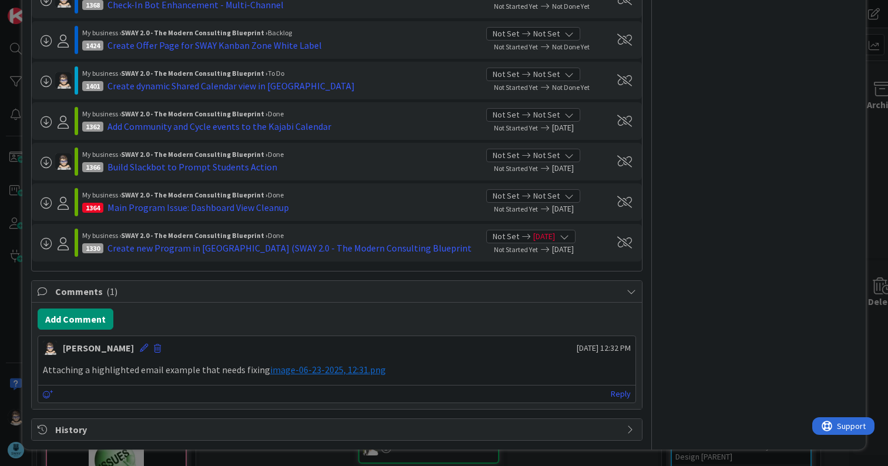
click at [569, 236] on icon at bounding box center [564, 236] width 9 height 9
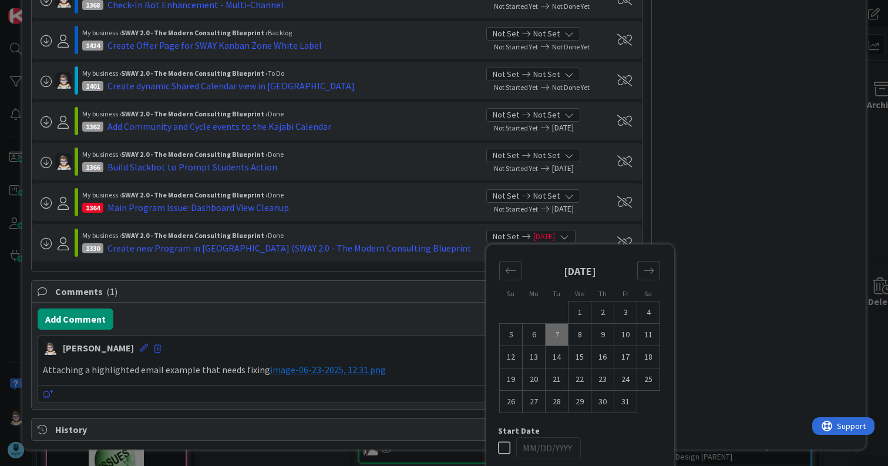
click at [434, 240] on div "My business › SWAY 2.0 - The Modern Consulting Blueprint › Done" at bounding box center [279, 235] width 395 height 11
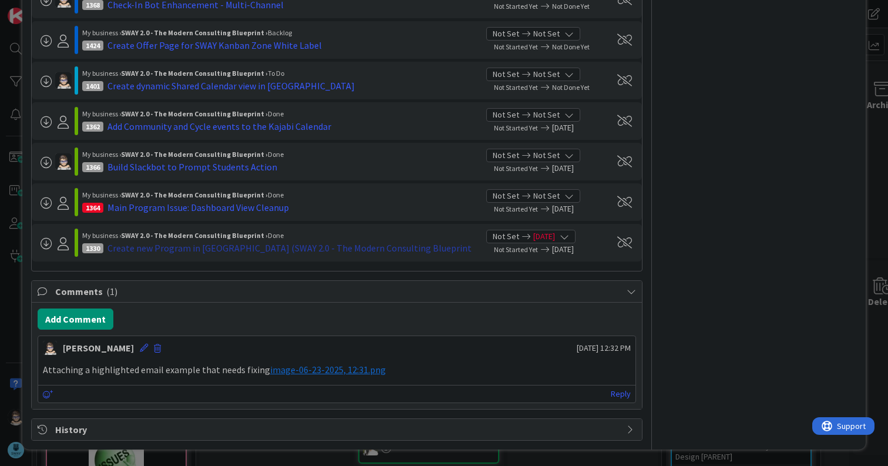
click at [128, 249] on div "Create new Program in [GEOGRAPHIC_DATA] (SWAY 2.0 - The Modern Consulting Bluep…" at bounding box center [290, 248] width 364 height 14
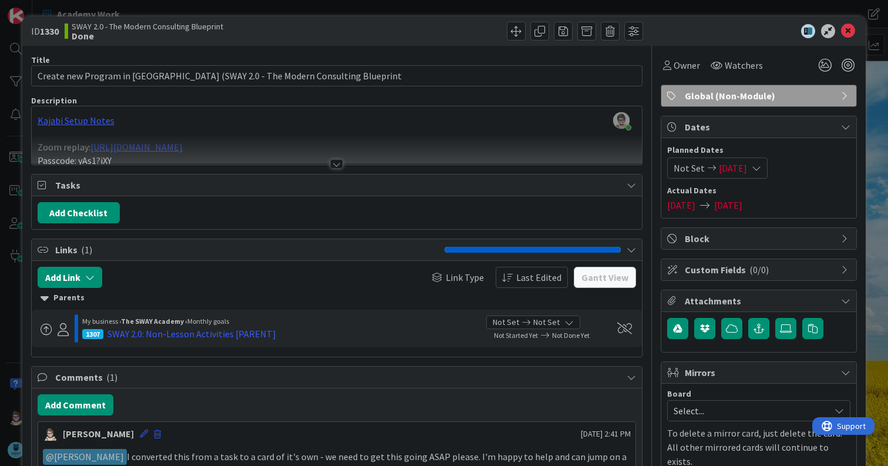
click at [760, 167] on icon at bounding box center [756, 167] width 9 height 9
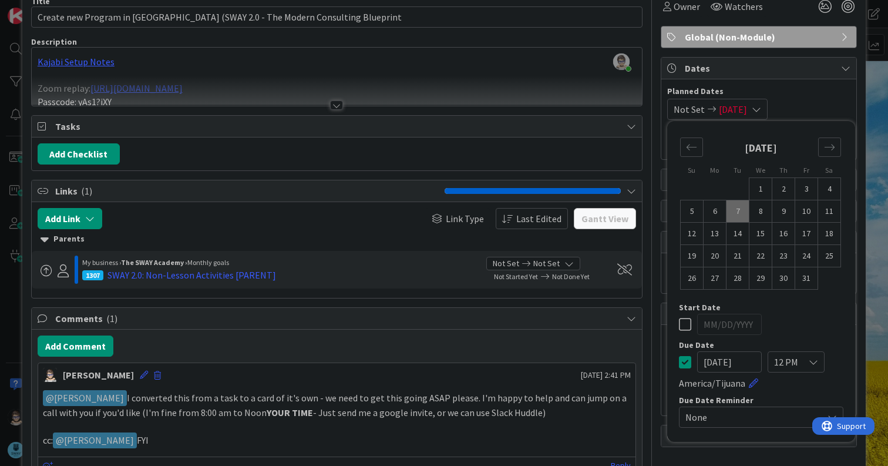
scroll to position [130, 0]
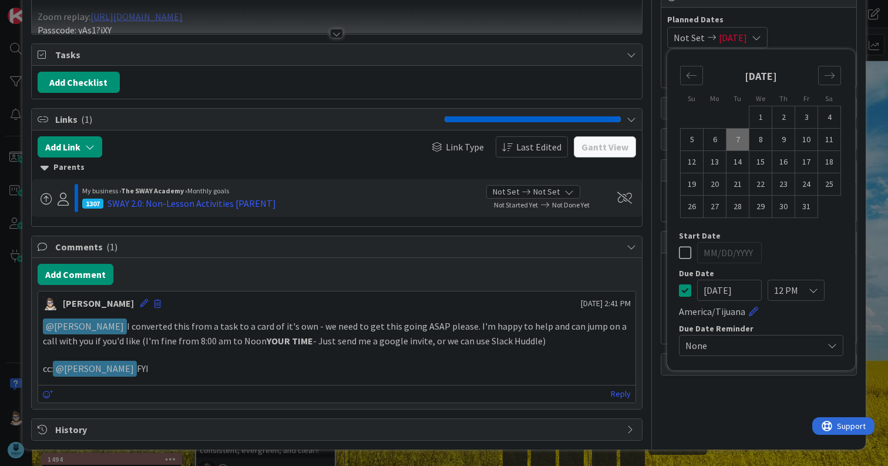
click at [715, 344] on span "None" at bounding box center [752, 345] width 132 height 16
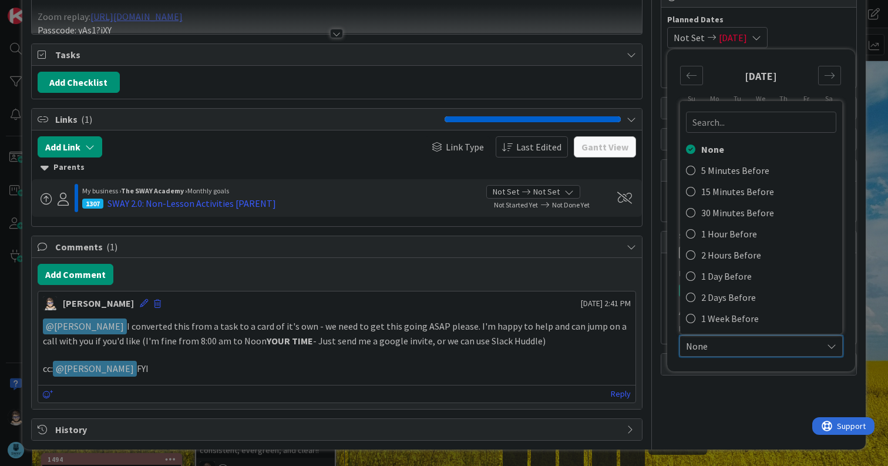
click at [695, 346] on span "None" at bounding box center [751, 346] width 130 height 16
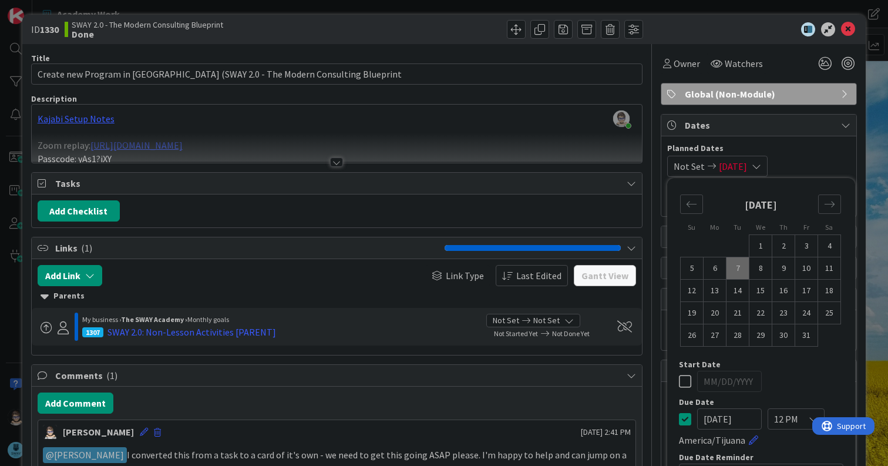
scroll to position [0, 0]
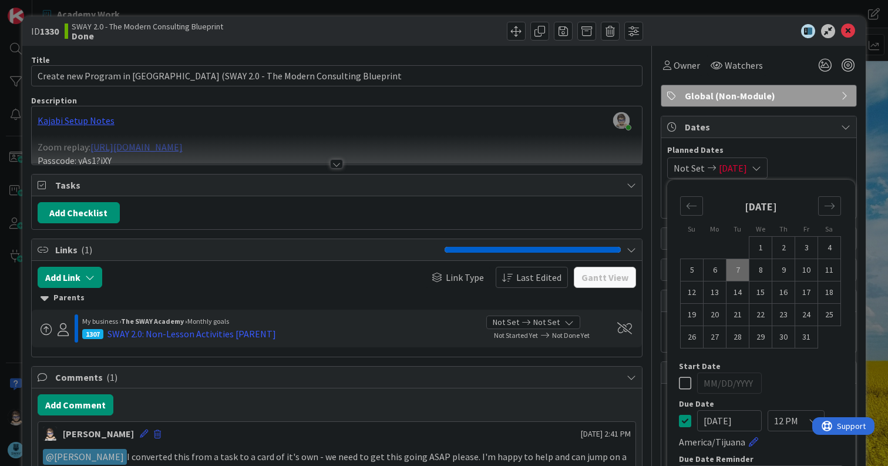
click at [801, 159] on div "Not Set [DATE] Su Mo Tu We Th Fr Sa [DATE] 1 2 3 4 5 6 7 8 9 10 11 12 13 14 15 …" at bounding box center [759, 167] width 183 height 21
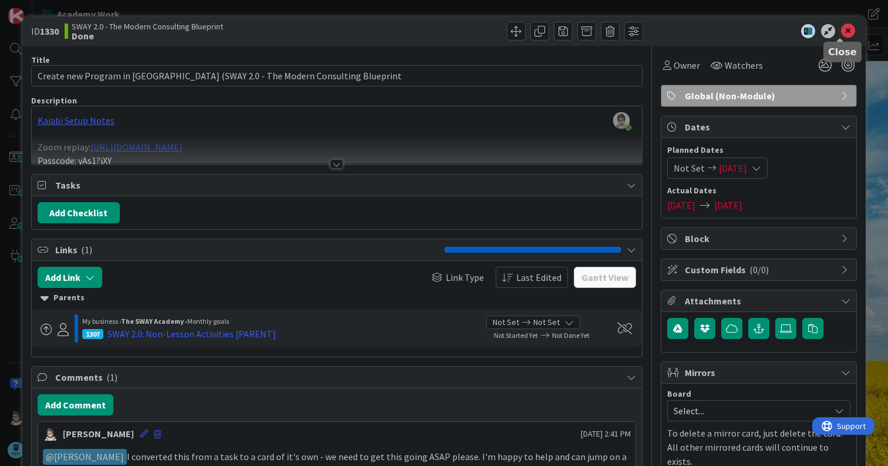
click at [841, 29] on icon at bounding box center [848, 31] width 14 height 14
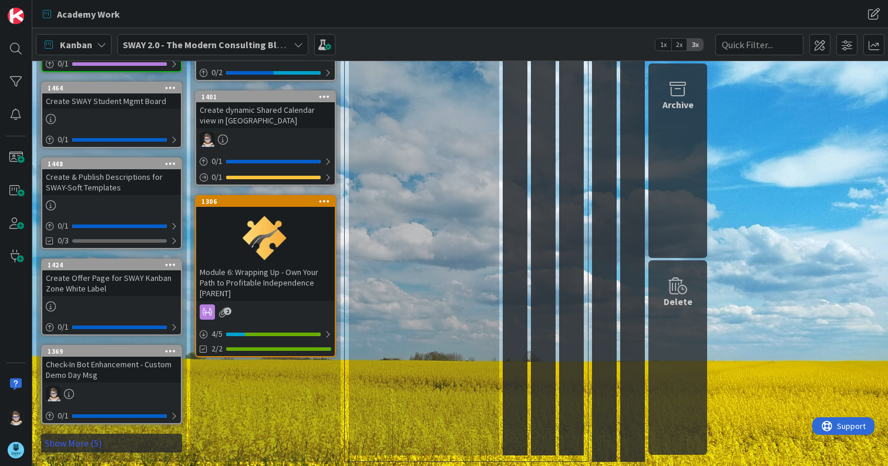
scroll to position [525, 0]
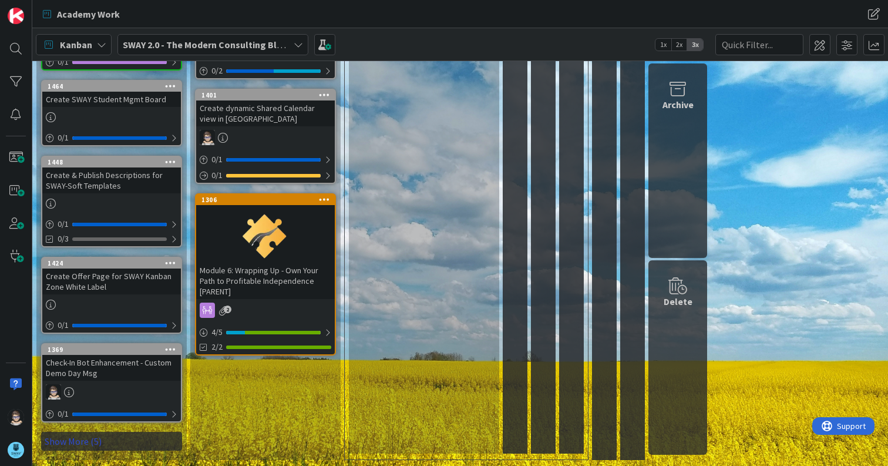
click at [71, 436] on link "Show More (5)" at bounding box center [111, 441] width 141 height 19
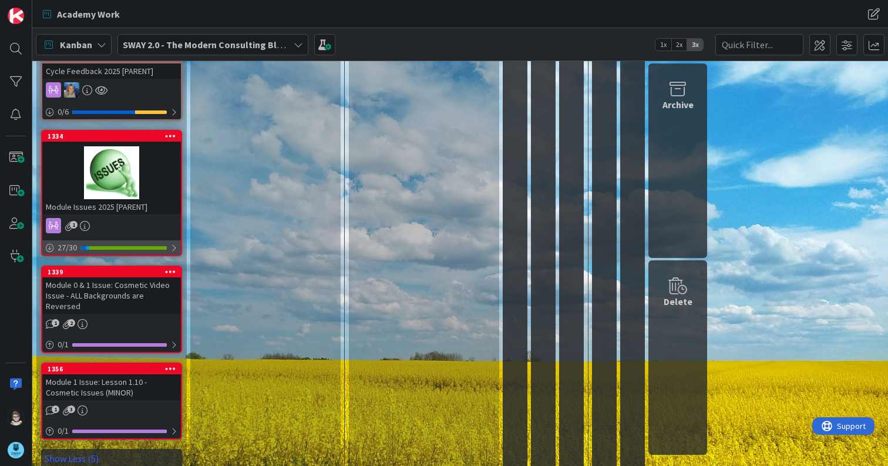
click at [171, 247] on div at bounding box center [173, 247] width 7 height 9
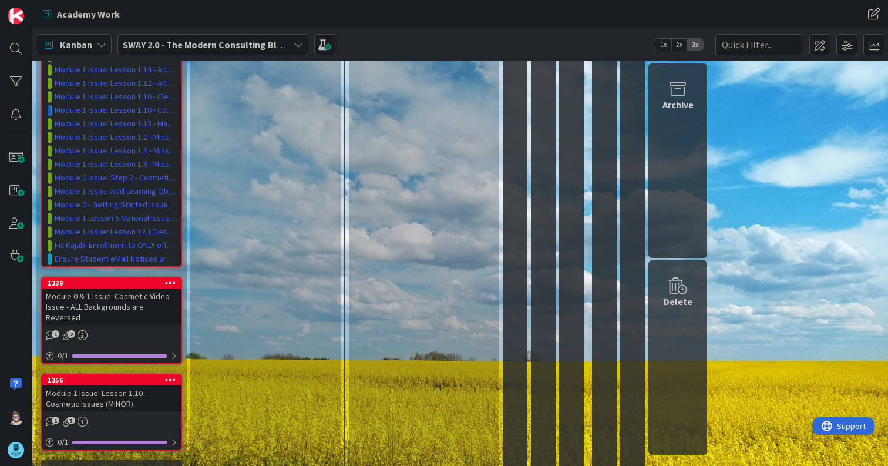
scroll to position [1408, 0]
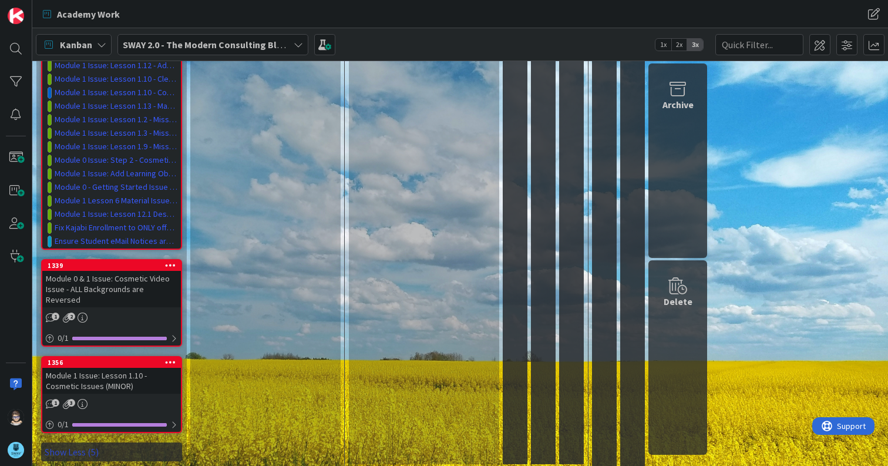
click at [84, 442] on link "Show Less (5)" at bounding box center [111, 451] width 141 height 19
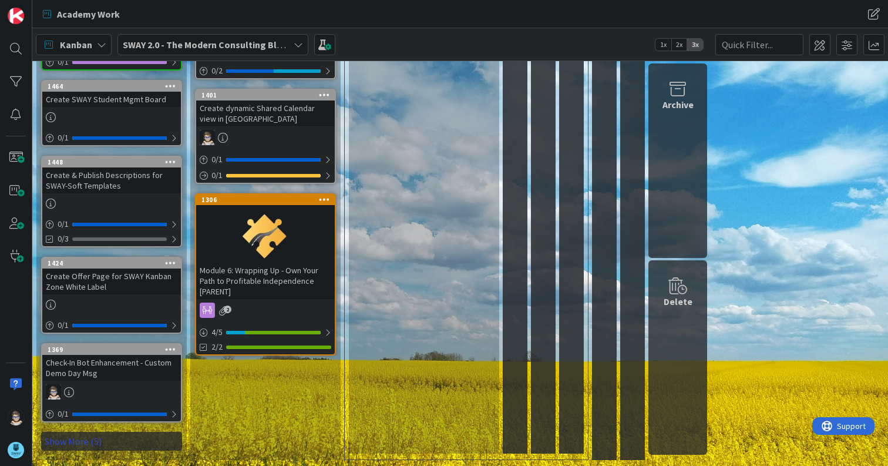
click at [69, 444] on link "Show More (5)" at bounding box center [111, 441] width 141 height 19
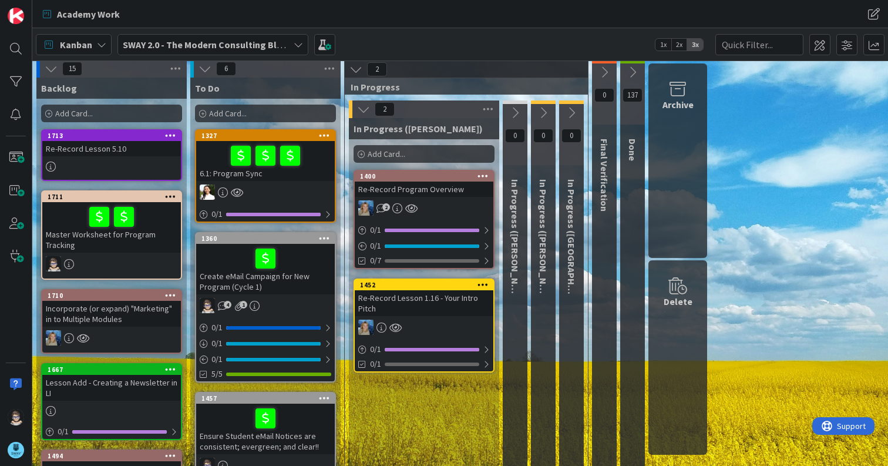
scroll to position [0, 0]
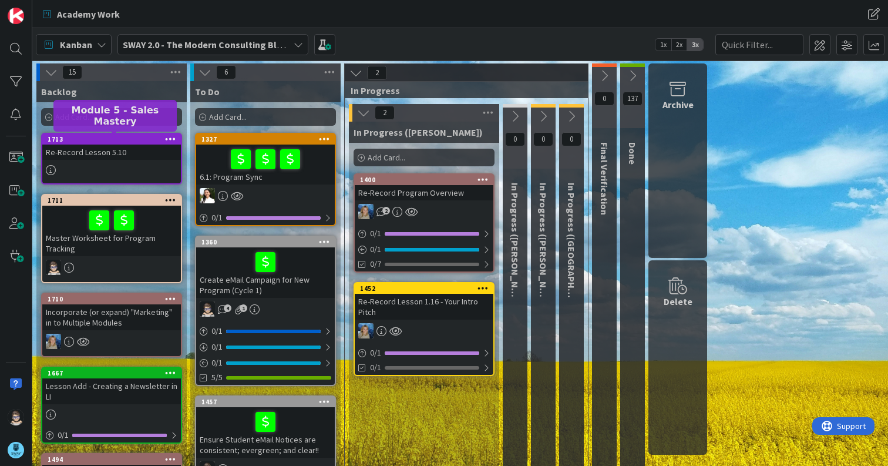
click at [128, 139] on div "1713" at bounding box center [114, 139] width 133 height 8
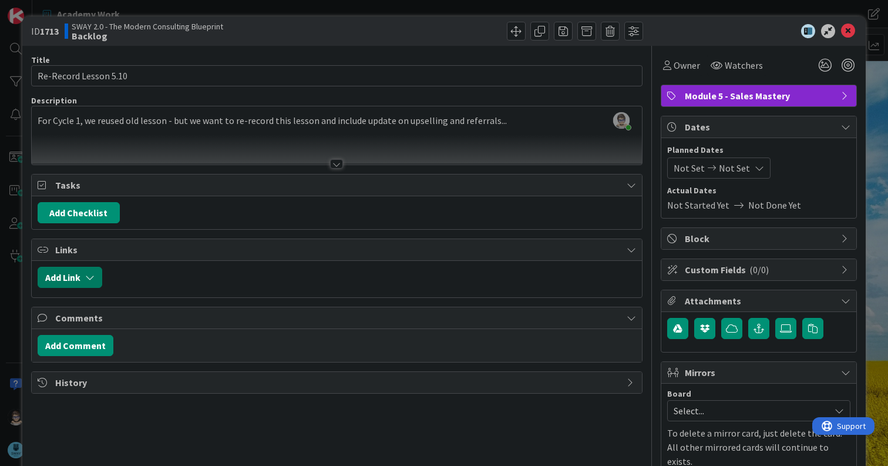
click at [96, 277] on button "Add Link" at bounding box center [70, 277] width 65 height 21
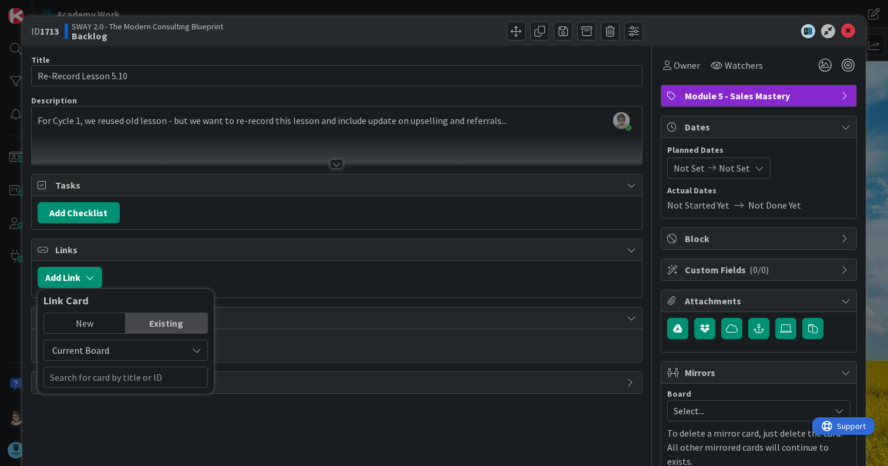
click at [138, 350] on span "Current Board" at bounding box center [116, 350] width 132 height 16
click at [119, 379] on span "Current Board" at bounding box center [131, 378] width 163 height 18
click at [119, 379] on input "text" at bounding box center [125, 377] width 165 height 21
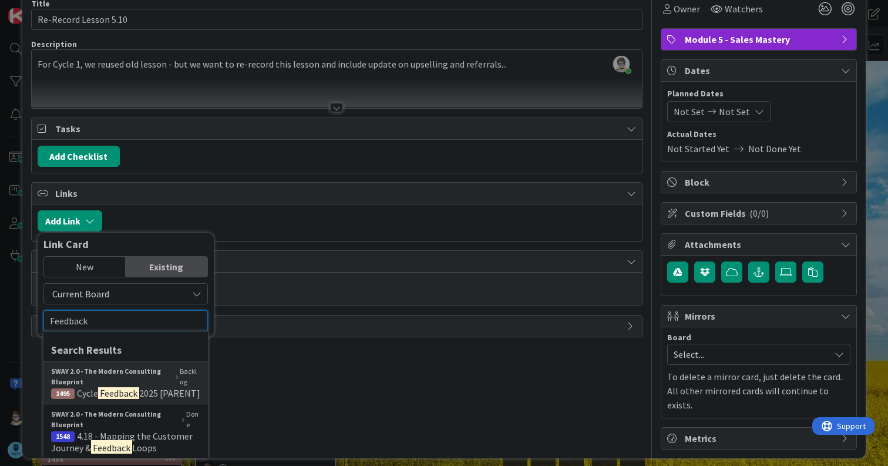
scroll to position [58, 0]
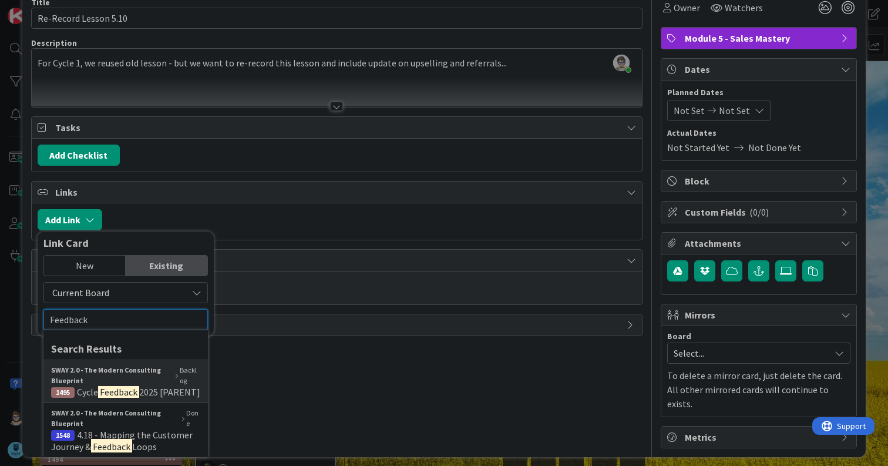
type input "Feedback"
click at [145, 391] on span "2025 [PARENT]" at bounding box center [169, 392] width 61 height 12
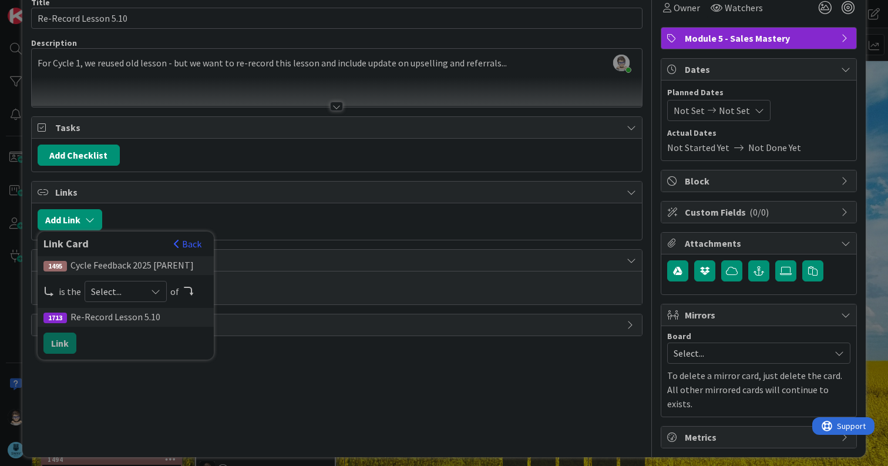
scroll to position [51, 0]
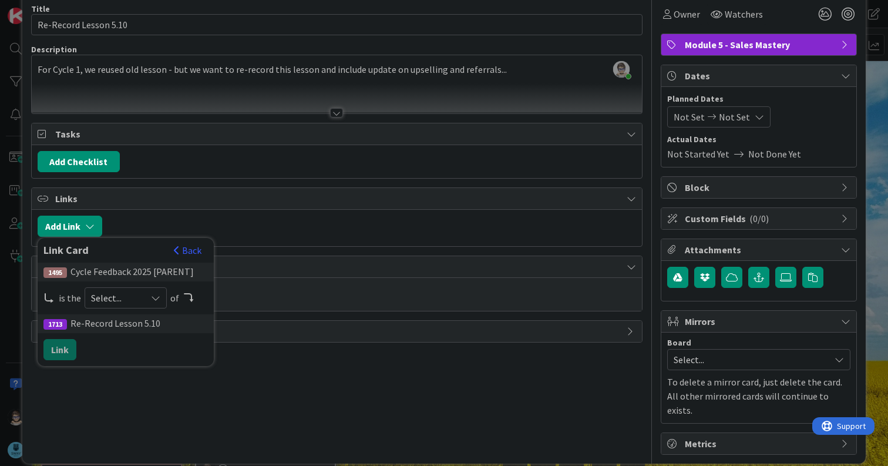
click at [126, 304] on span "Select..." at bounding box center [115, 298] width 49 height 16
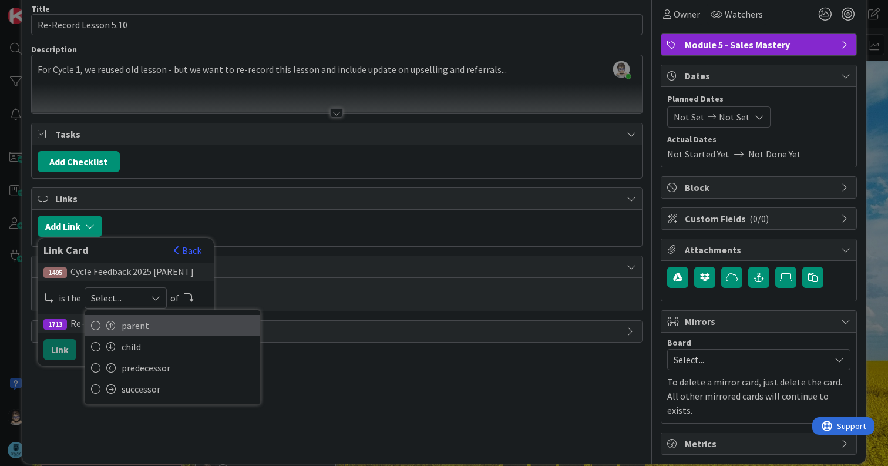
click at [130, 325] on span "parent" at bounding box center [188, 326] width 133 height 18
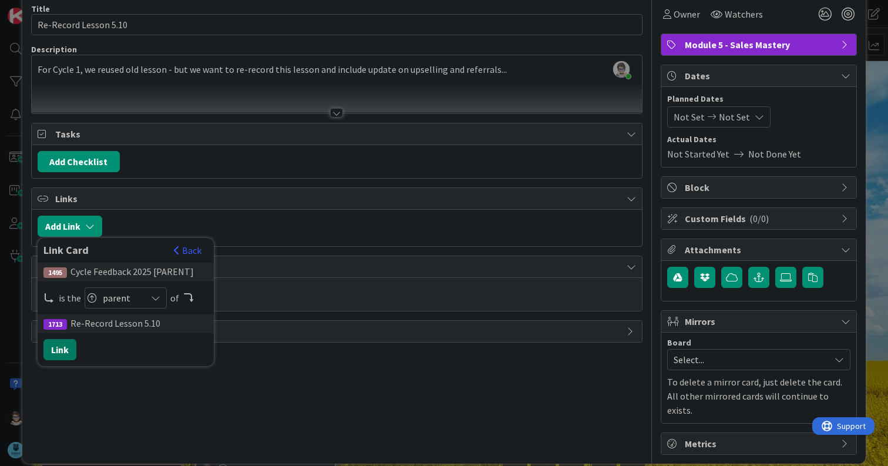
click at [56, 351] on button "Link" at bounding box center [59, 349] width 33 height 21
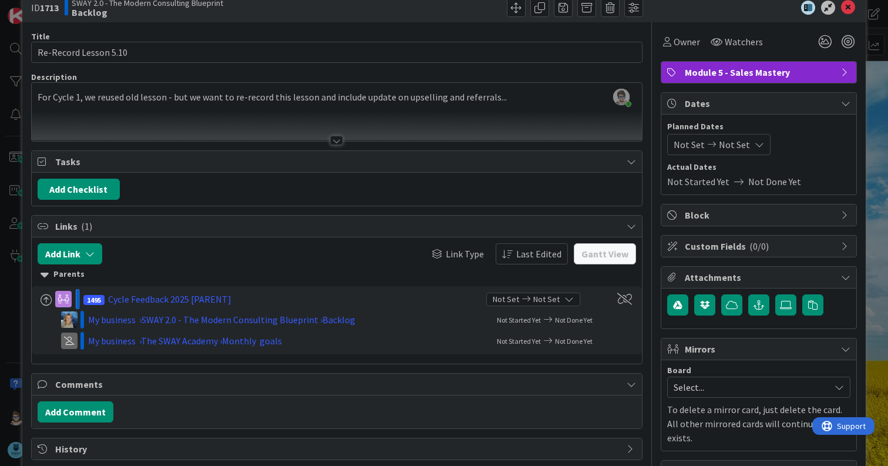
scroll to position [0, 0]
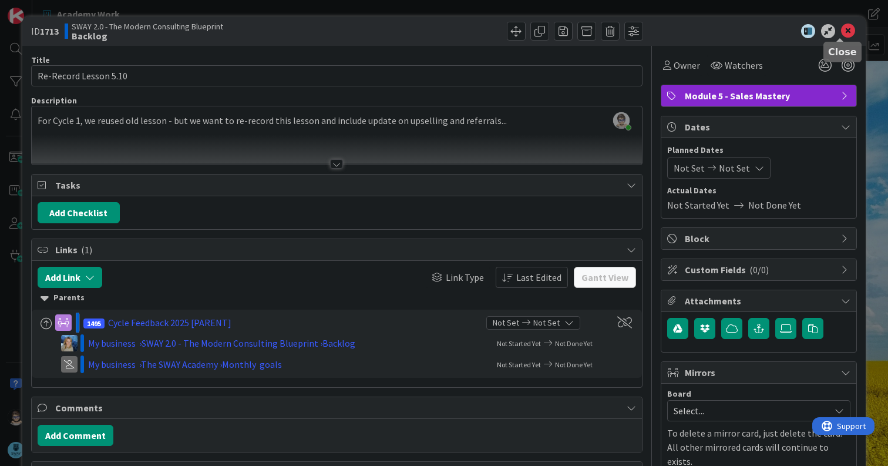
click at [846, 28] on icon at bounding box center [848, 31] width 14 height 14
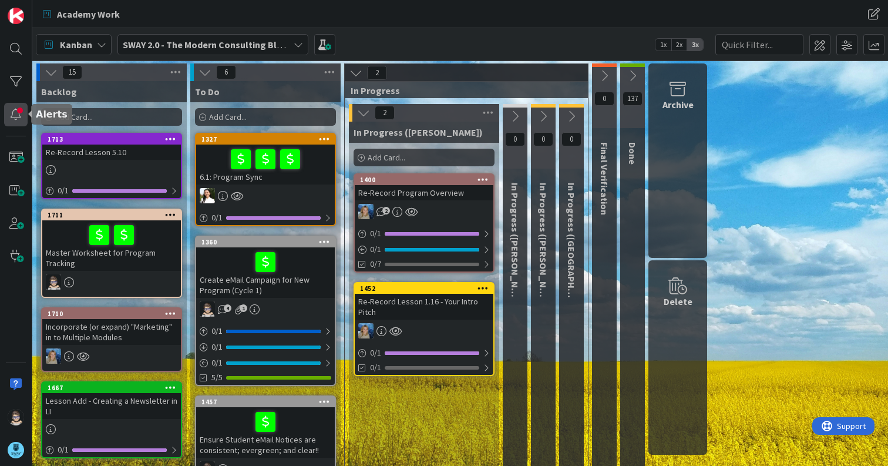
click at [13, 111] on div at bounding box center [16, 115] width 24 height 24
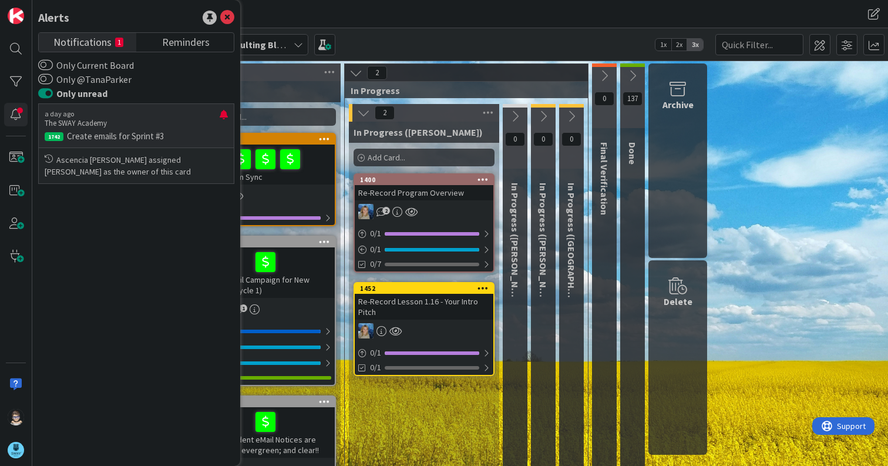
click at [152, 138] on p "Create emails for Sprint #3" at bounding box center [136, 136] width 183 height 11
